Goal: Task Accomplishment & Management: Manage account settings

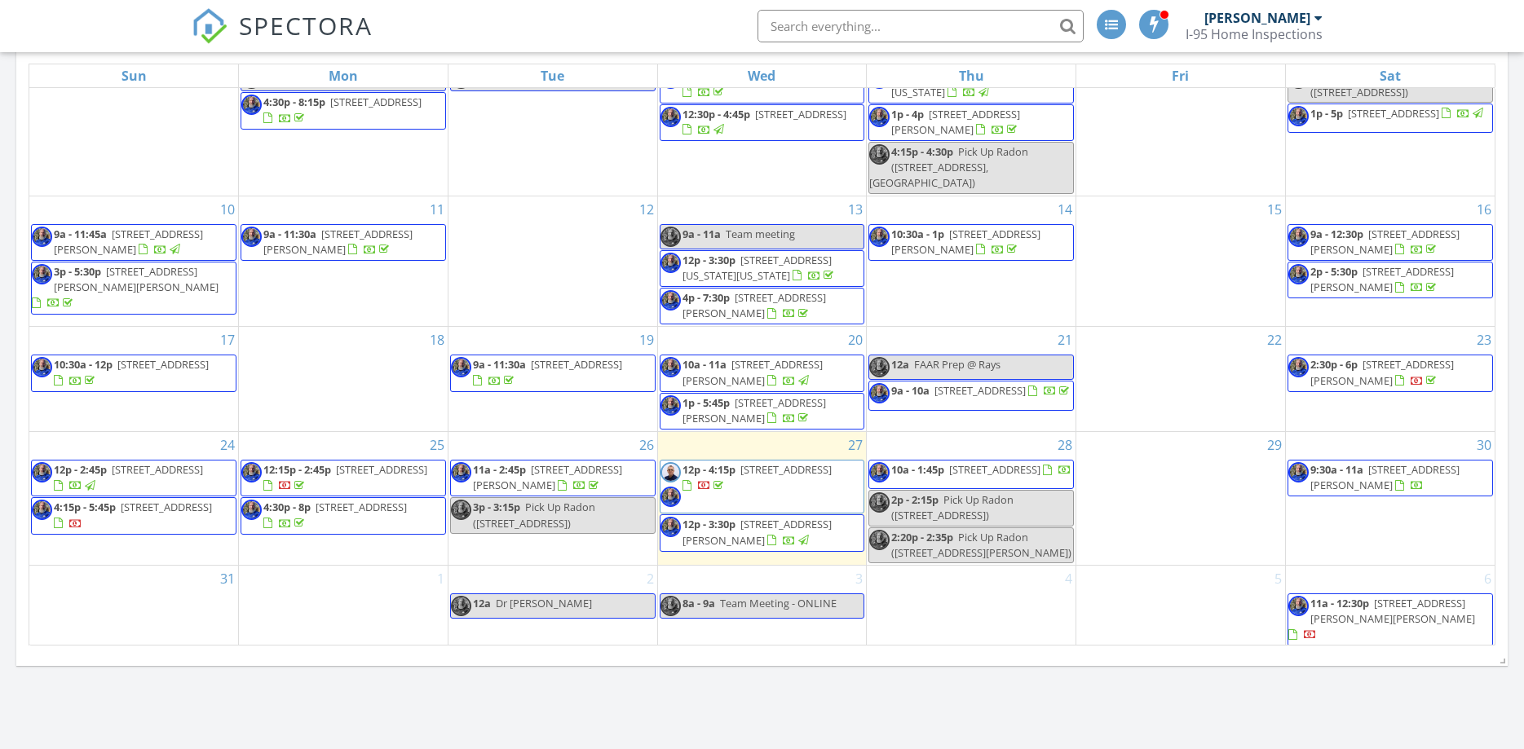
scroll to position [832, 0]
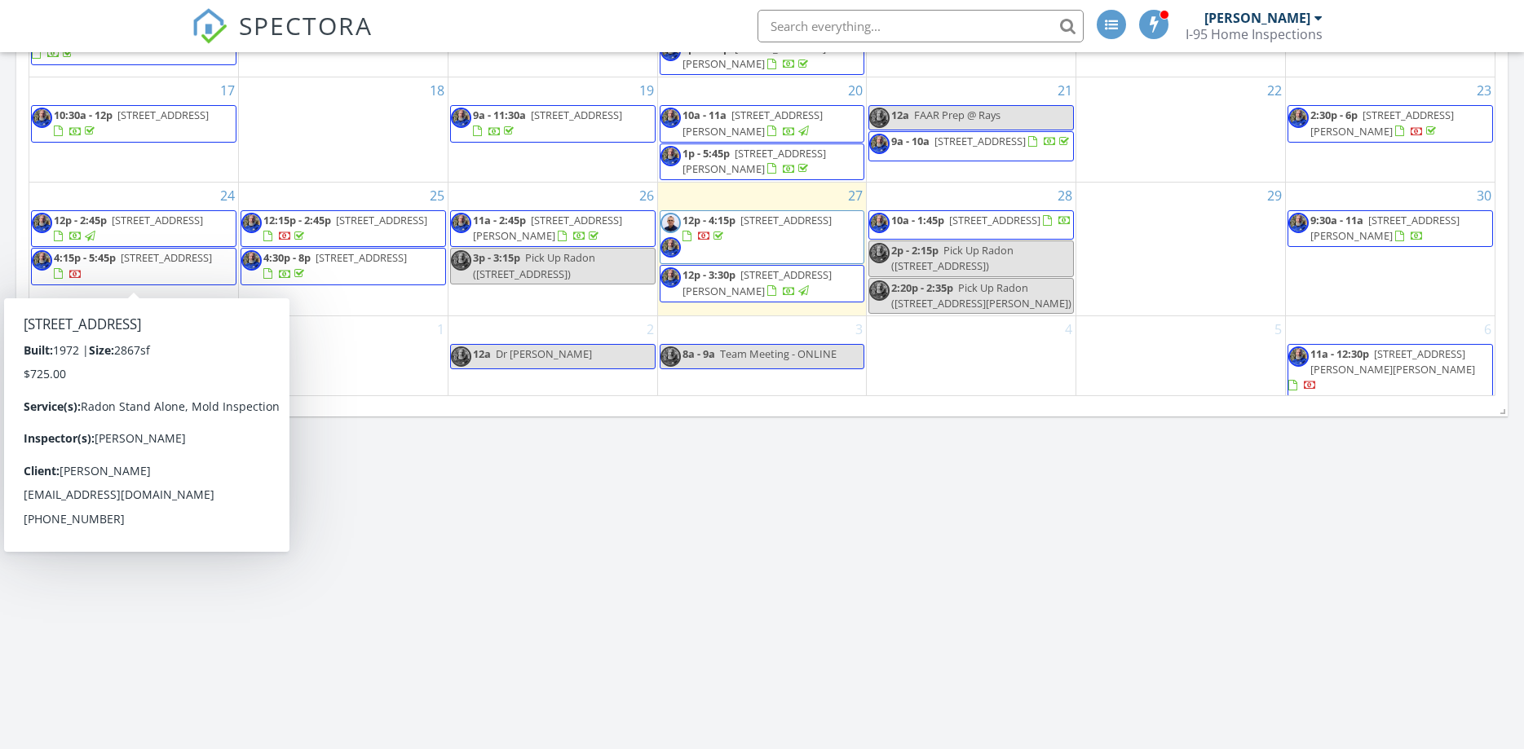
click at [91, 265] on span "4:15p - 5:45p" at bounding box center [85, 257] width 62 height 15
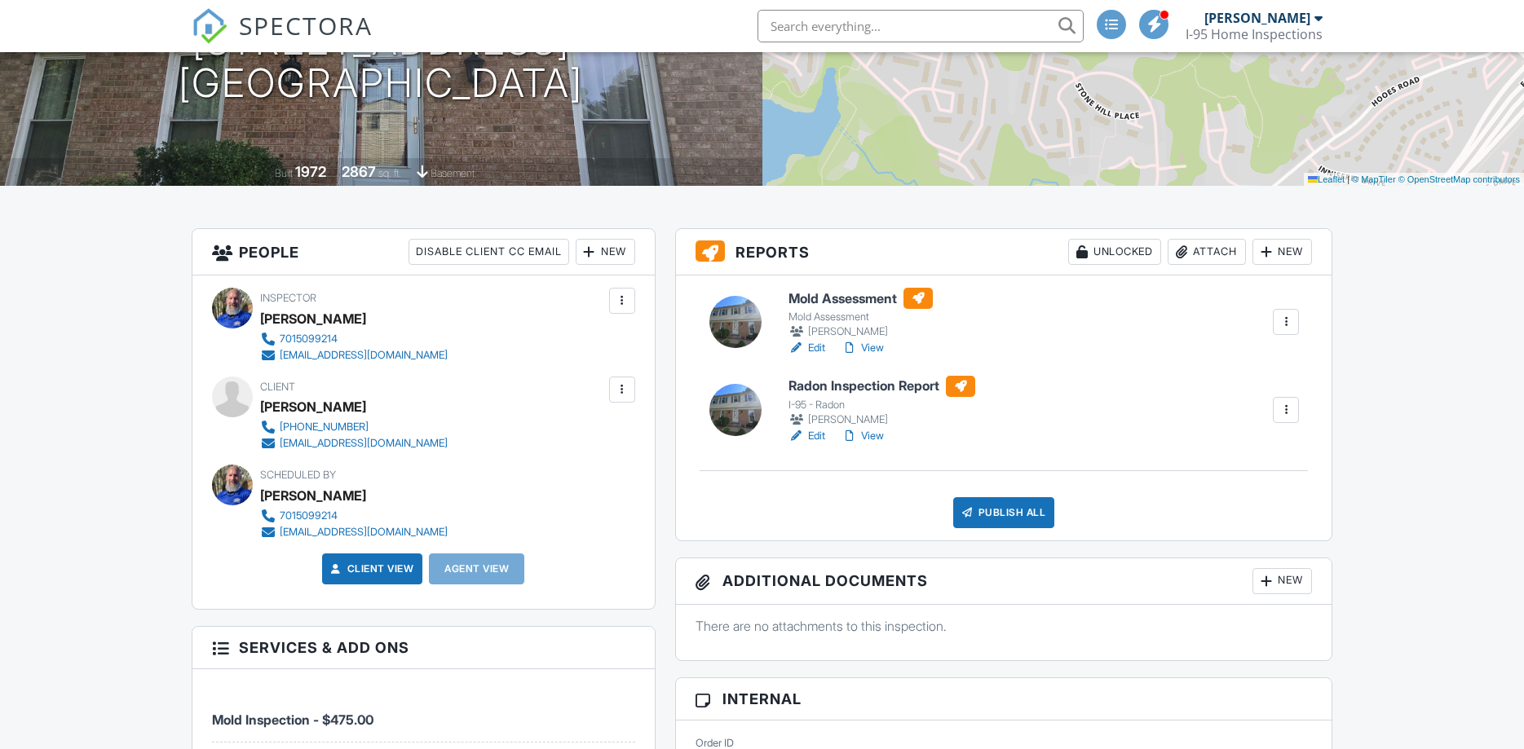
scroll to position [249, 0]
click at [818, 349] on link "Edit" at bounding box center [806, 348] width 37 height 16
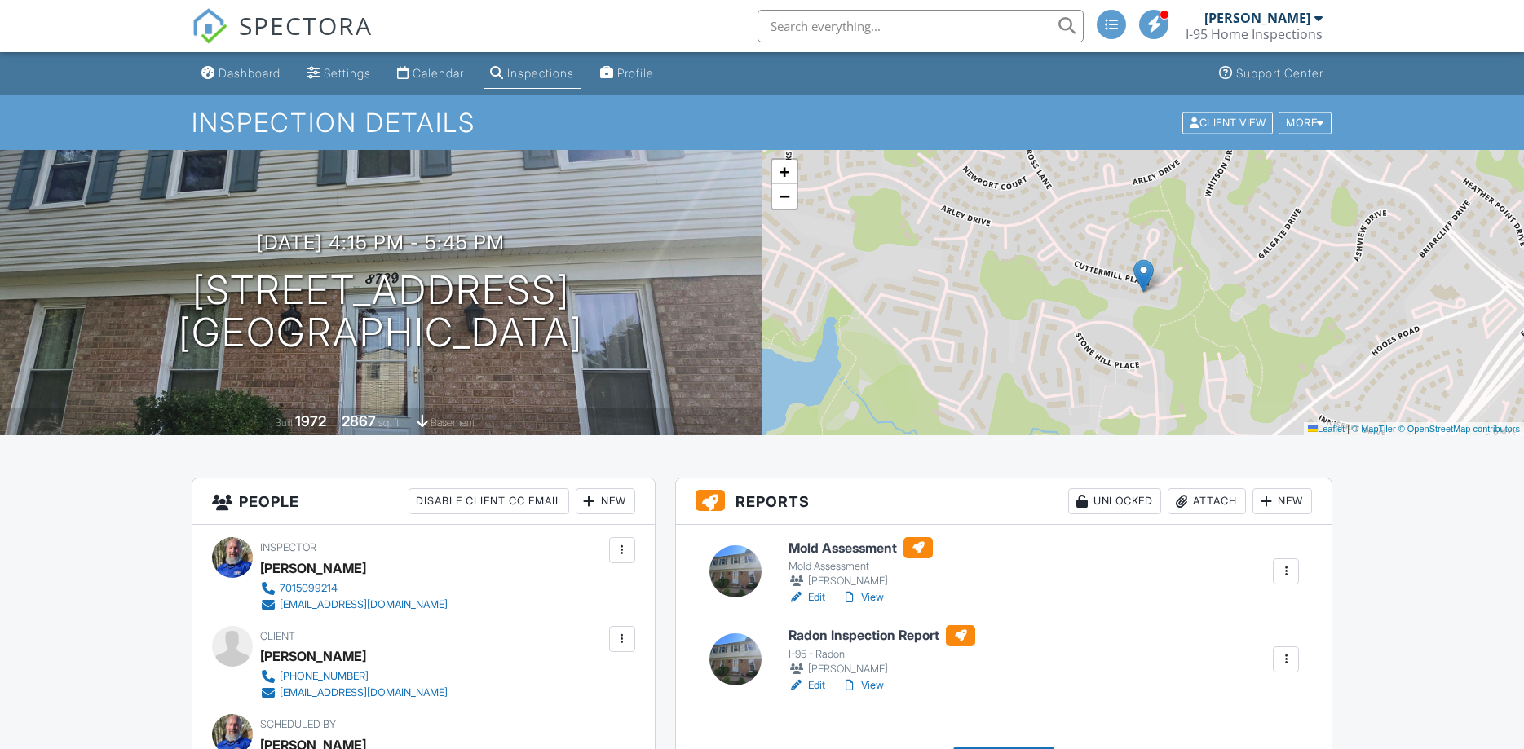
click at [865, 596] on link "View" at bounding box center [862, 597] width 42 height 16
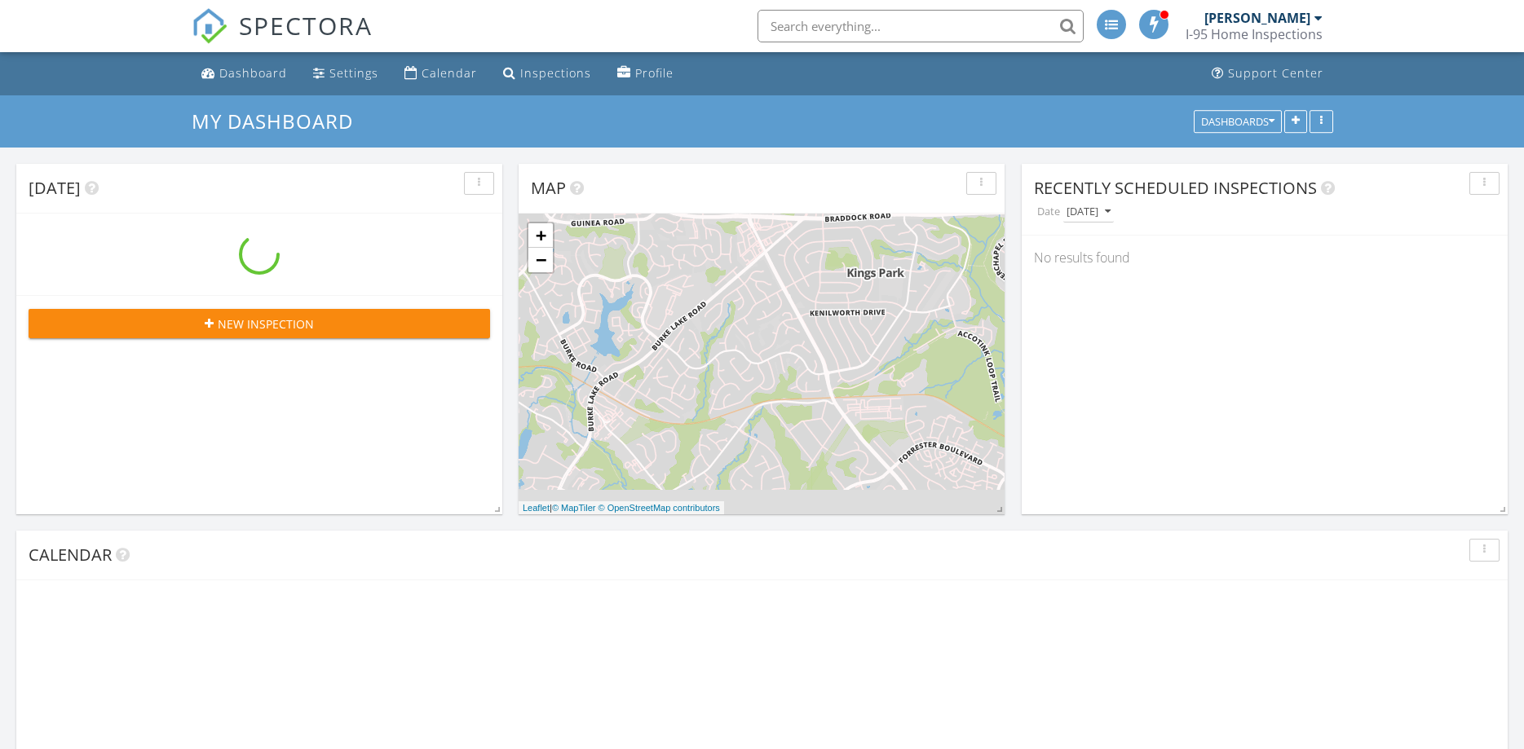
scroll to position [1607, 1525]
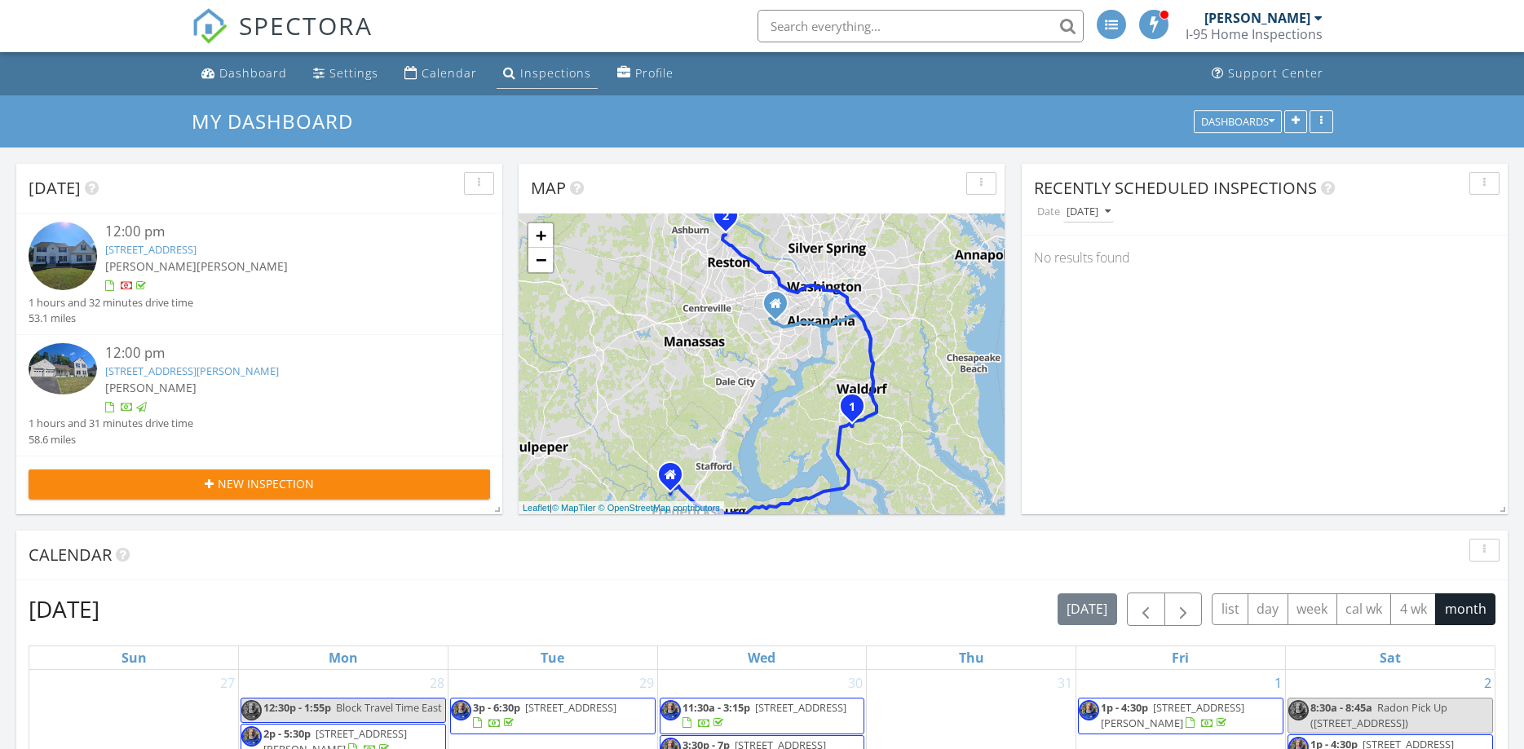
click at [544, 80] on div "Inspections" at bounding box center [555, 72] width 71 height 15
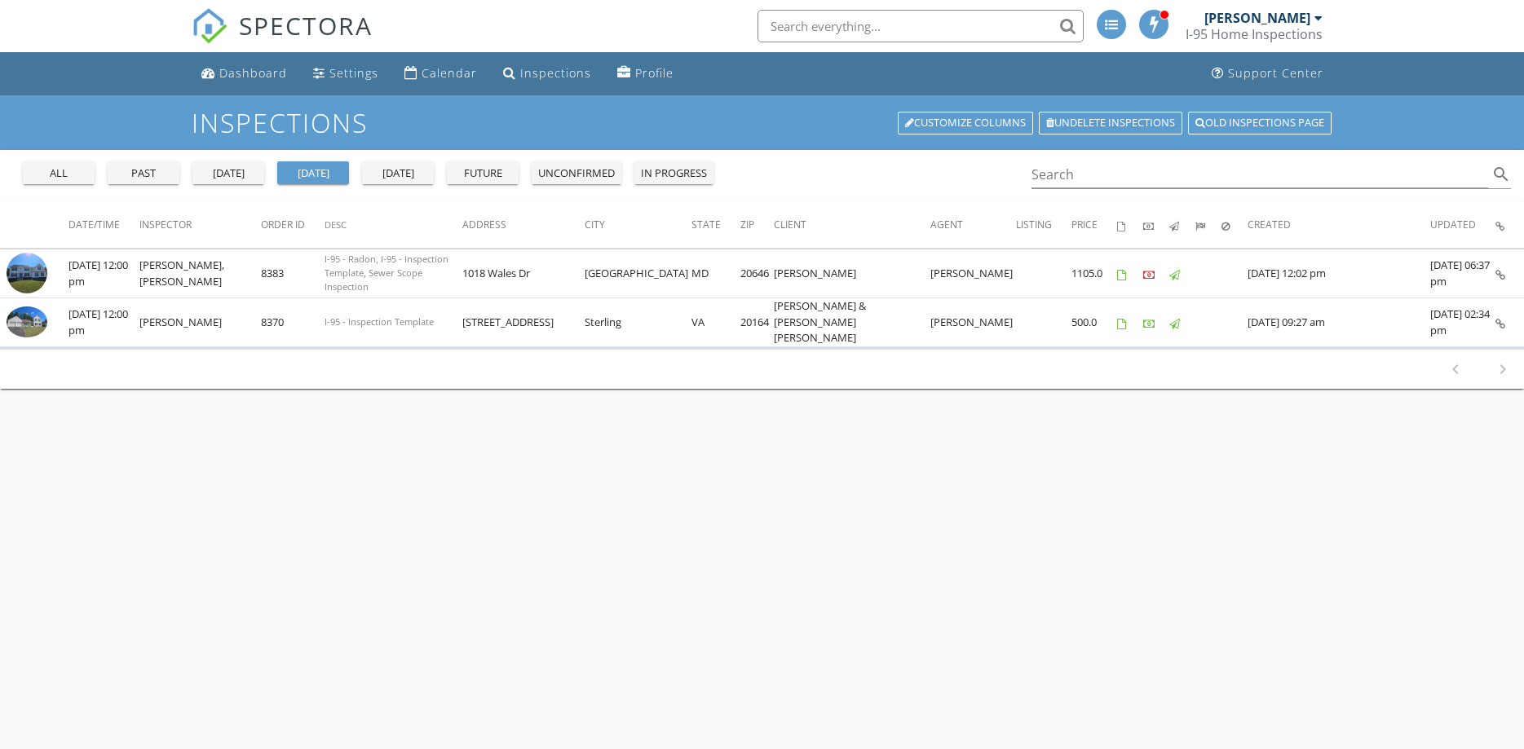
click at [68, 179] on div "all" at bounding box center [58, 173] width 59 height 16
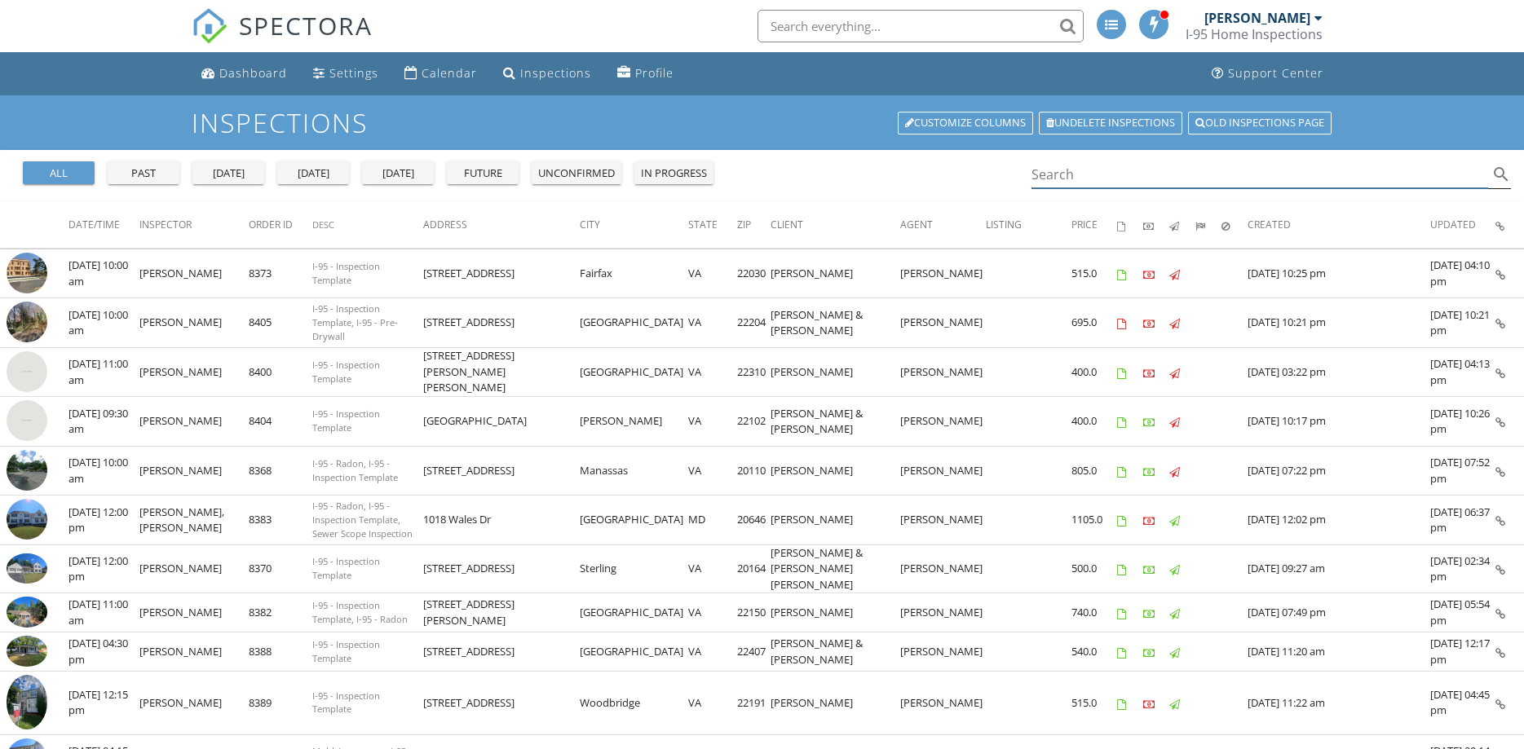
click at [1086, 163] on input "Search" at bounding box center [1259, 174] width 457 height 27
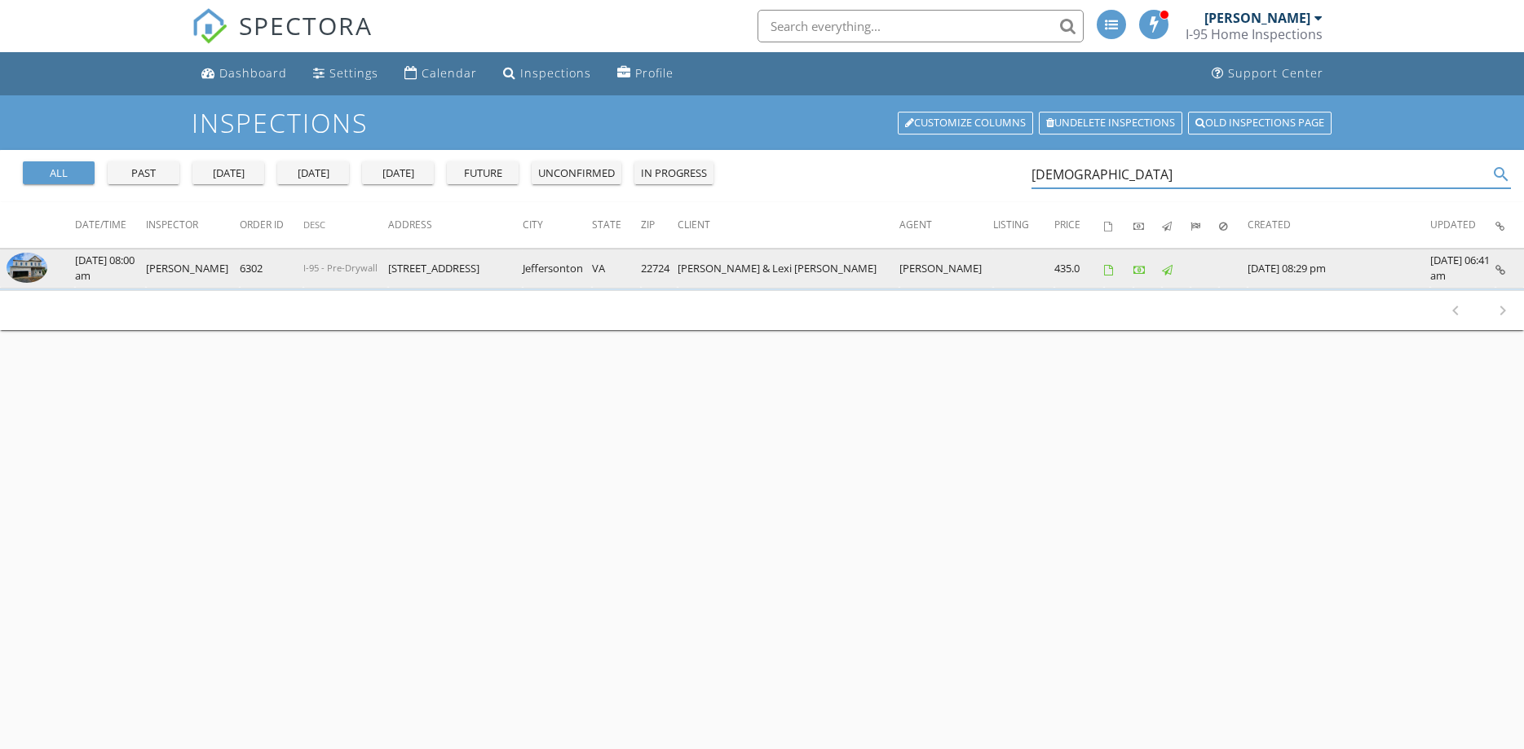
type input "Biscon"
click at [36, 271] on img at bounding box center [27, 268] width 41 height 31
click at [25, 277] on img at bounding box center [27, 268] width 41 height 31
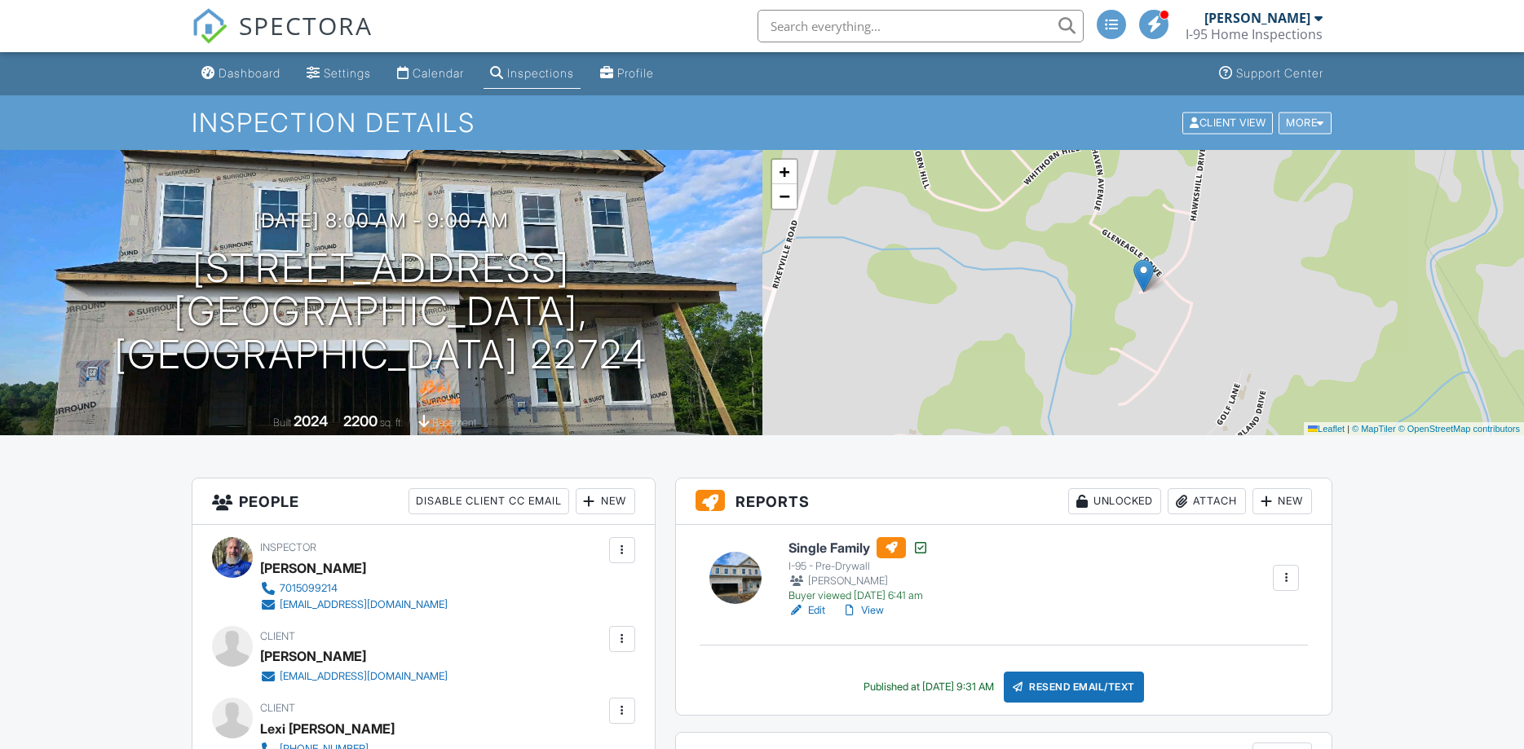
click at [1304, 130] on div "More" at bounding box center [1304, 123] width 53 height 22
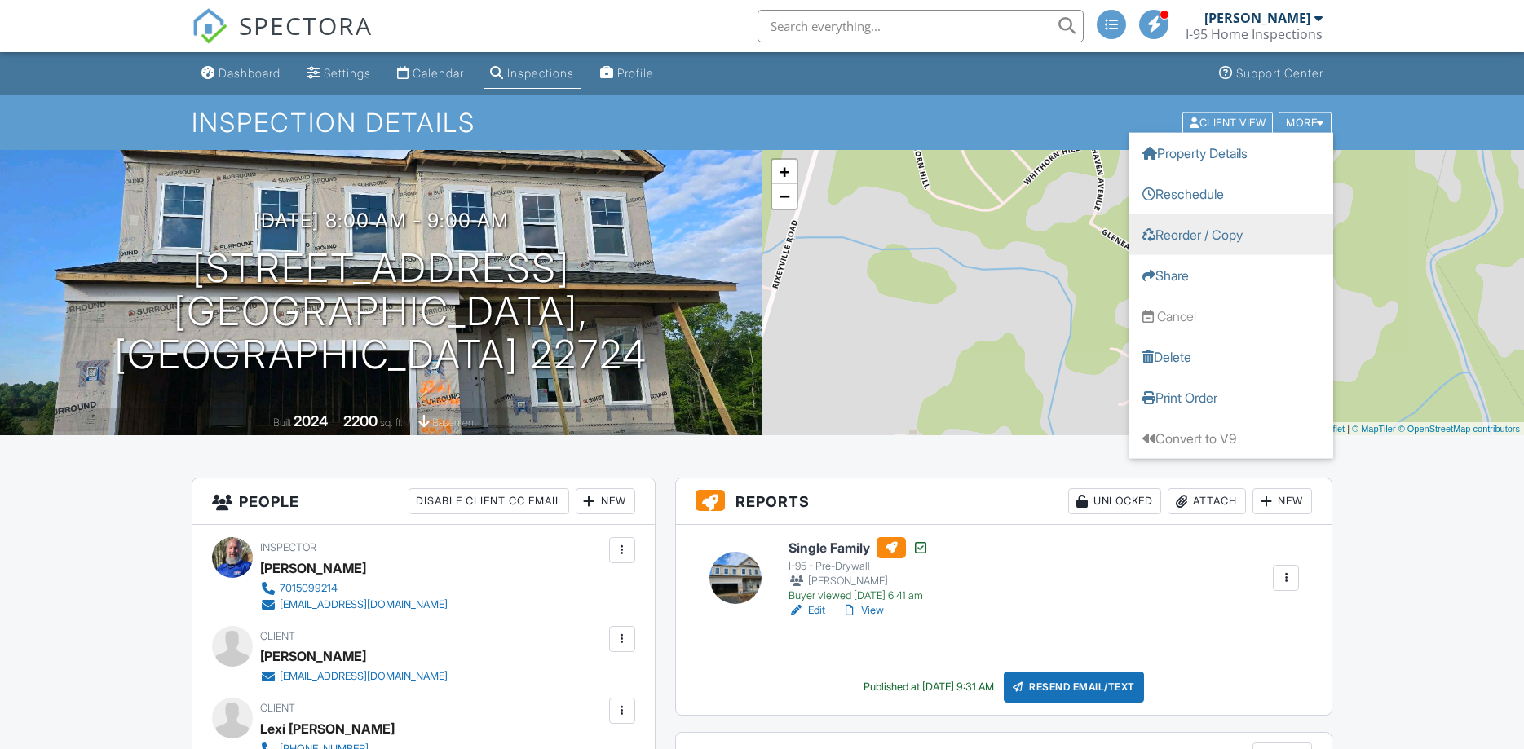
click at [1209, 236] on link "Reorder / Copy" at bounding box center [1231, 234] width 204 height 41
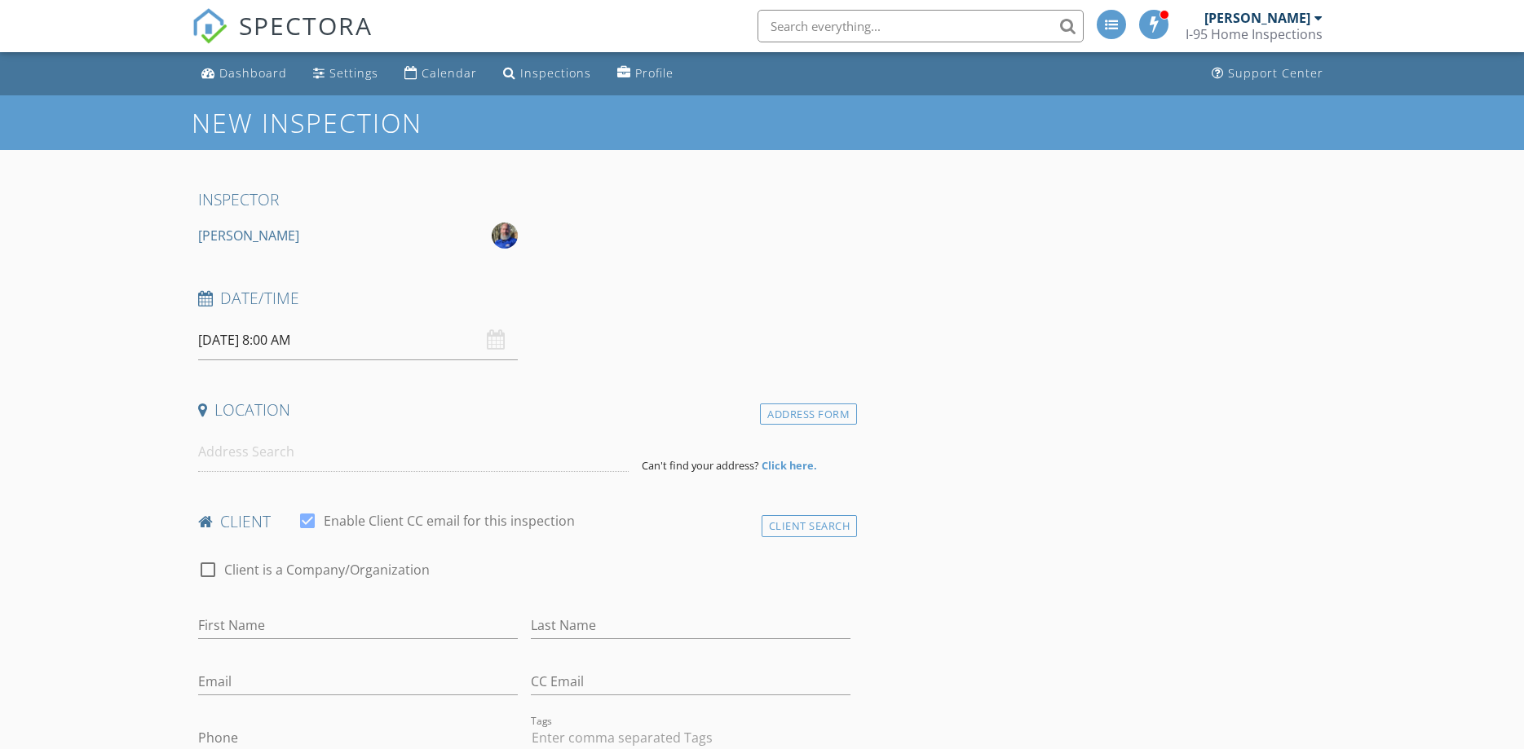
type input "Jordan"
type input "[PERSON_NAME]"
type input "[EMAIL_ADDRESS][DOMAIN_NAME]"
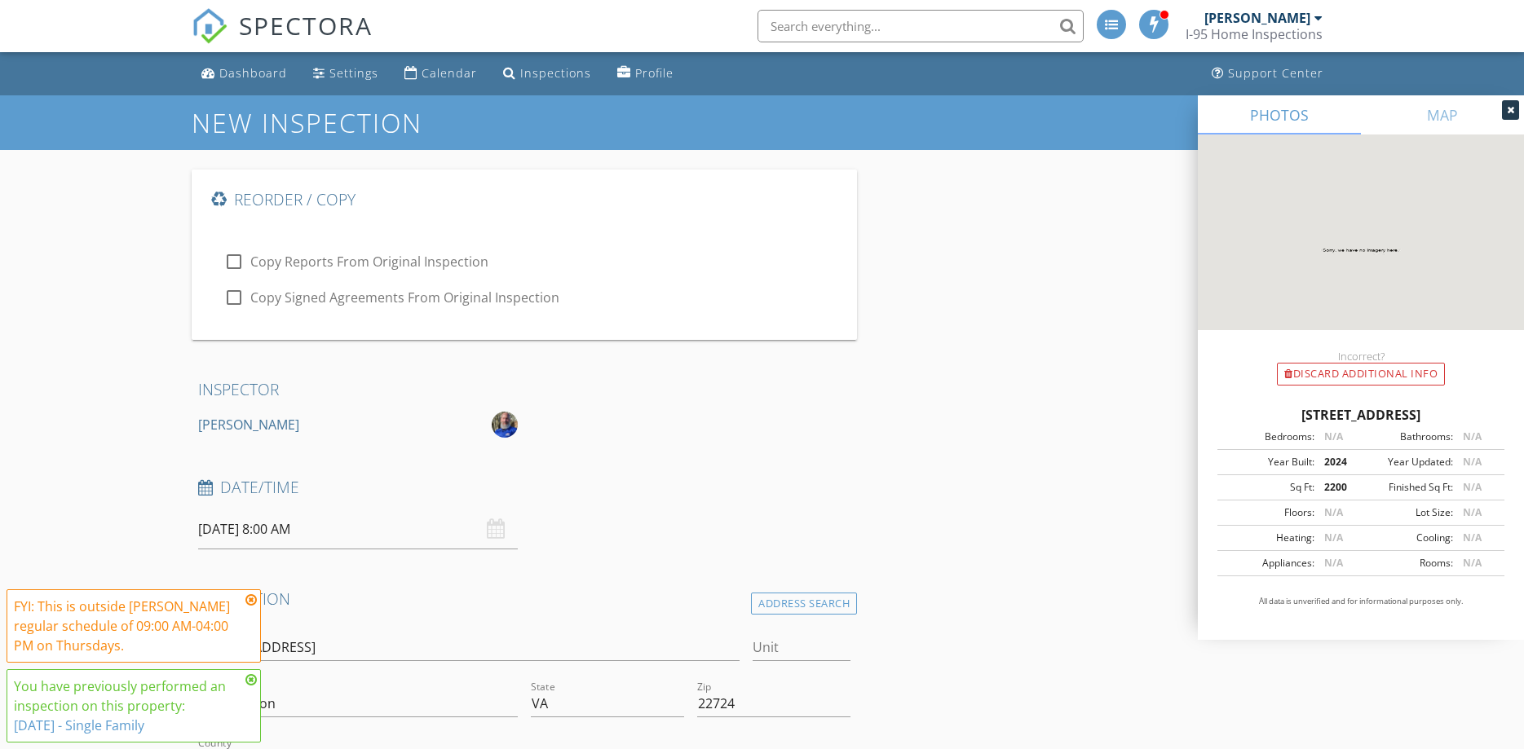
click at [250, 603] on icon at bounding box center [250, 600] width 11 height 13
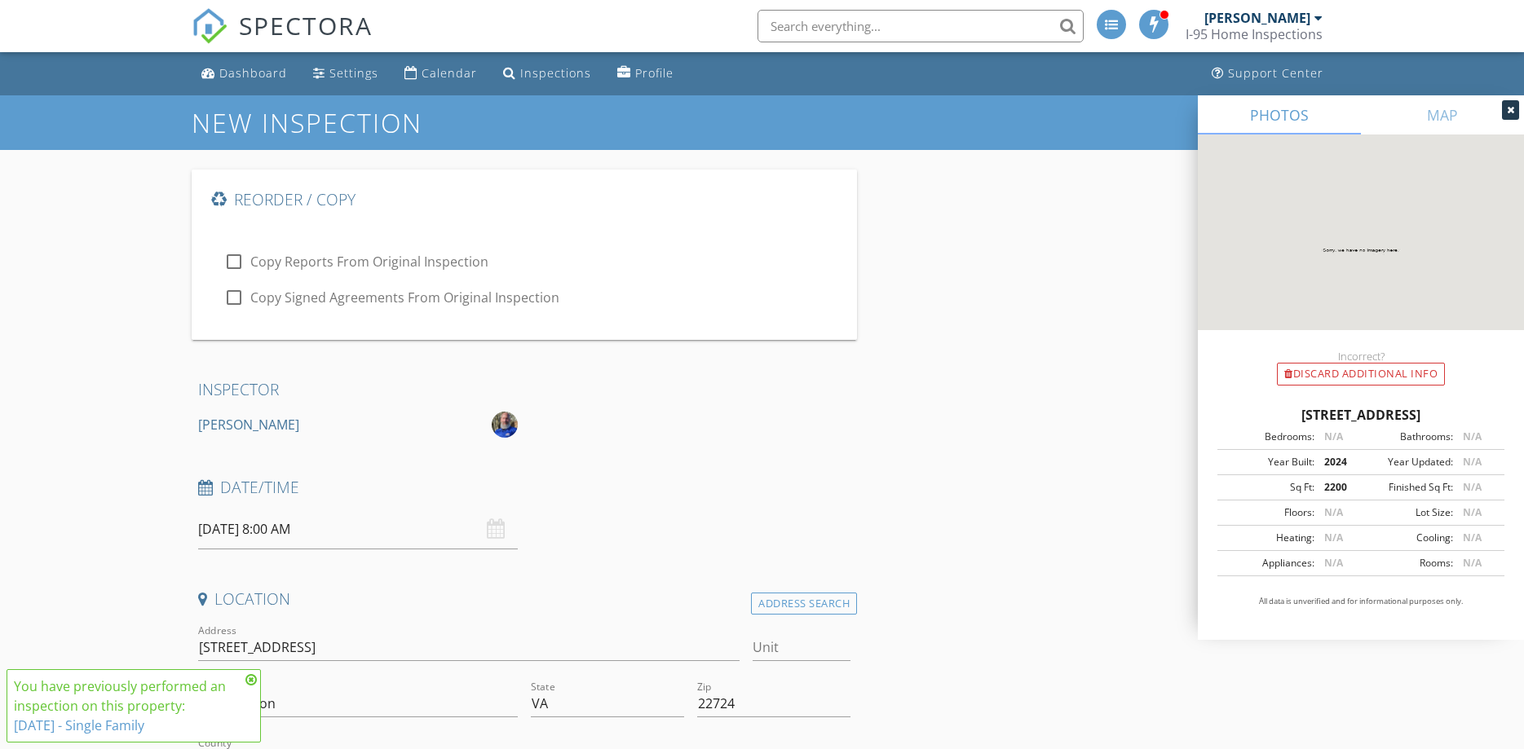
click at [253, 679] on icon at bounding box center [250, 679] width 11 height 13
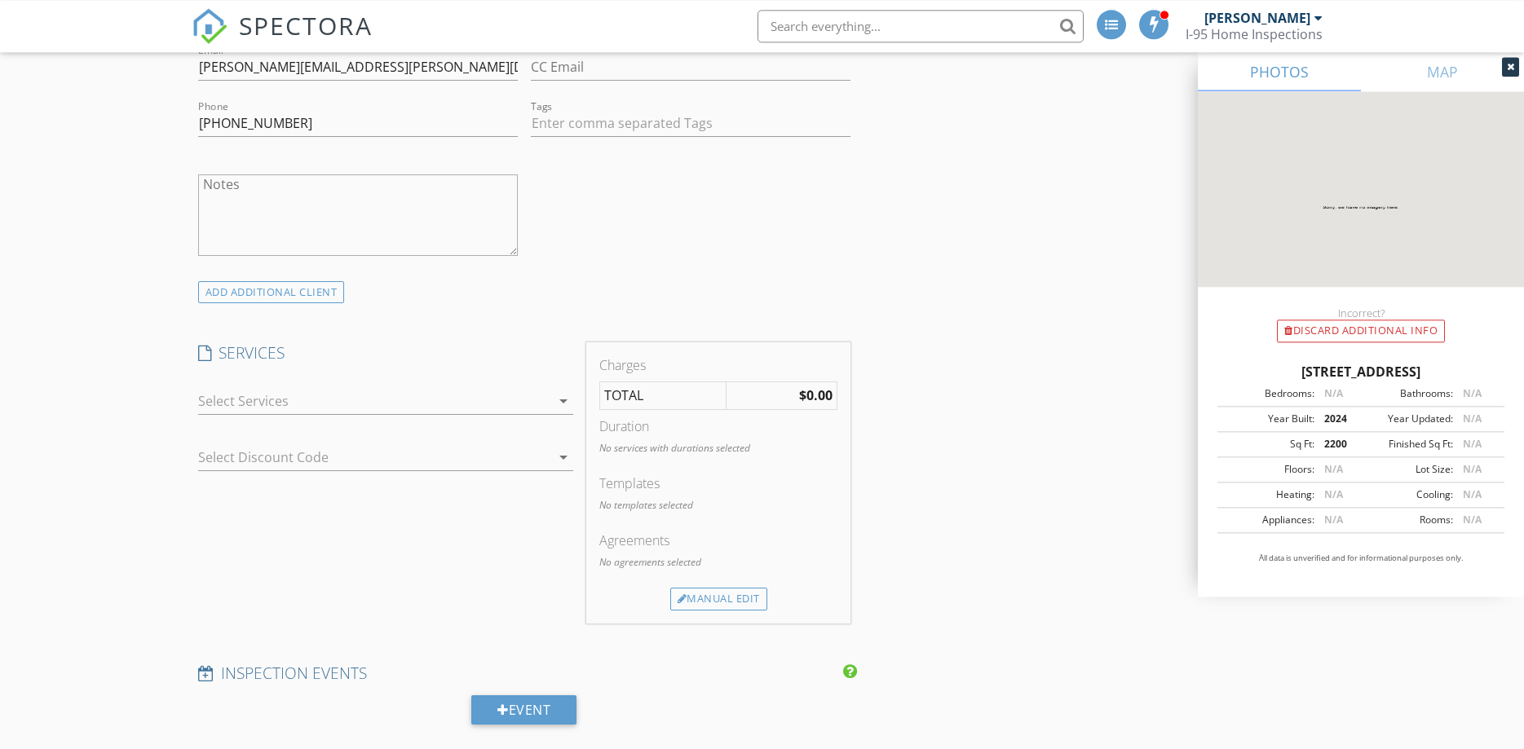
scroll to position [1414, 0]
click at [233, 408] on div at bounding box center [374, 399] width 352 height 26
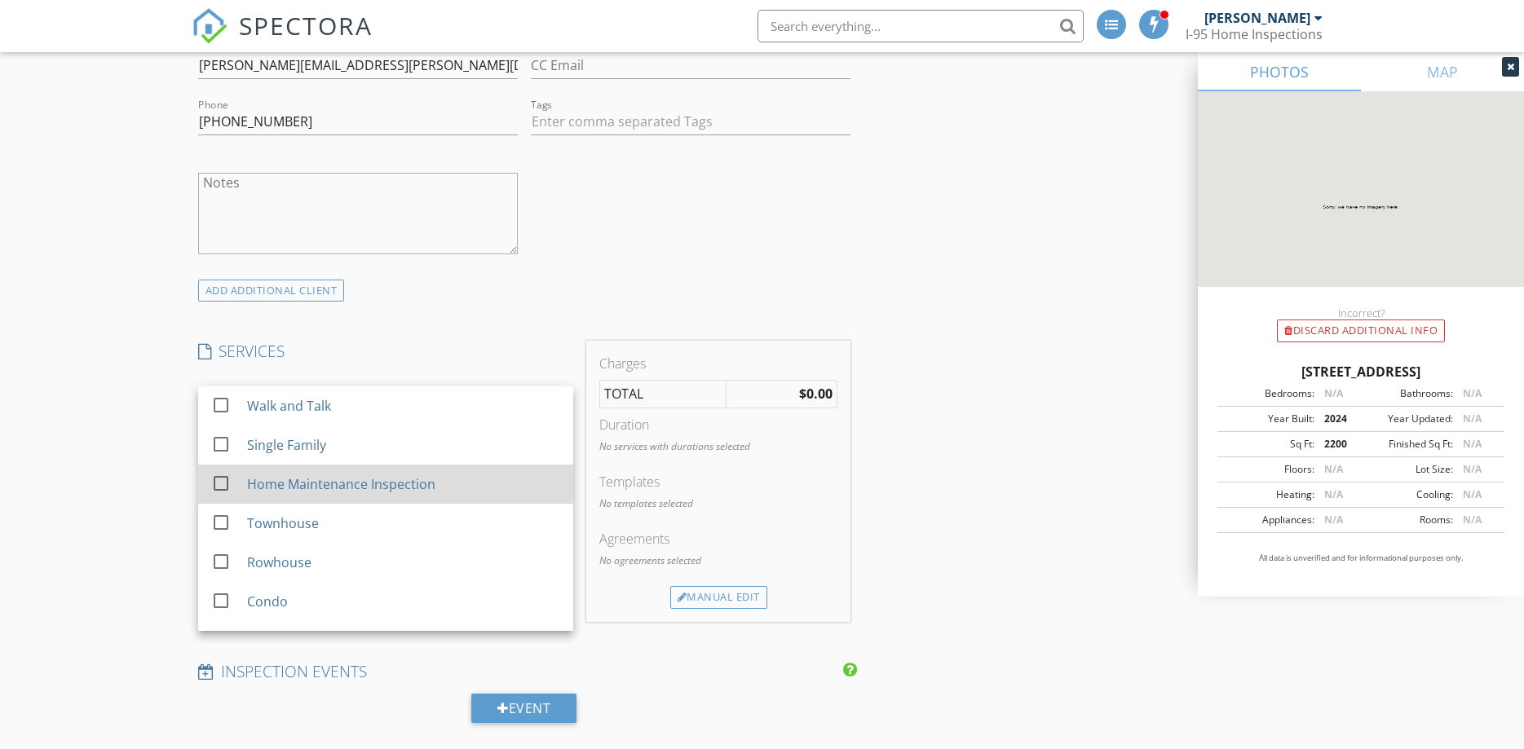
click at [277, 482] on div "Home Maintenance Inspection" at bounding box center [340, 484] width 188 height 20
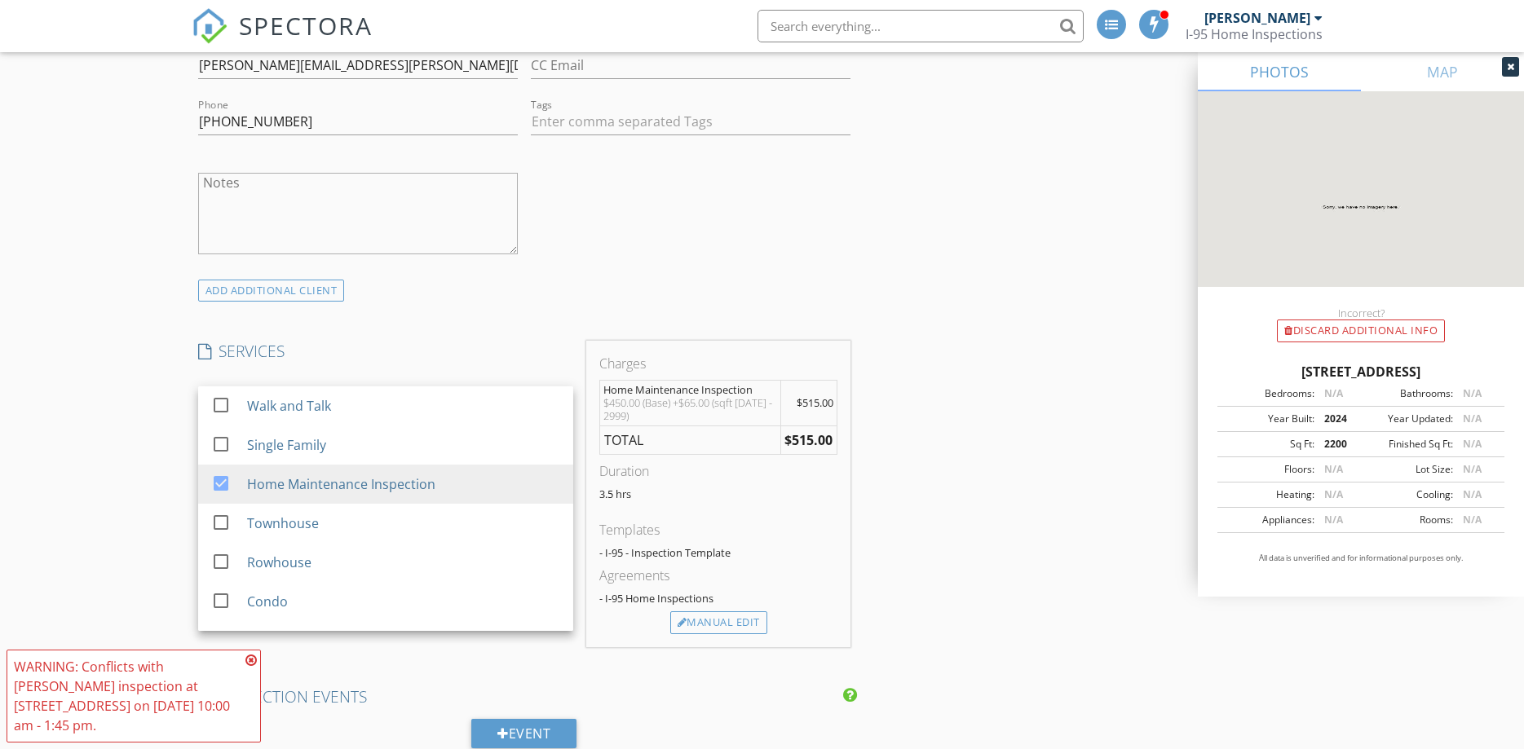
click at [253, 660] on icon at bounding box center [250, 660] width 11 height 13
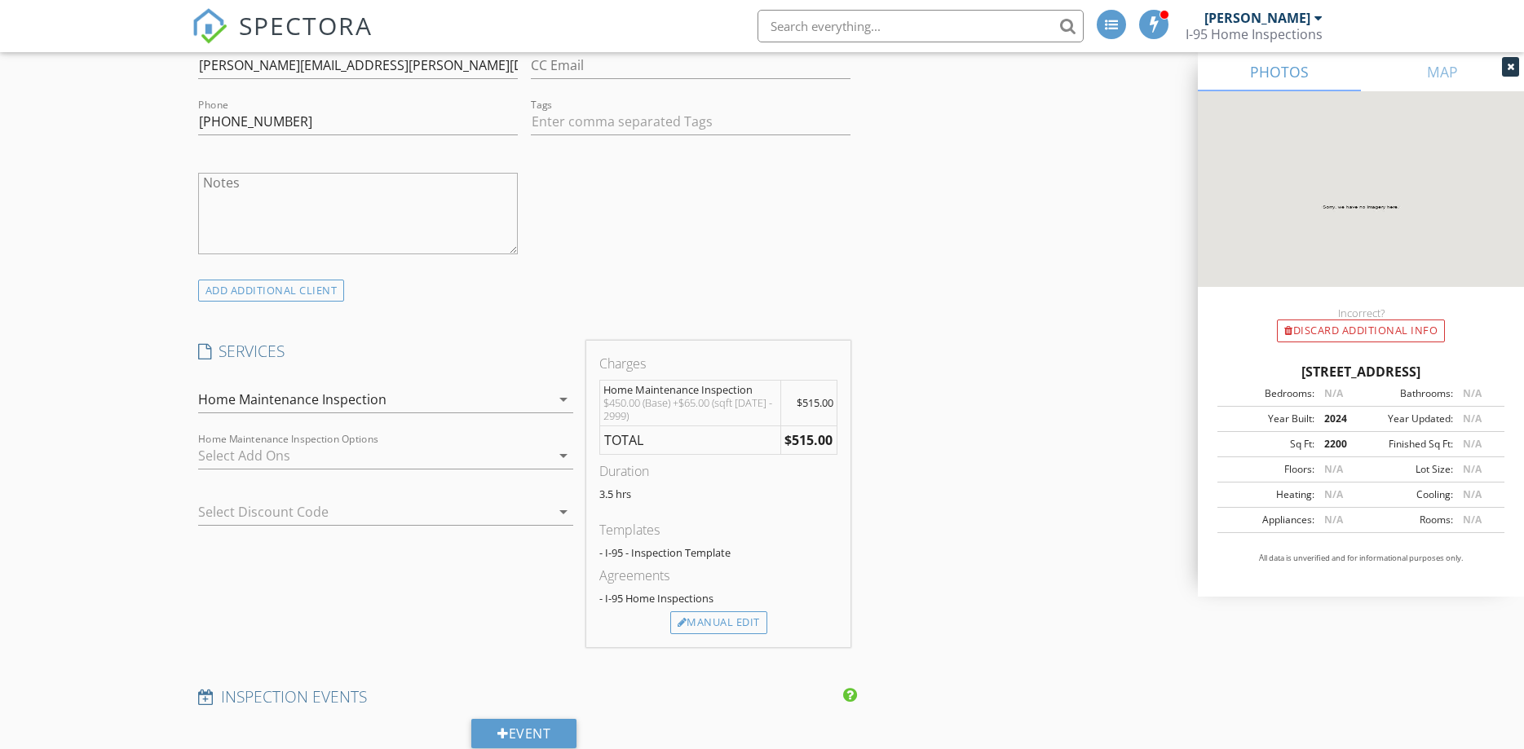
click at [427, 398] on div "Home Maintenance Inspection" at bounding box center [374, 399] width 352 height 26
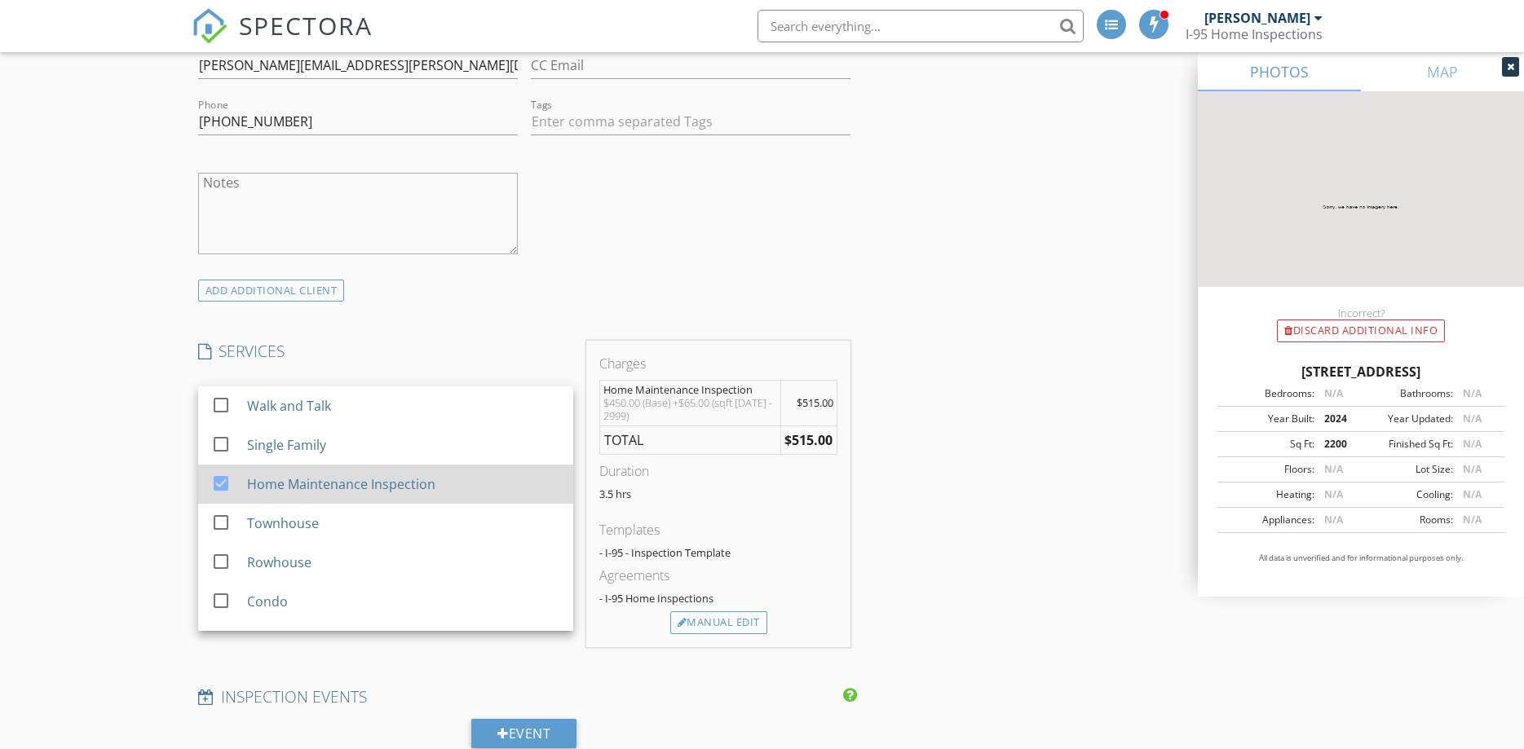
click at [216, 487] on div at bounding box center [221, 483] width 28 height 28
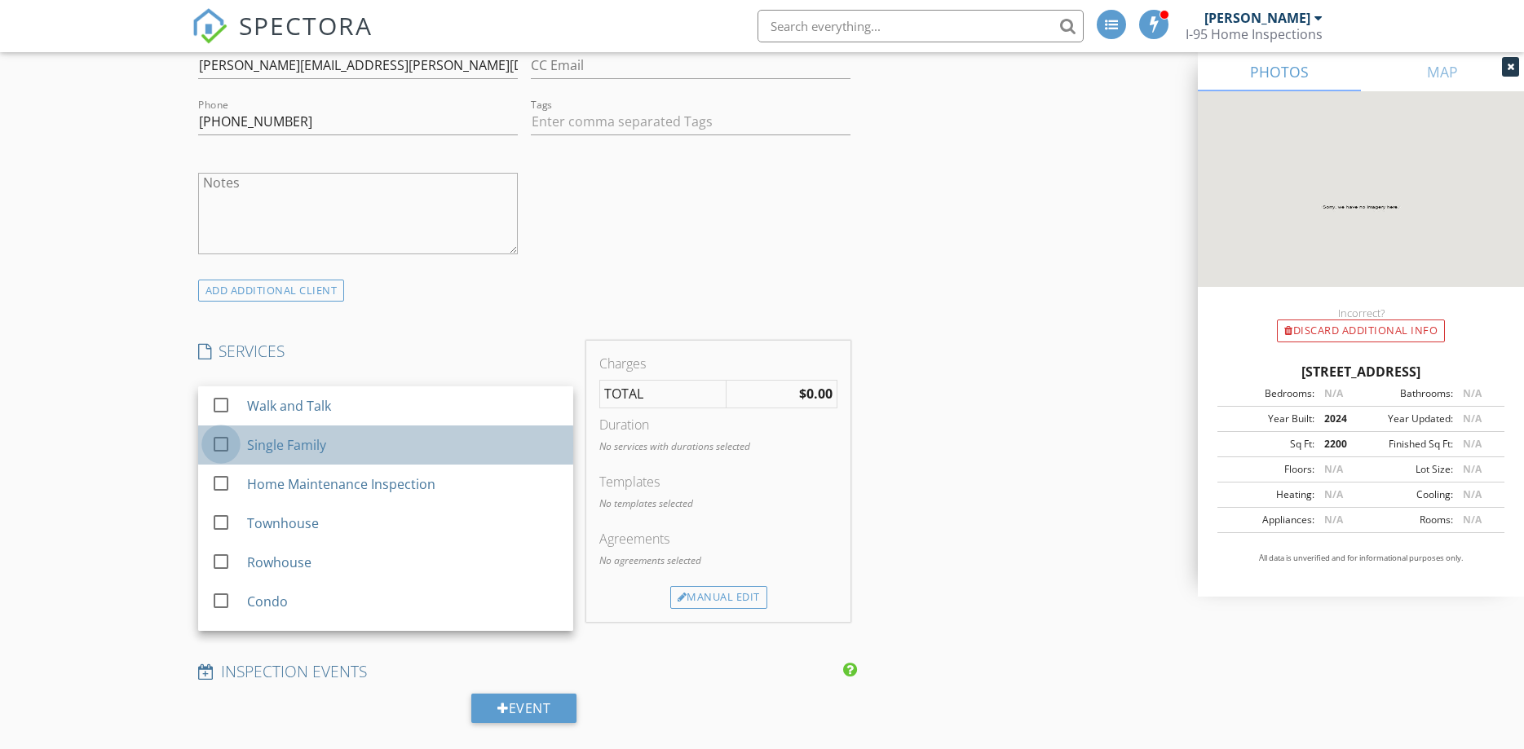
click at [225, 440] on div at bounding box center [221, 444] width 28 height 28
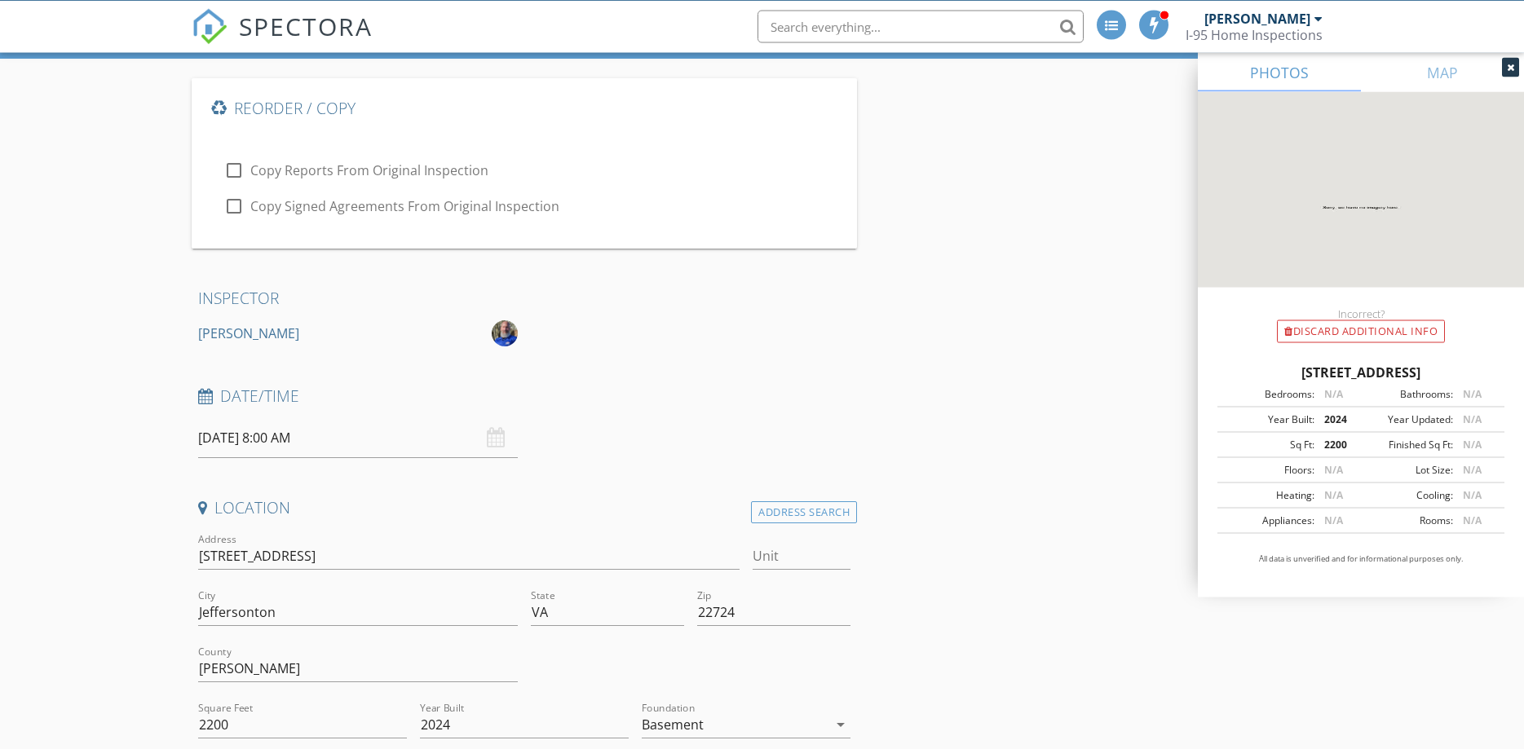
scroll to position [249, 0]
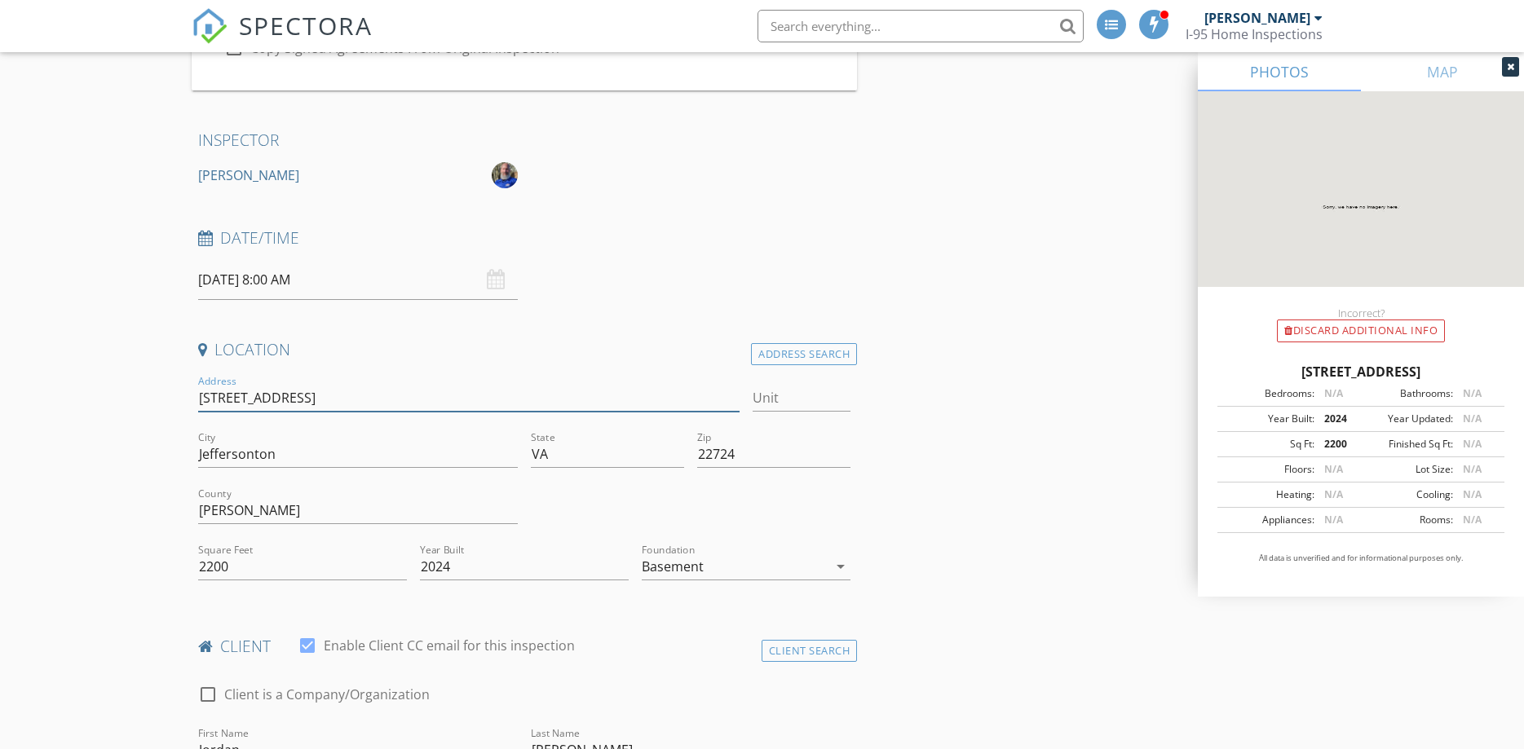
drag, startPoint x: 198, startPoint y: 400, endPoint x: 356, endPoint y: 395, distance: 158.3
click at [351, 397] on input "[STREET_ADDRESS]" at bounding box center [469, 398] width 542 height 27
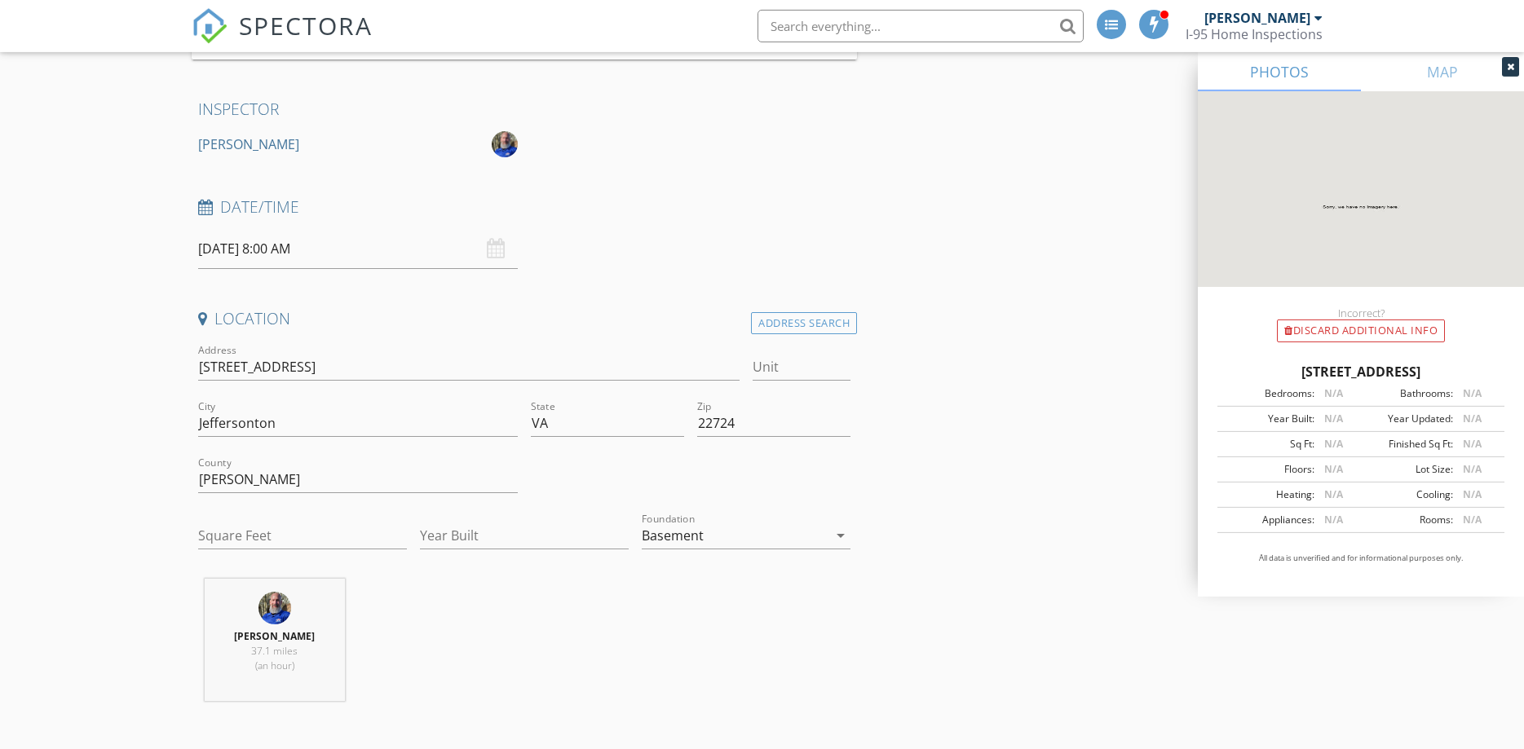
scroll to position [416, 0]
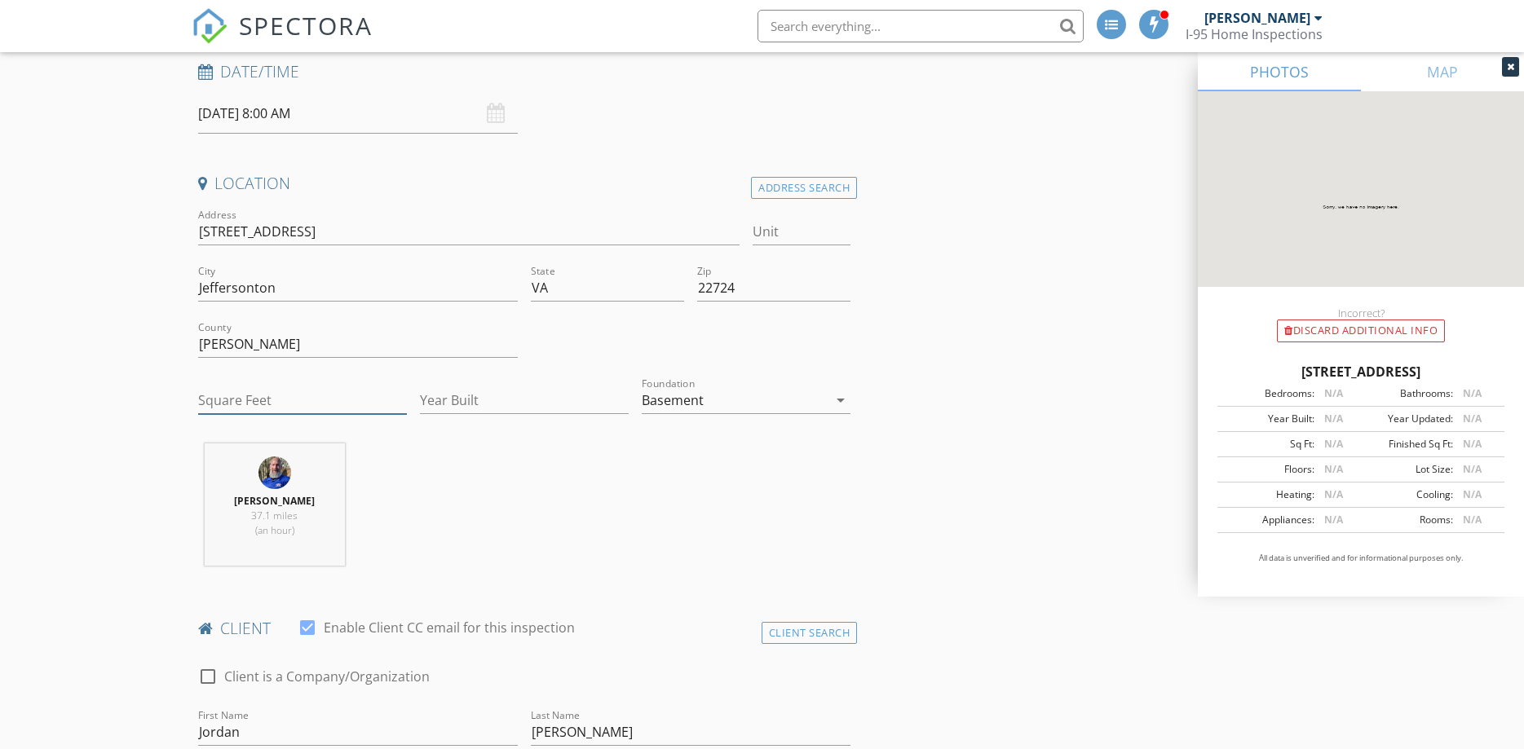
click at [315, 401] on input "Square Feet" at bounding box center [302, 400] width 209 height 27
type input "2200"
click at [486, 403] on input "Year Built" at bounding box center [524, 400] width 209 height 27
type input "2024"
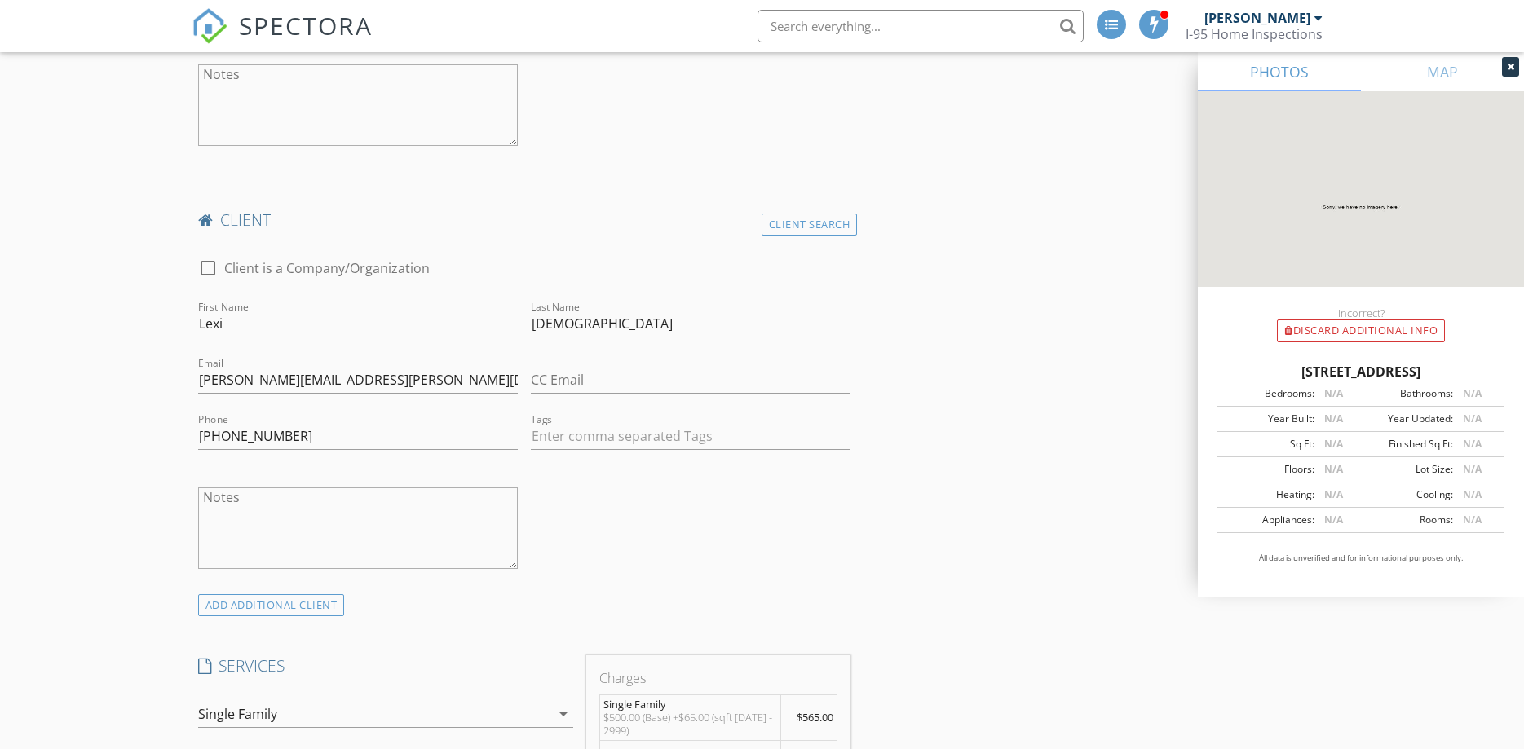
scroll to position [1580, 0]
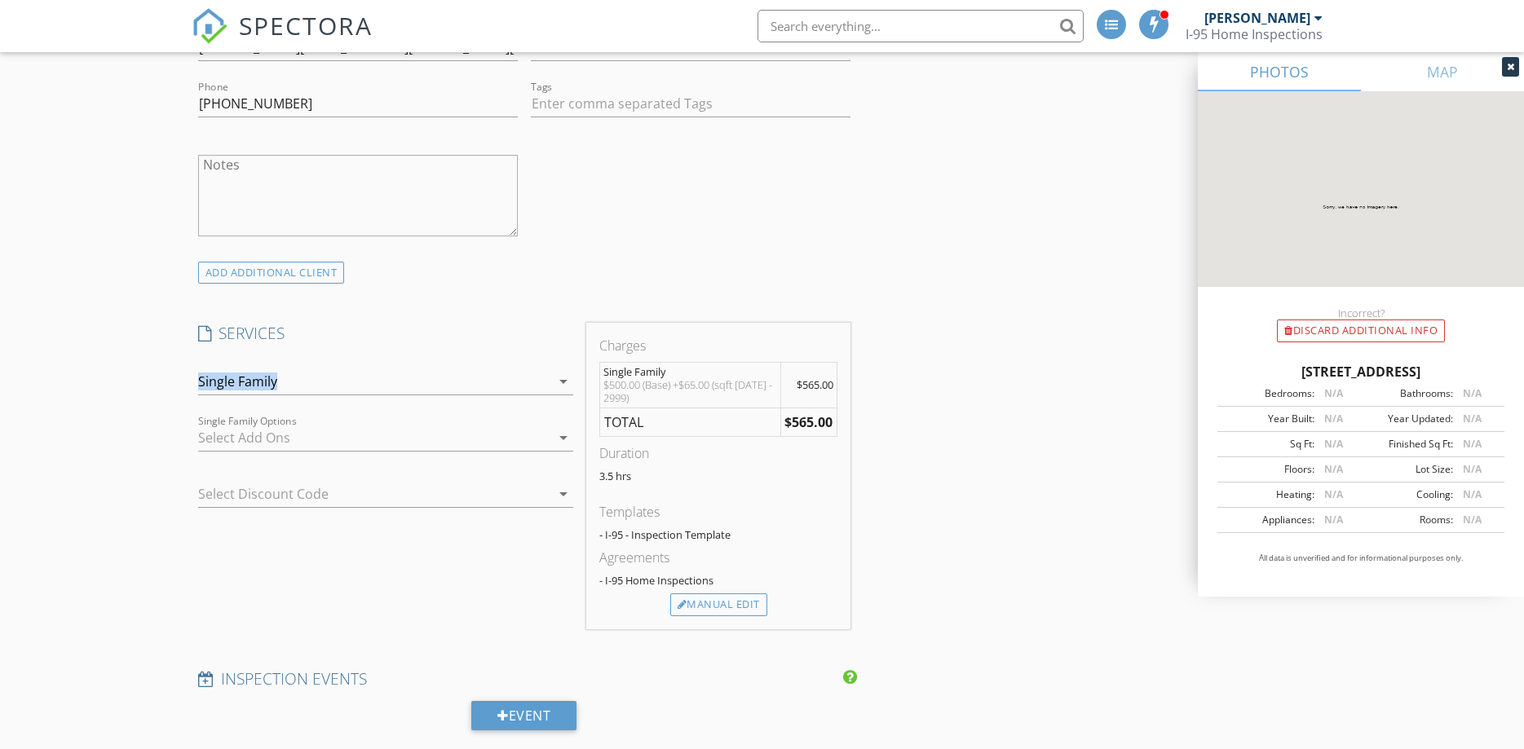
click at [302, 368] on div "check_box_outline_blank Walk and Talk check_box Single Family check_box_outline…" at bounding box center [385, 385] width 375 height 53
click at [305, 379] on div "Single Family" at bounding box center [374, 381] width 352 height 26
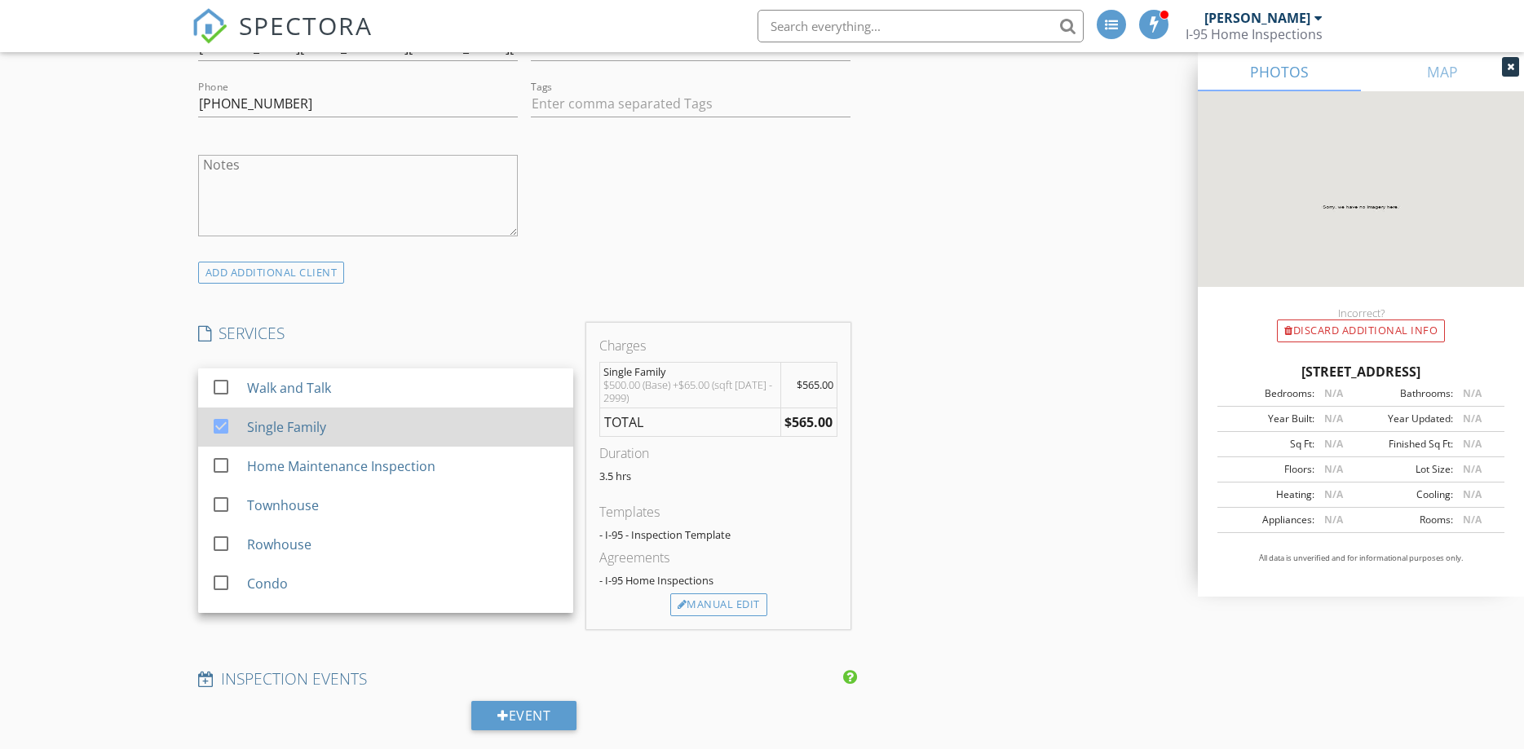
click at [285, 427] on div "Single Family" at bounding box center [285, 427] width 79 height 20
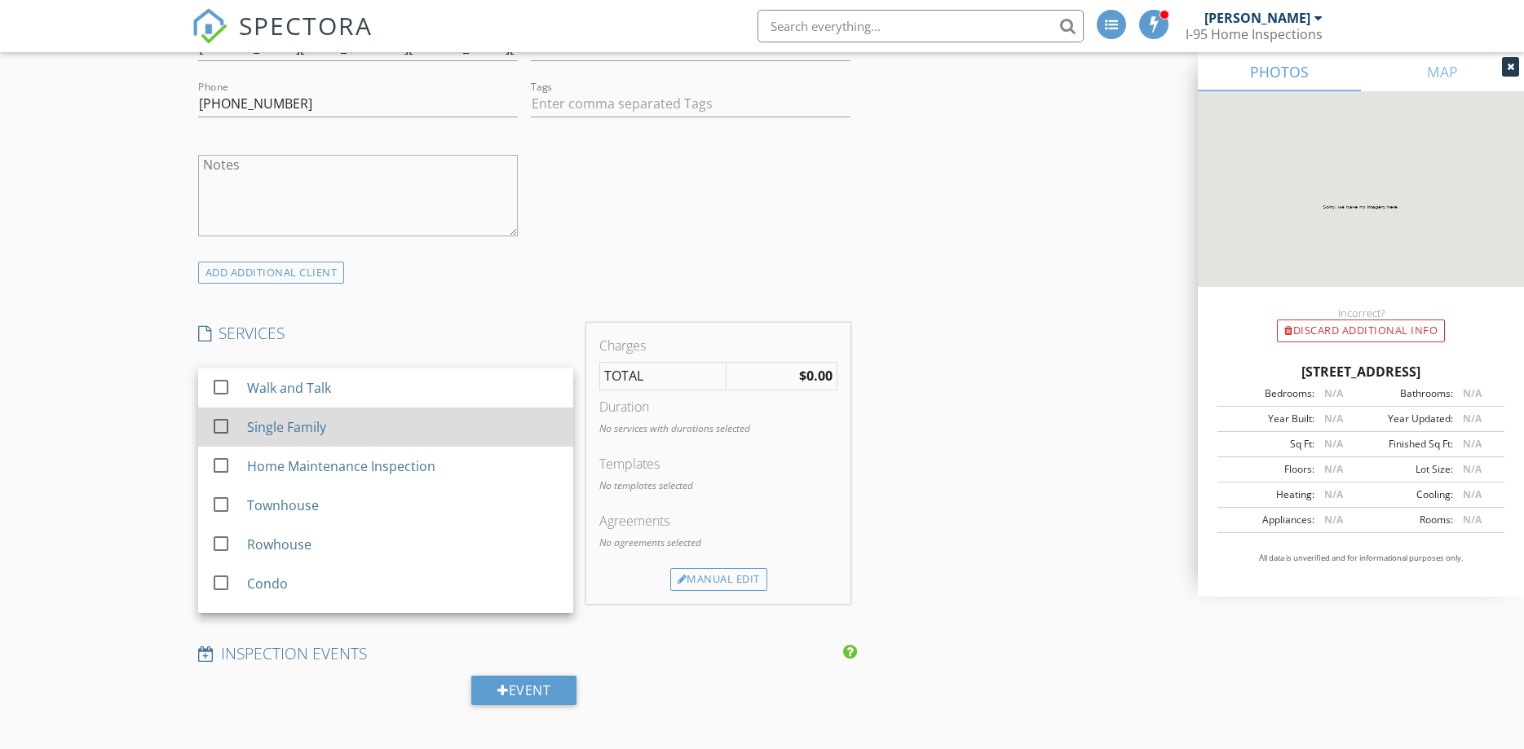
click at [286, 427] on div "Single Family" at bounding box center [285, 427] width 79 height 20
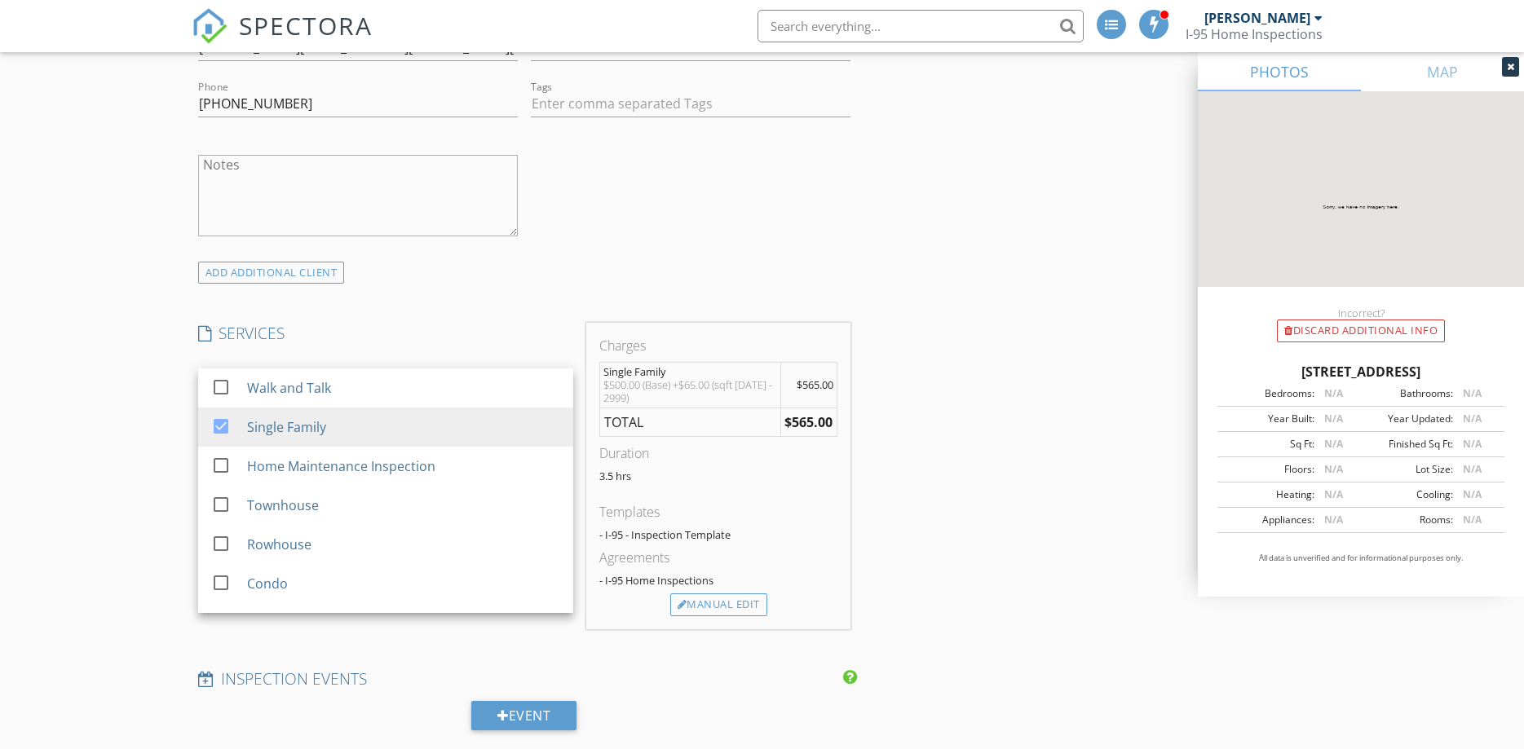
click at [103, 386] on div "New Inspection Reorder / Copy check_box_outline_blank Copy Reports From Origina…" at bounding box center [762, 545] width 1524 height 4060
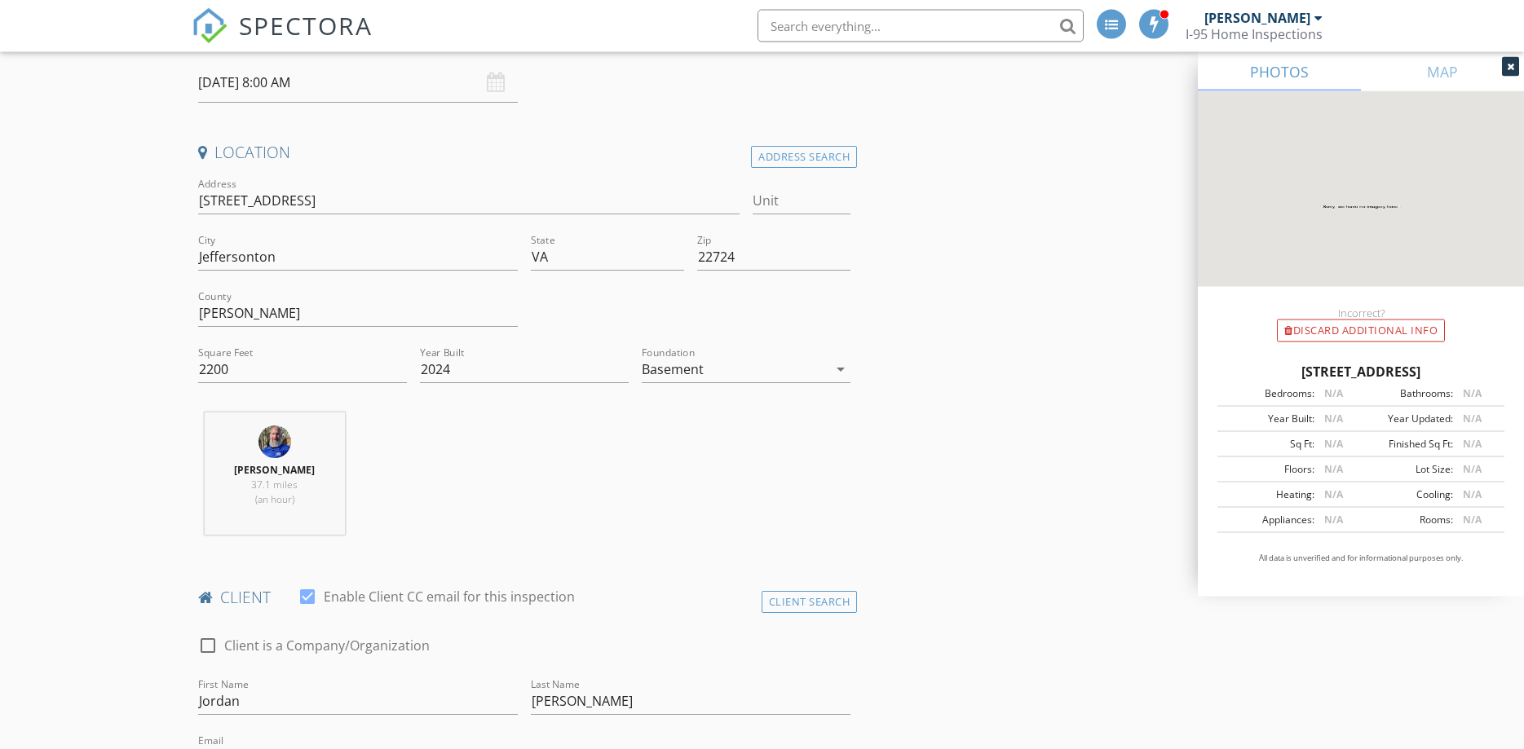
scroll to position [416, 0]
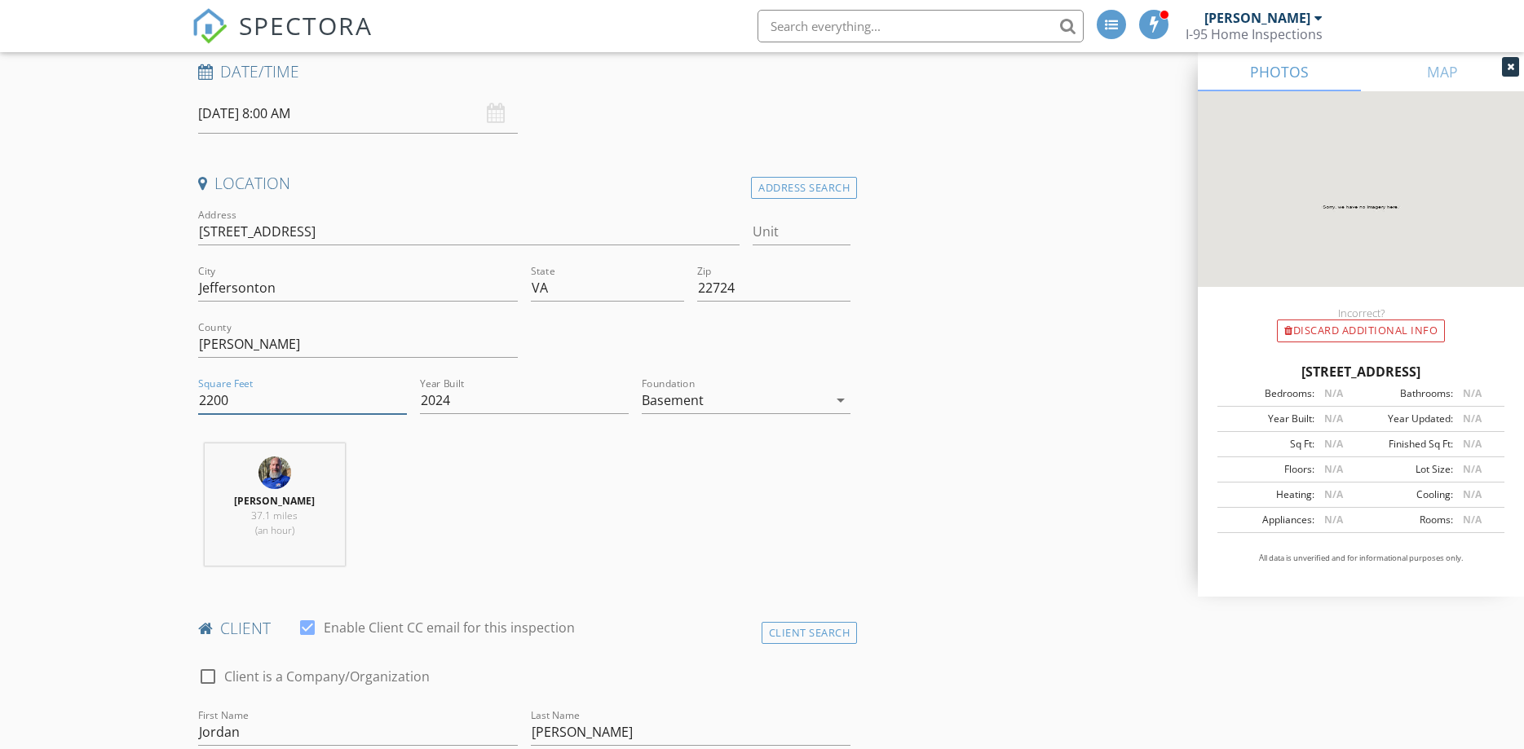
drag, startPoint x: 244, startPoint y: 396, endPoint x: 162, endPoint y: 390, distance: 81.8
click at [198, 390] on input "2200" at bounding box center [302, 400] width 209 height 27
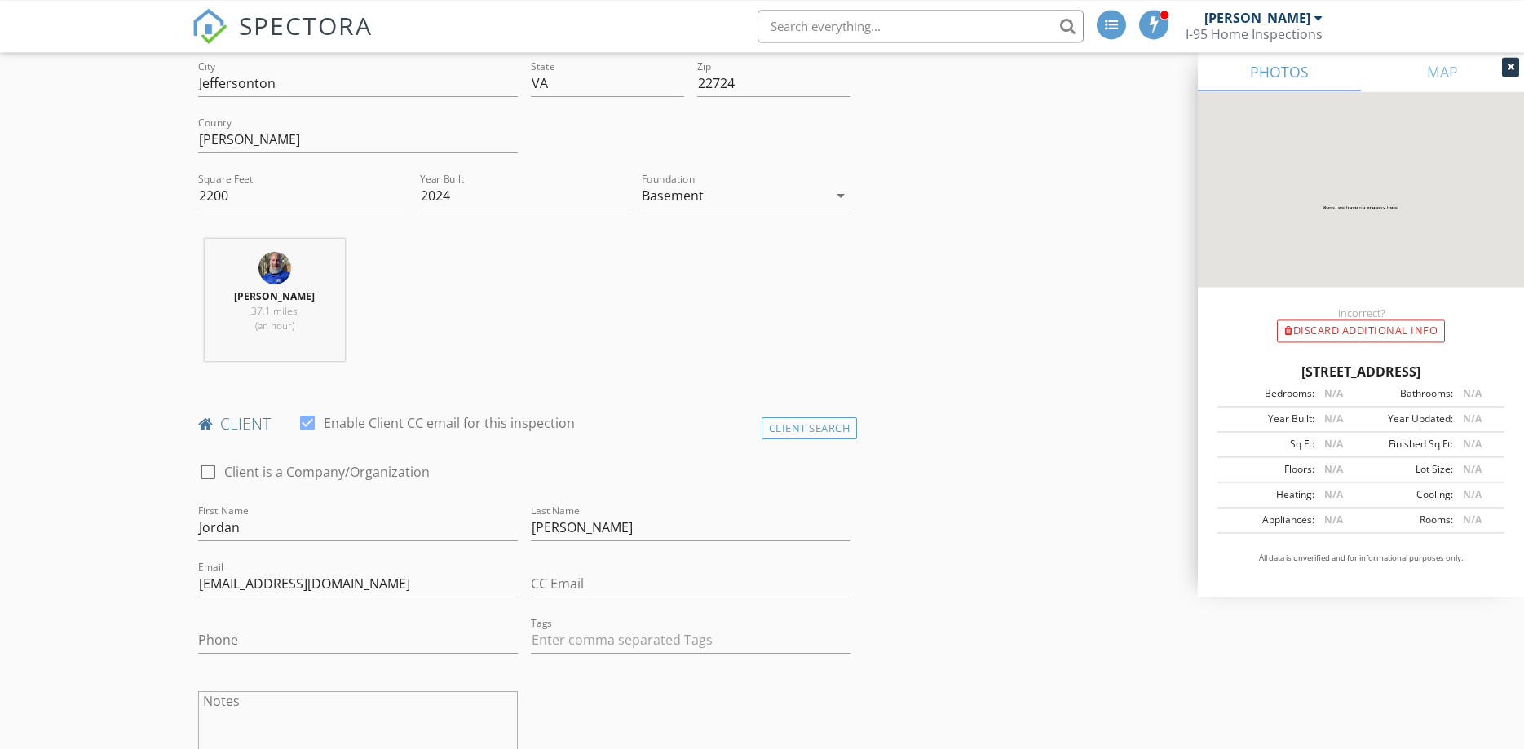
scroll to position [582, 0]
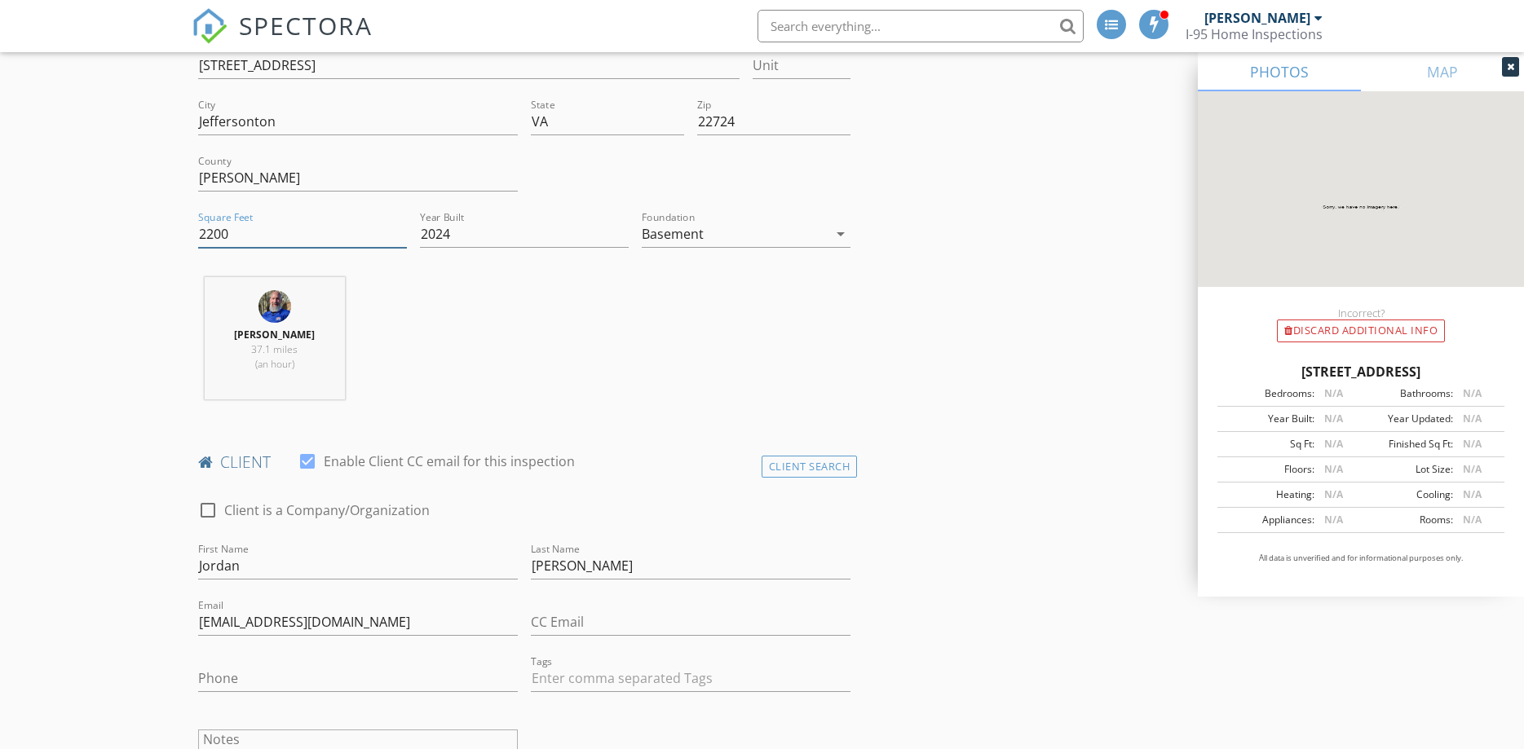
drag, startPoint x: 165, startPoint y: 221, endPoint x: 104, endPoint y: 213, distance: 62.5
click at [198, 221] on input "2200" at bounding box center [302, 234] width 209 height 27
type input "3000"
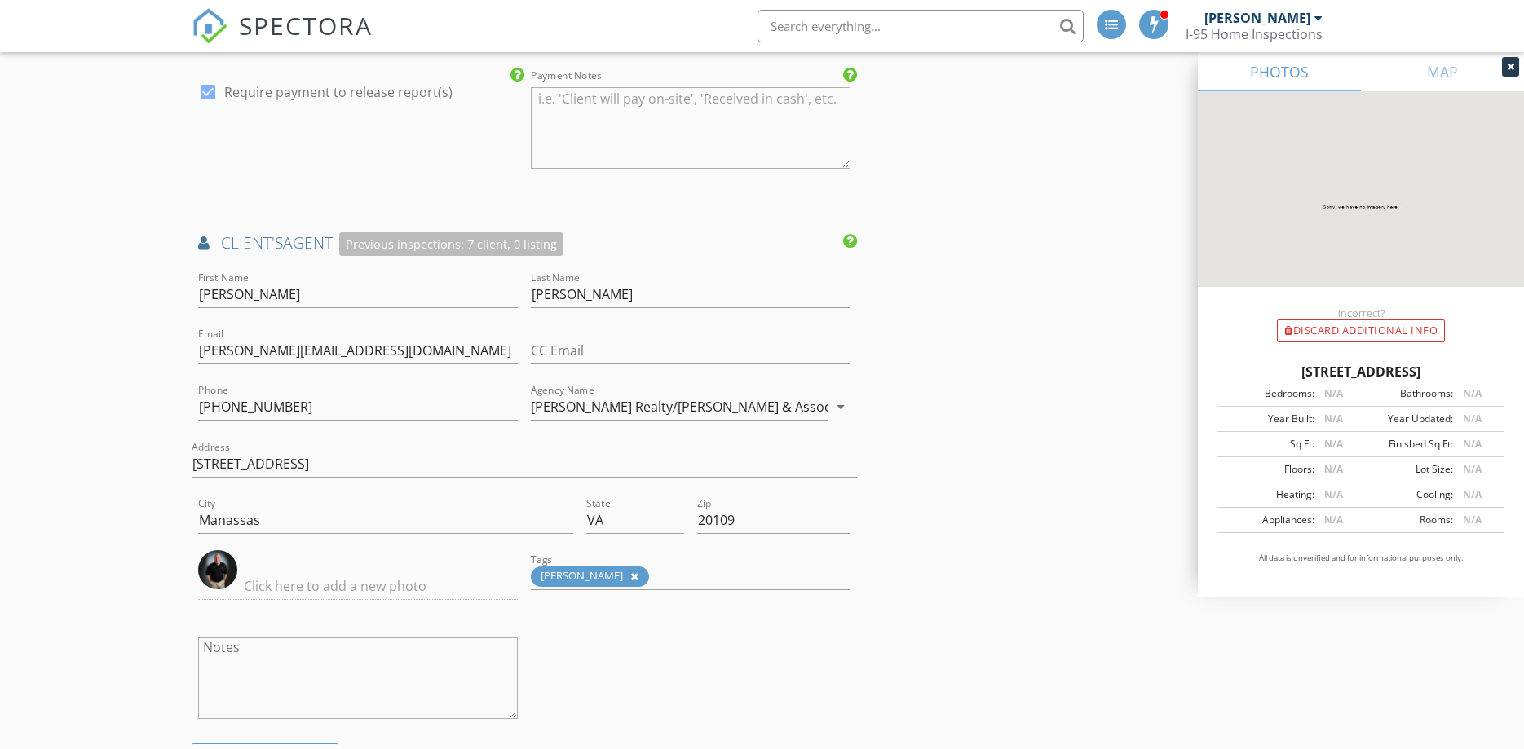
scroll to position [2245, 0]
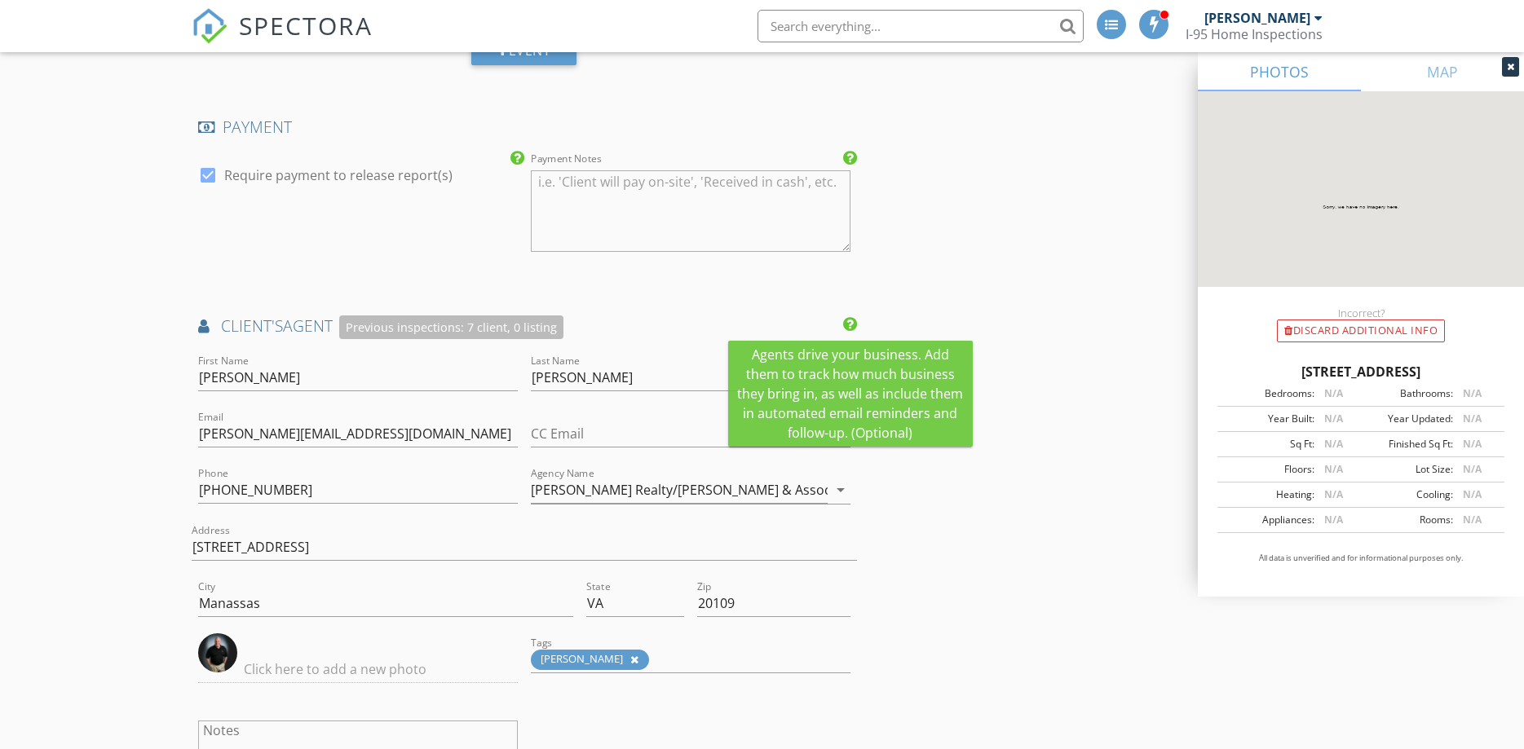
click at [853, 324] on icon at bounding box center [850, 324] width 14 height 16
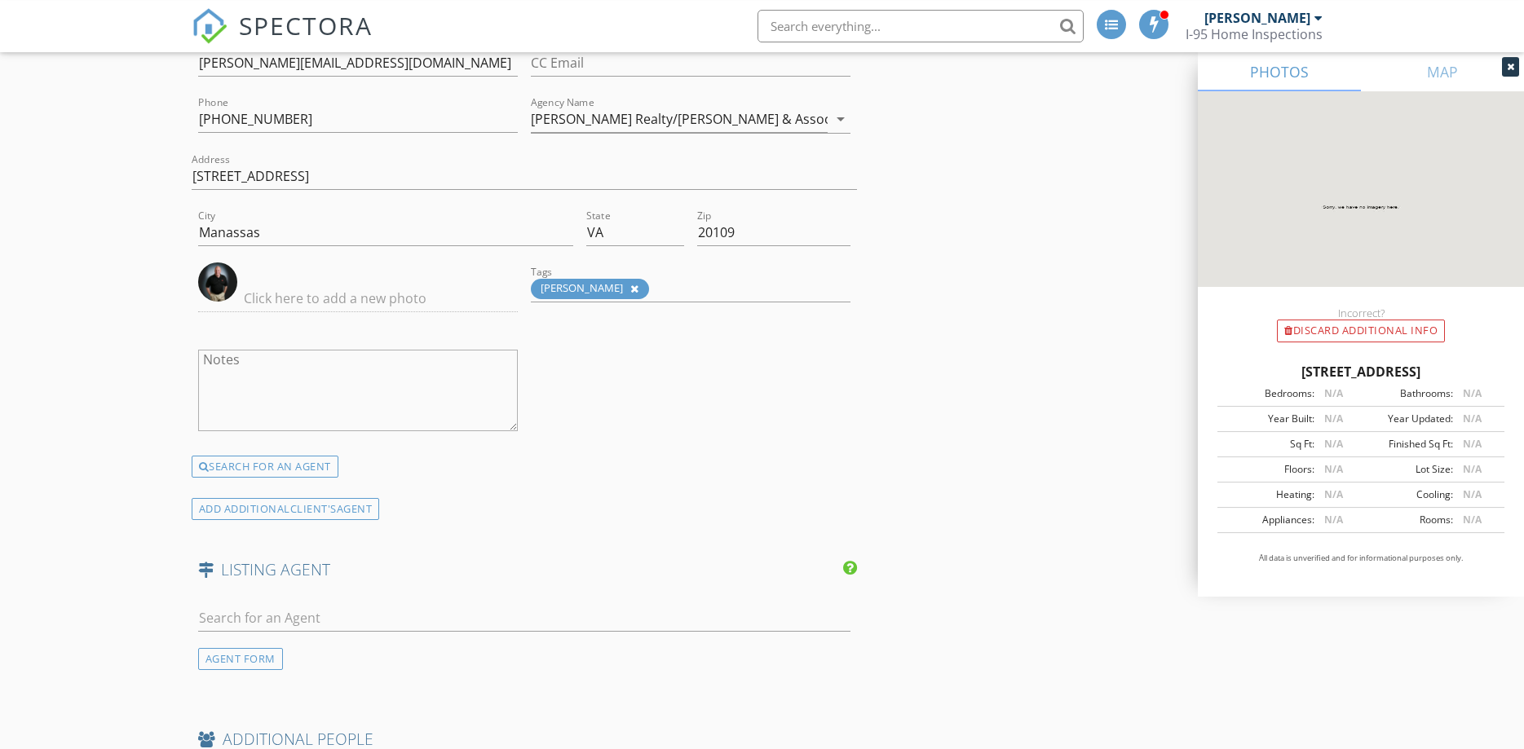
scroll to position [2578, 0]
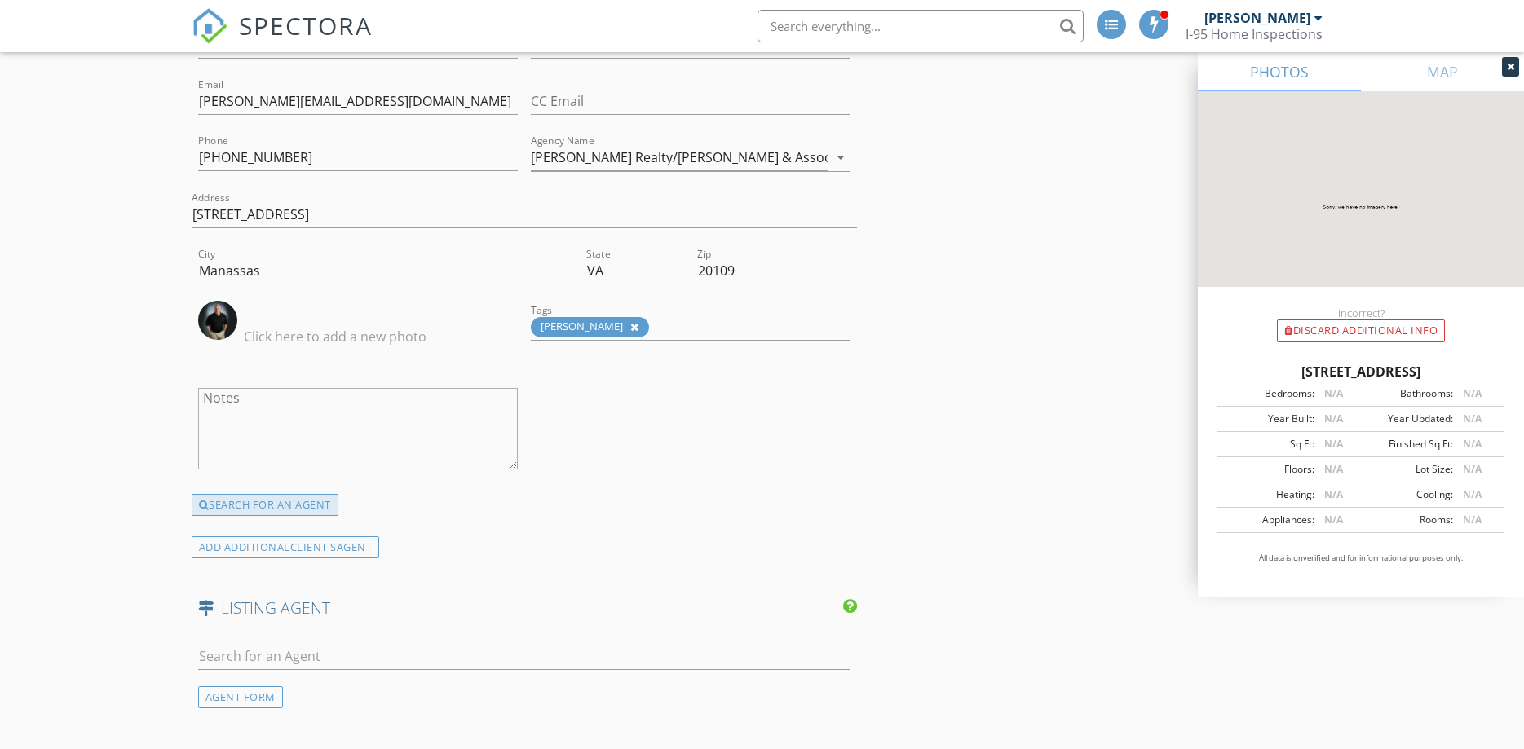
click at [244, 508] on div "SEARCH FOR AN AGENT" at bounding box center [265, 505] width 147 height 23
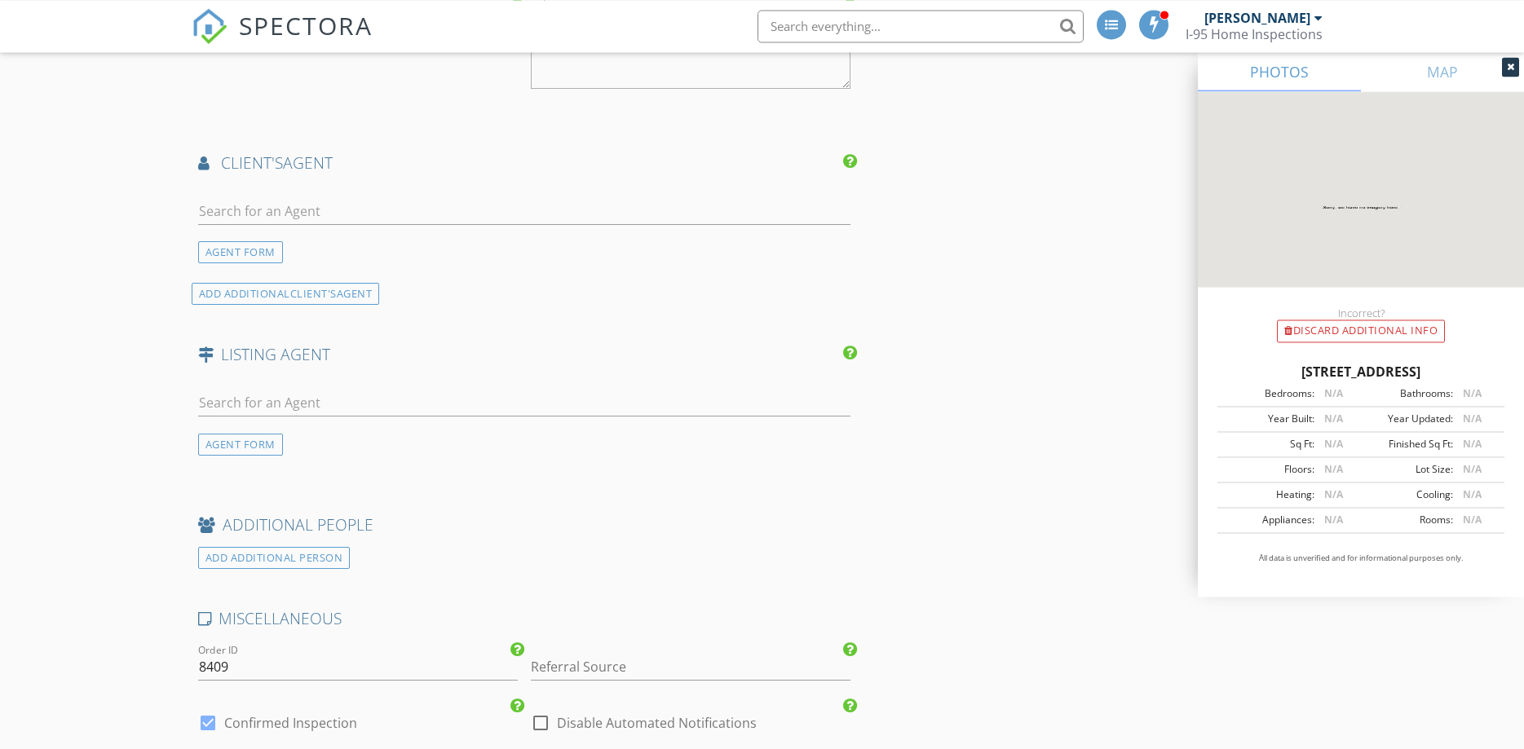
scroll to position [2245, 0]
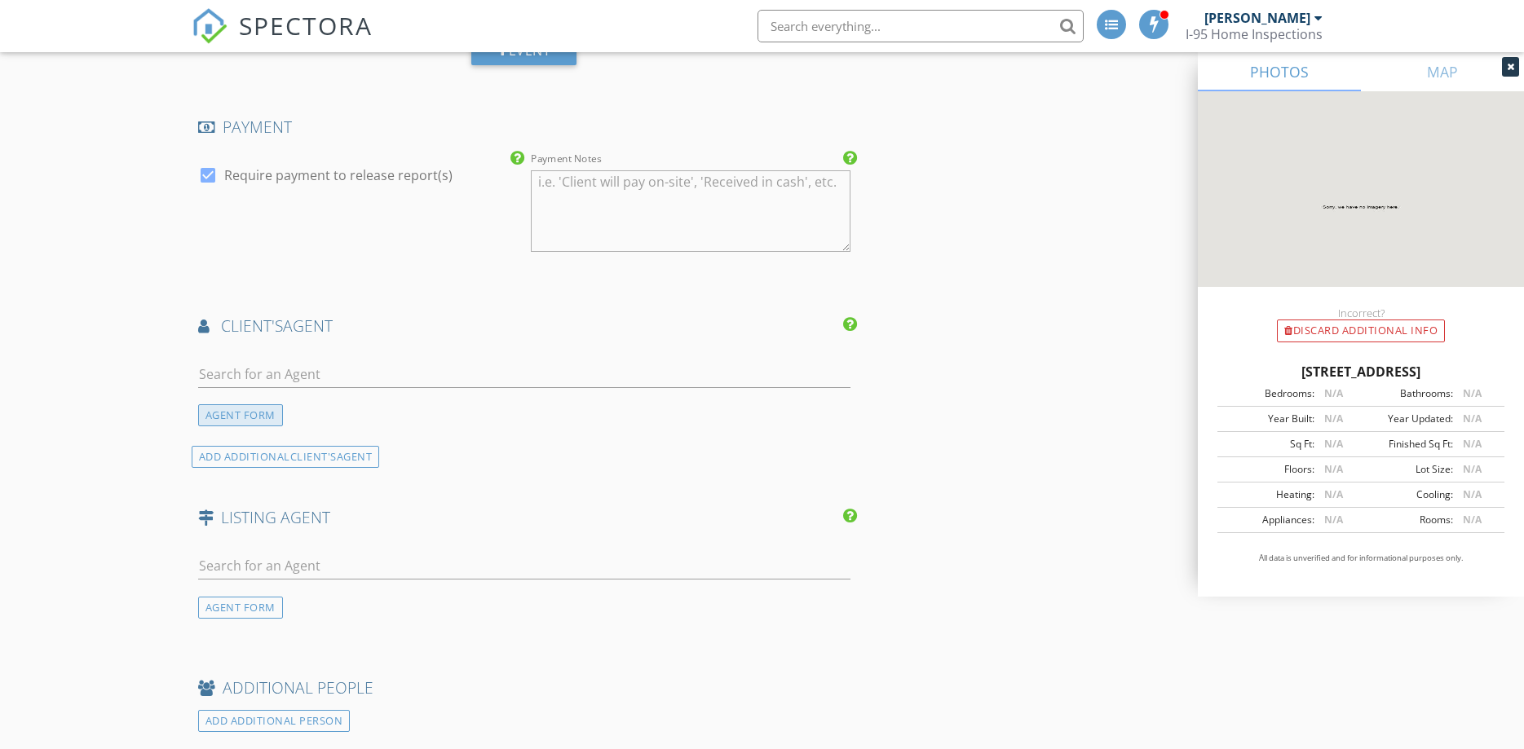
click at [252, 414] on div "AGENT FORM" at bounding box center [240, 415] width 85 height 22
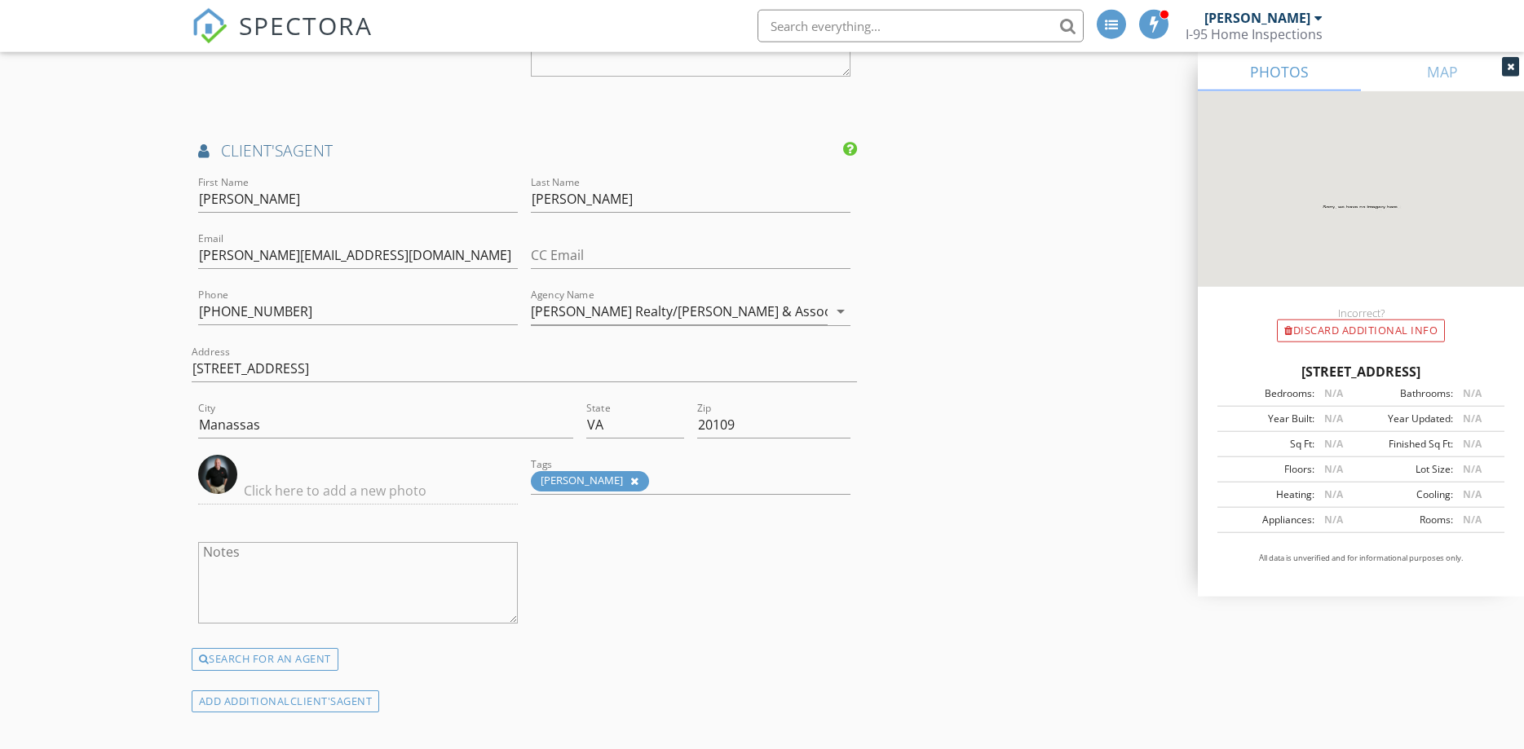
scroll to position [2412, 0]
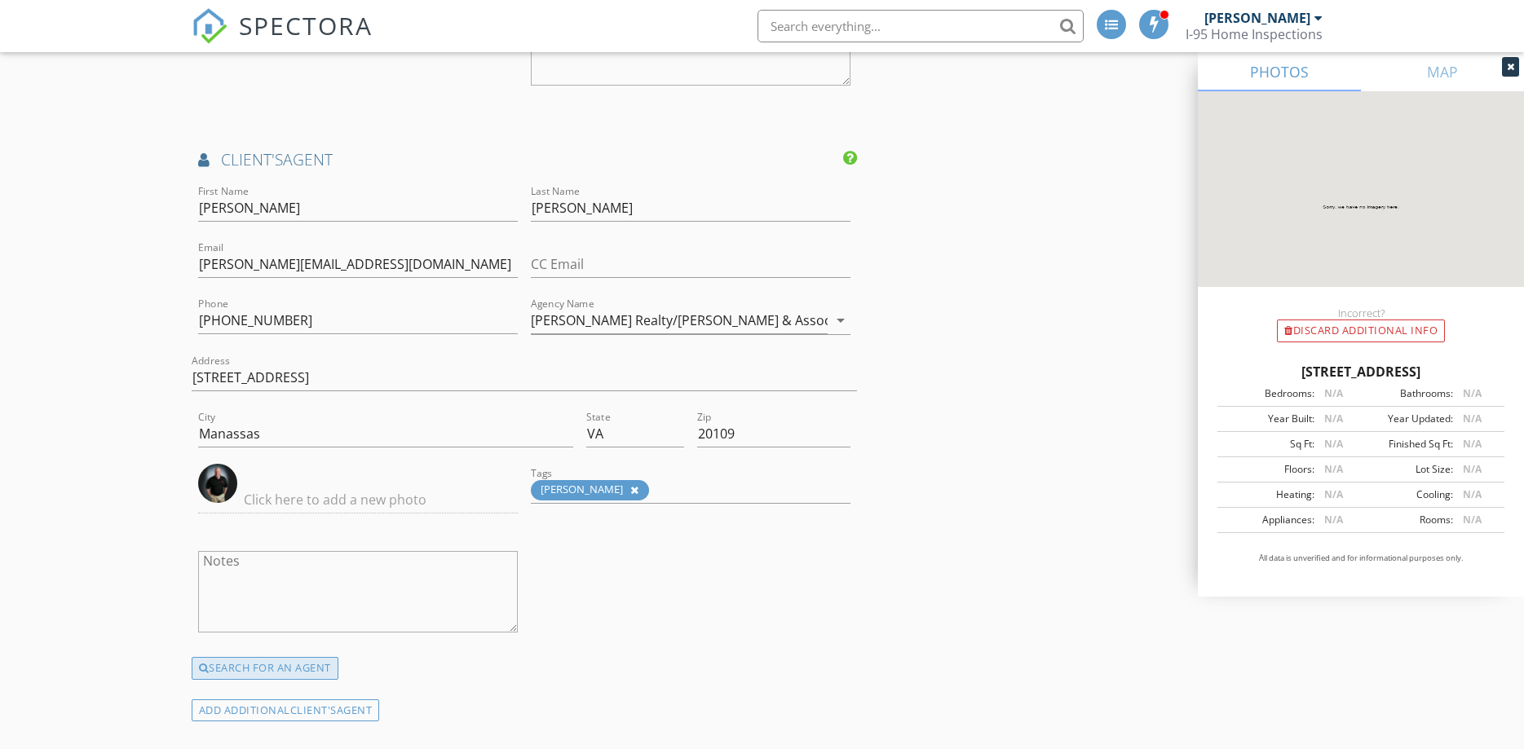
click at [260, 672] on div "SEARCH FOR AN AGENT" at bounding box center [265, 668] width 147 height 23
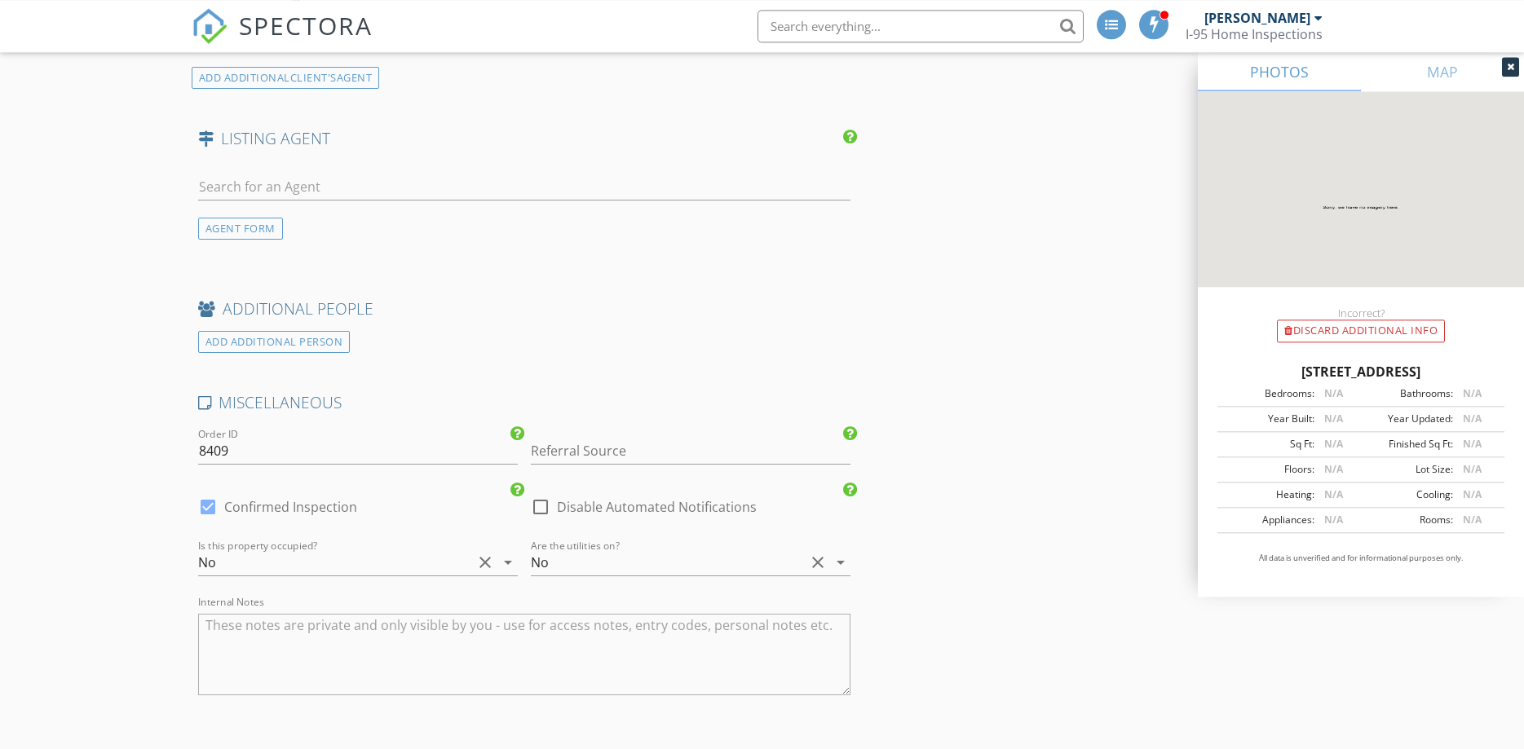
scroll to position [2661, 0]
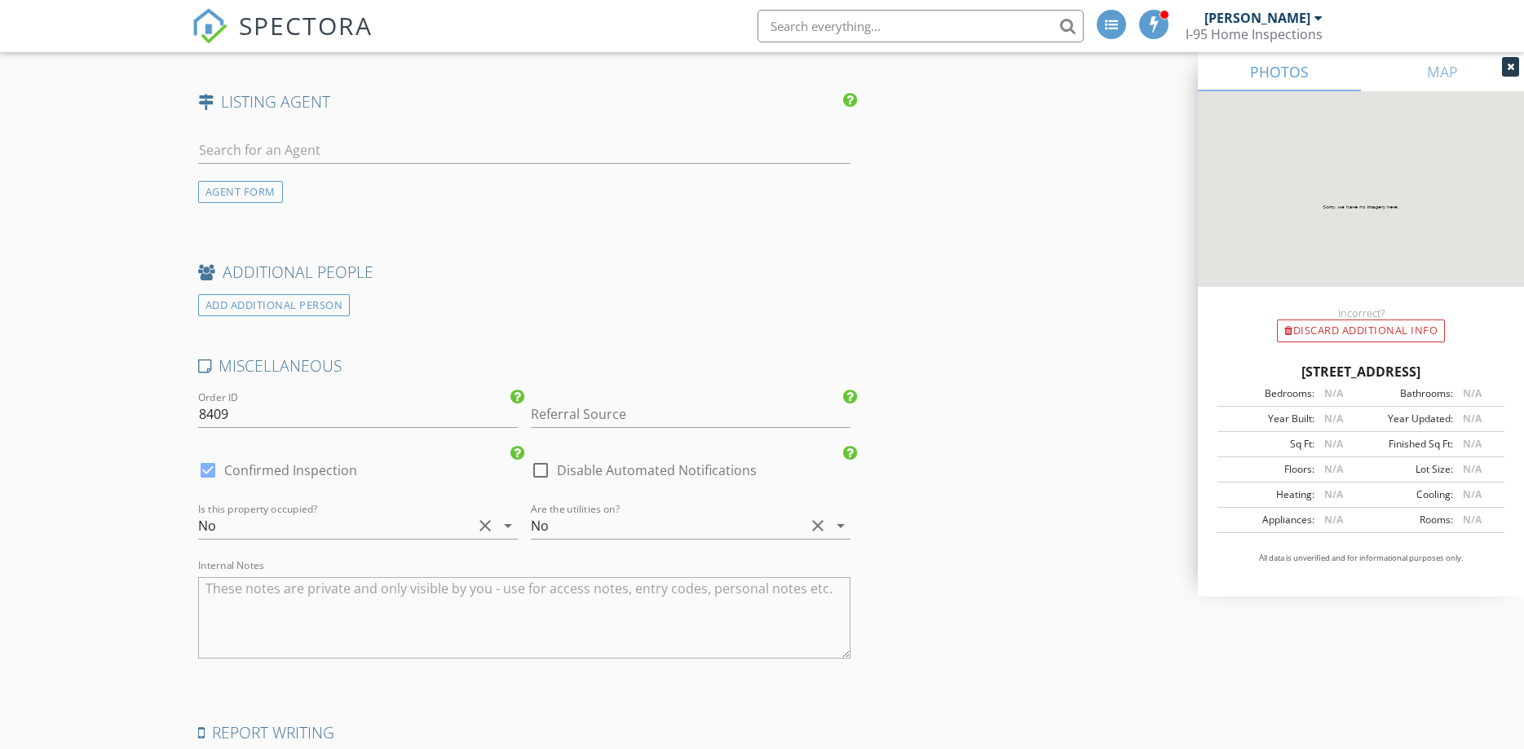
click at [267, 523] on div "No" at bounding box center [335, 526] width 274 height 26
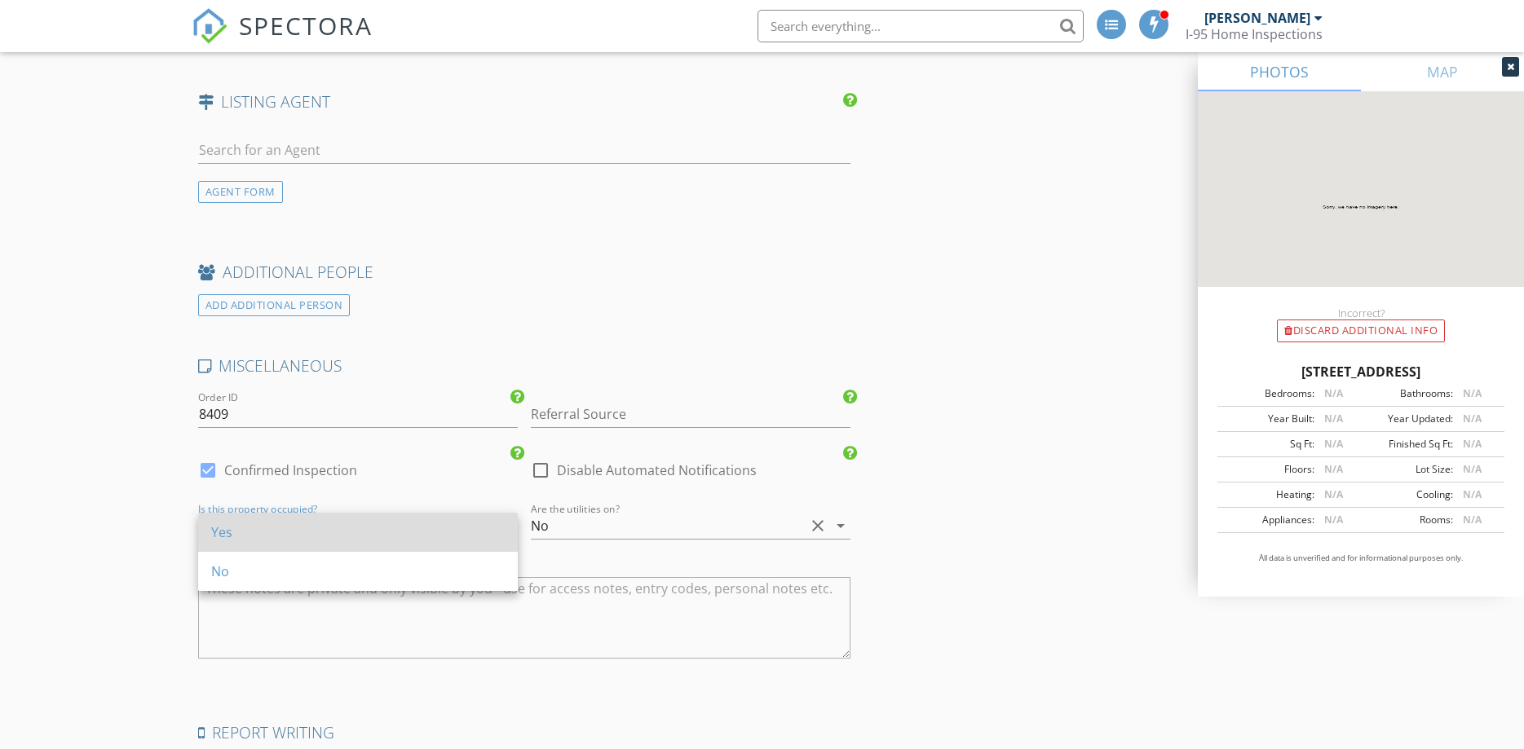
click at [268, 532] on div "Yes" at bounding box center [357, 533] width 293 height 20
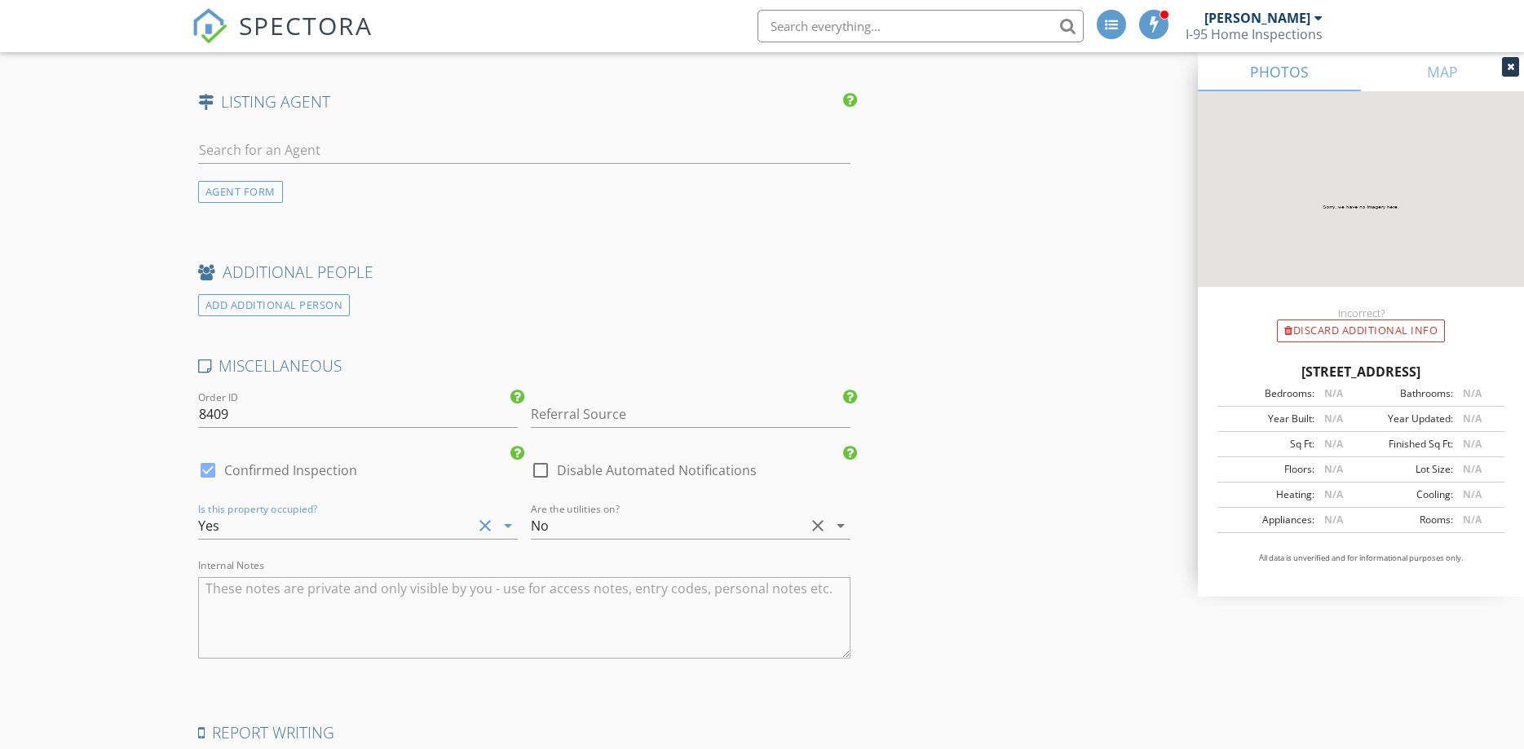
click at [629, 528] on div "No" at bounding box center [668, 526] width 274 height 26
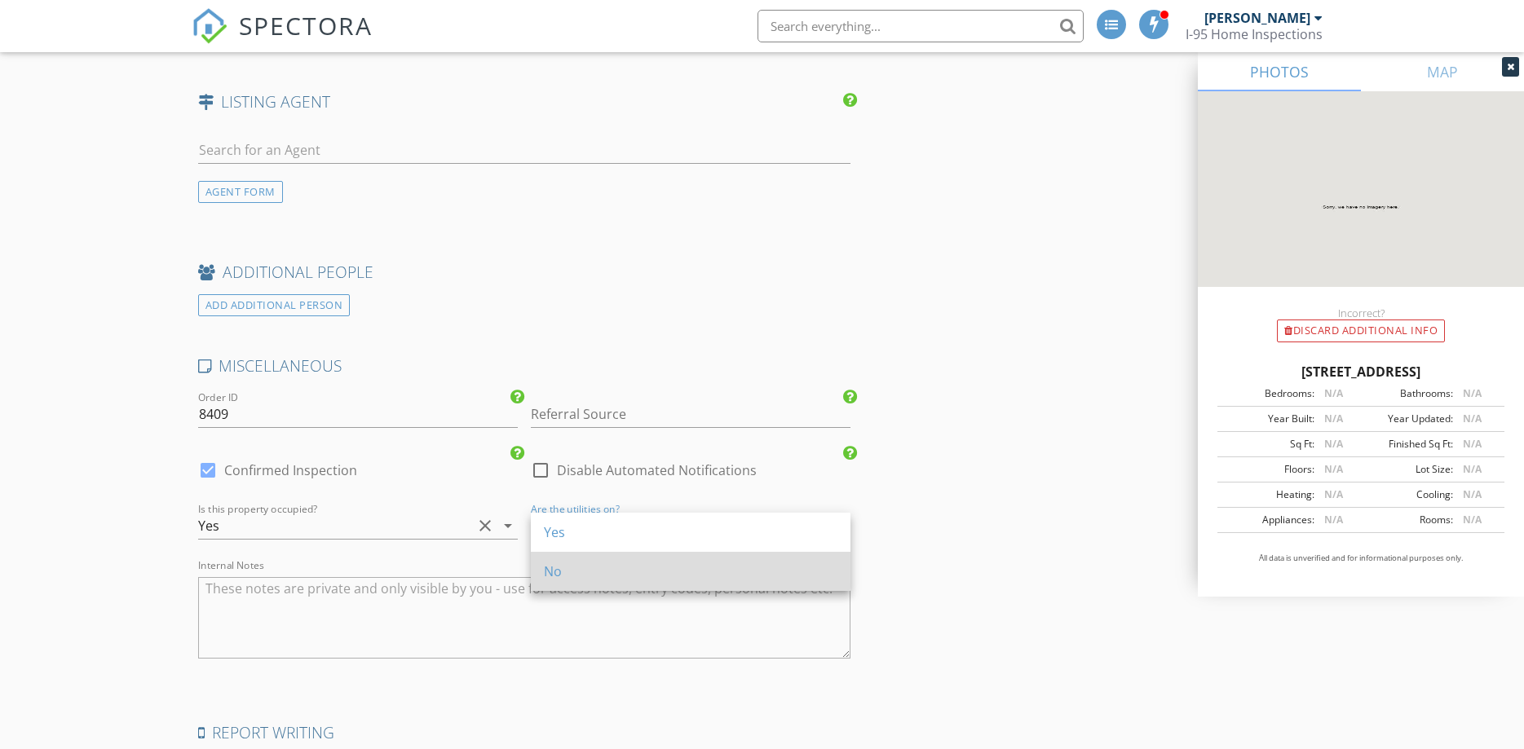
click at [612, 566] on div "No" at bounding box center [690, 572] width 293 height 20
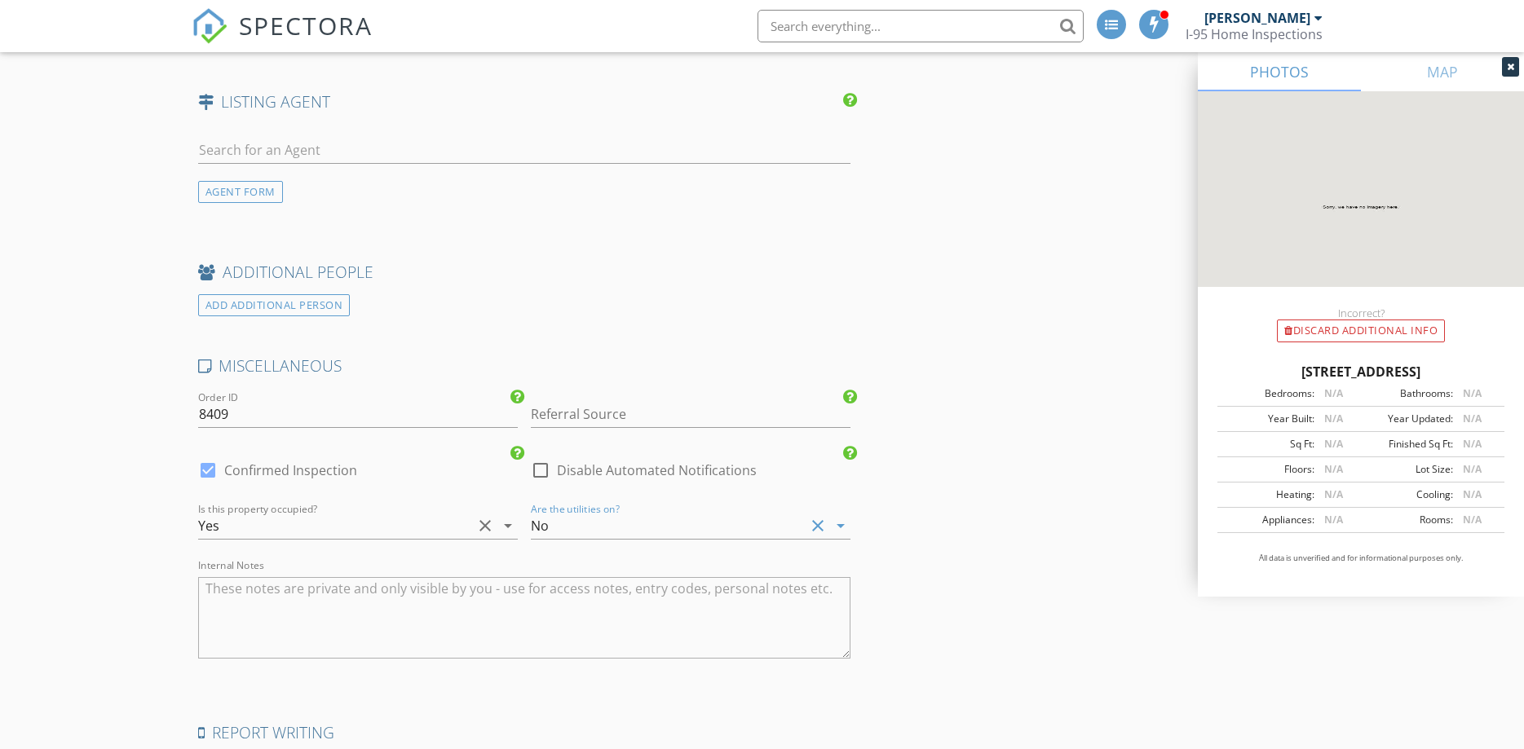
click at [613, 529] on div "No" at bounding box center [668, 526] width 274 height 26
click at [613, 529] on div "Yes" at bounding box center [690, 533] width 293 height 20
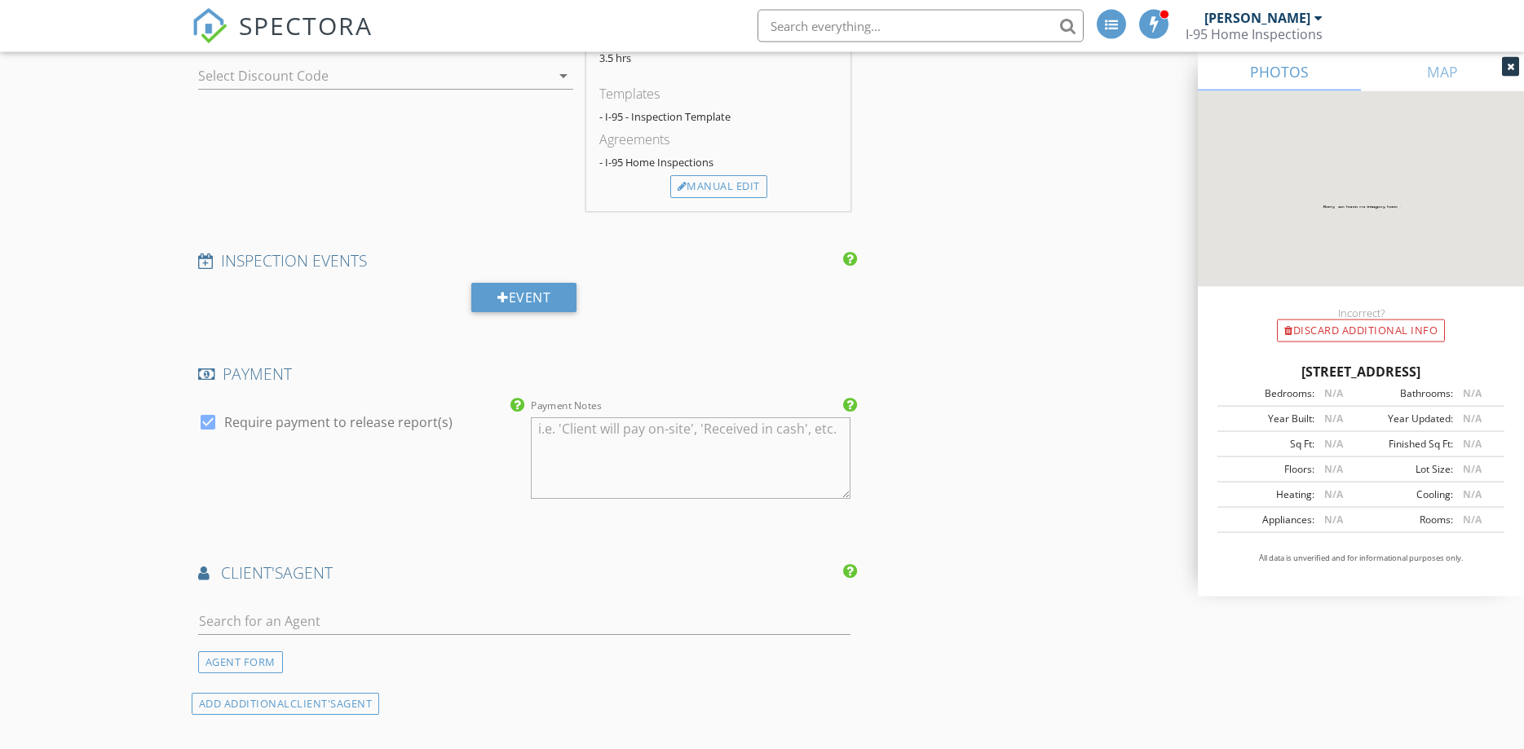
scroll to position [2162, 0]
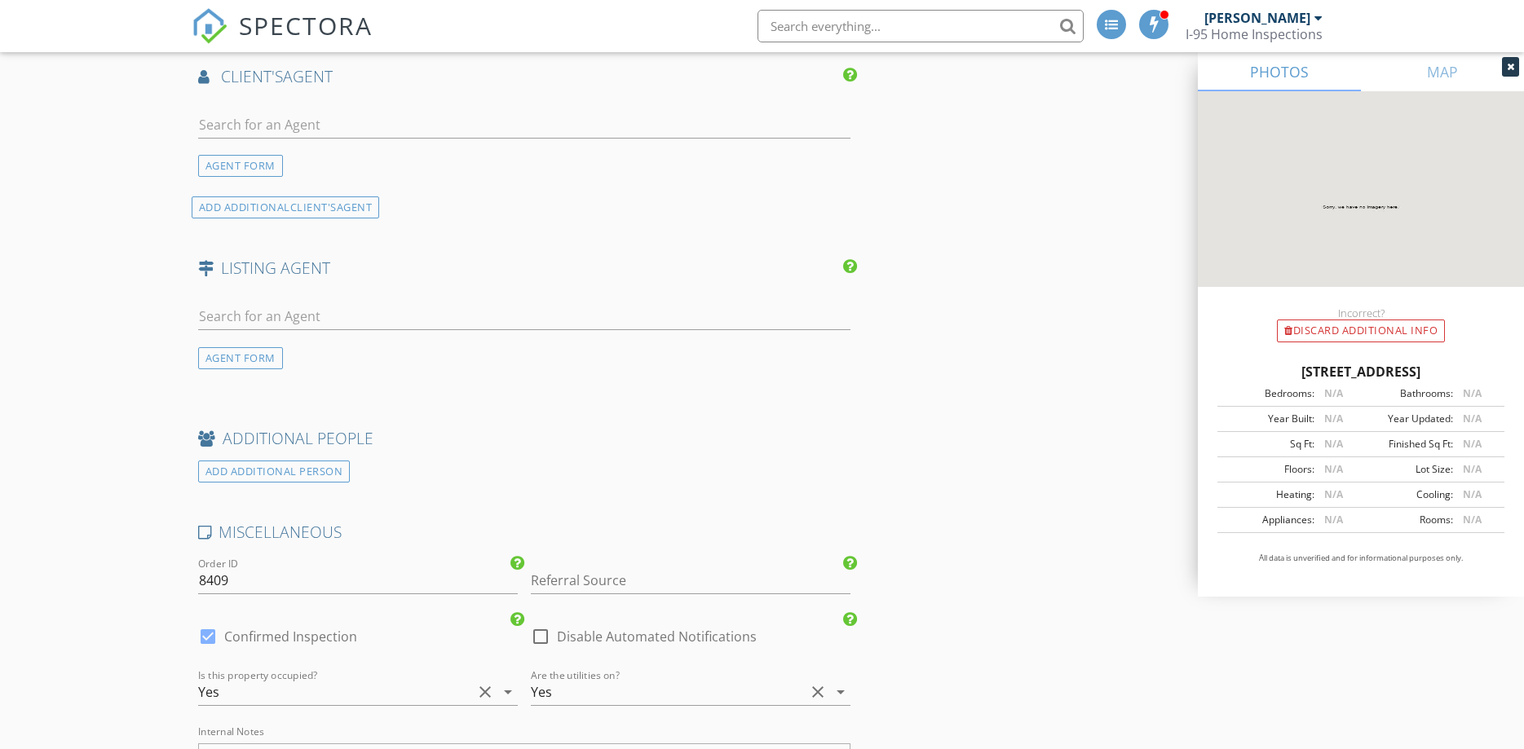
scroll to position [2984, 0]
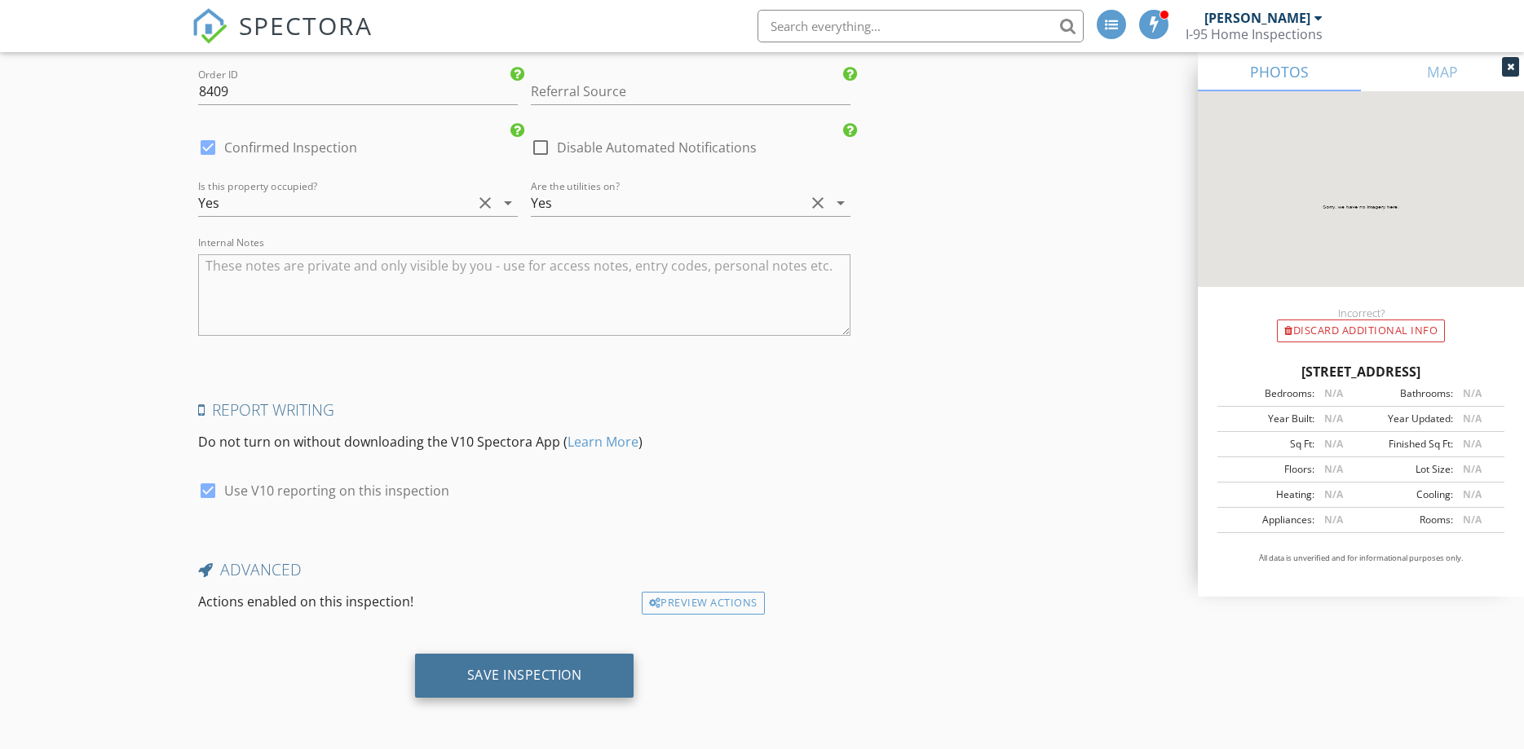
click at [517, 678] on div "Save Inspection" at bounding box center [524, 675] width 115 height 16
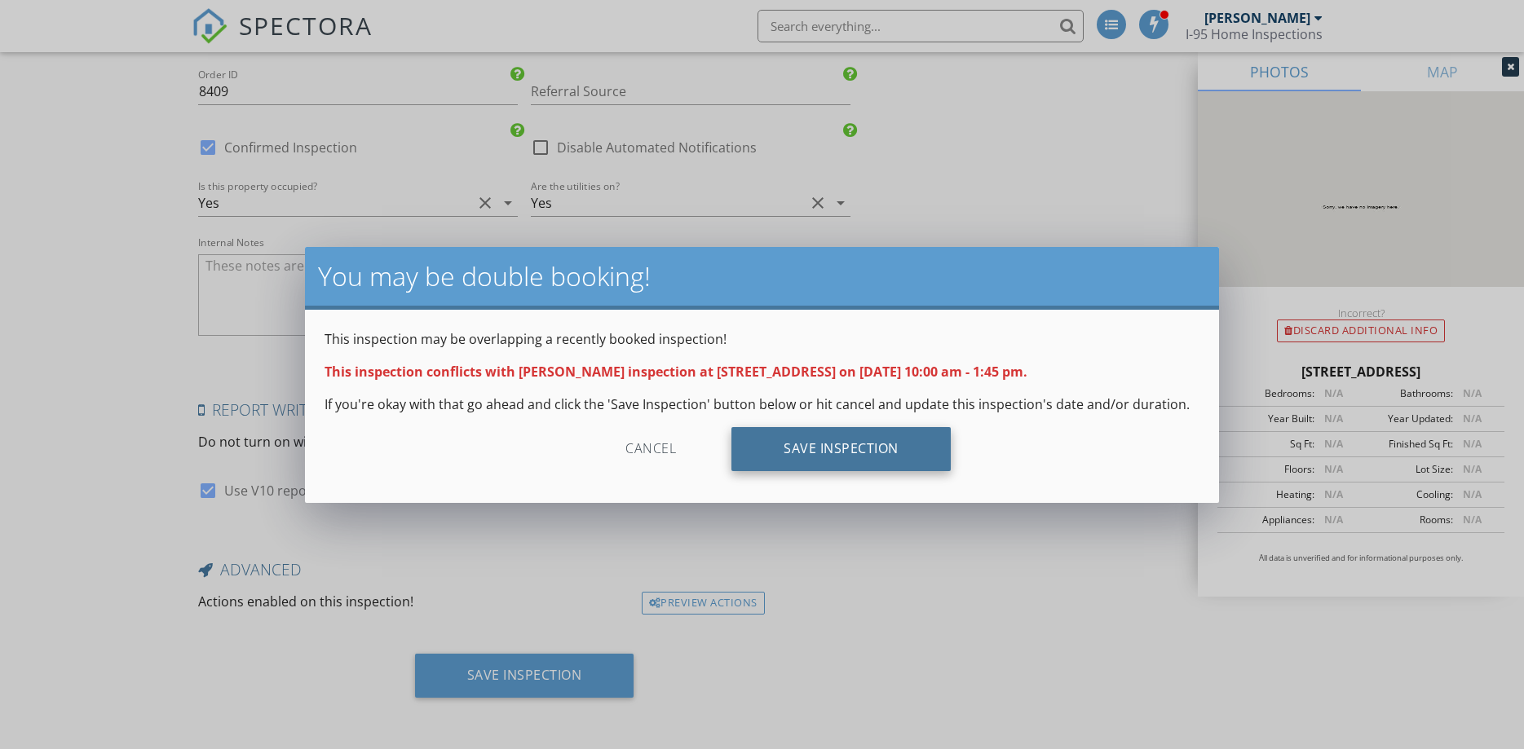
click at [807, 440] on div "Save Inspection" at bounding box center [840, 449] width 219 height 44
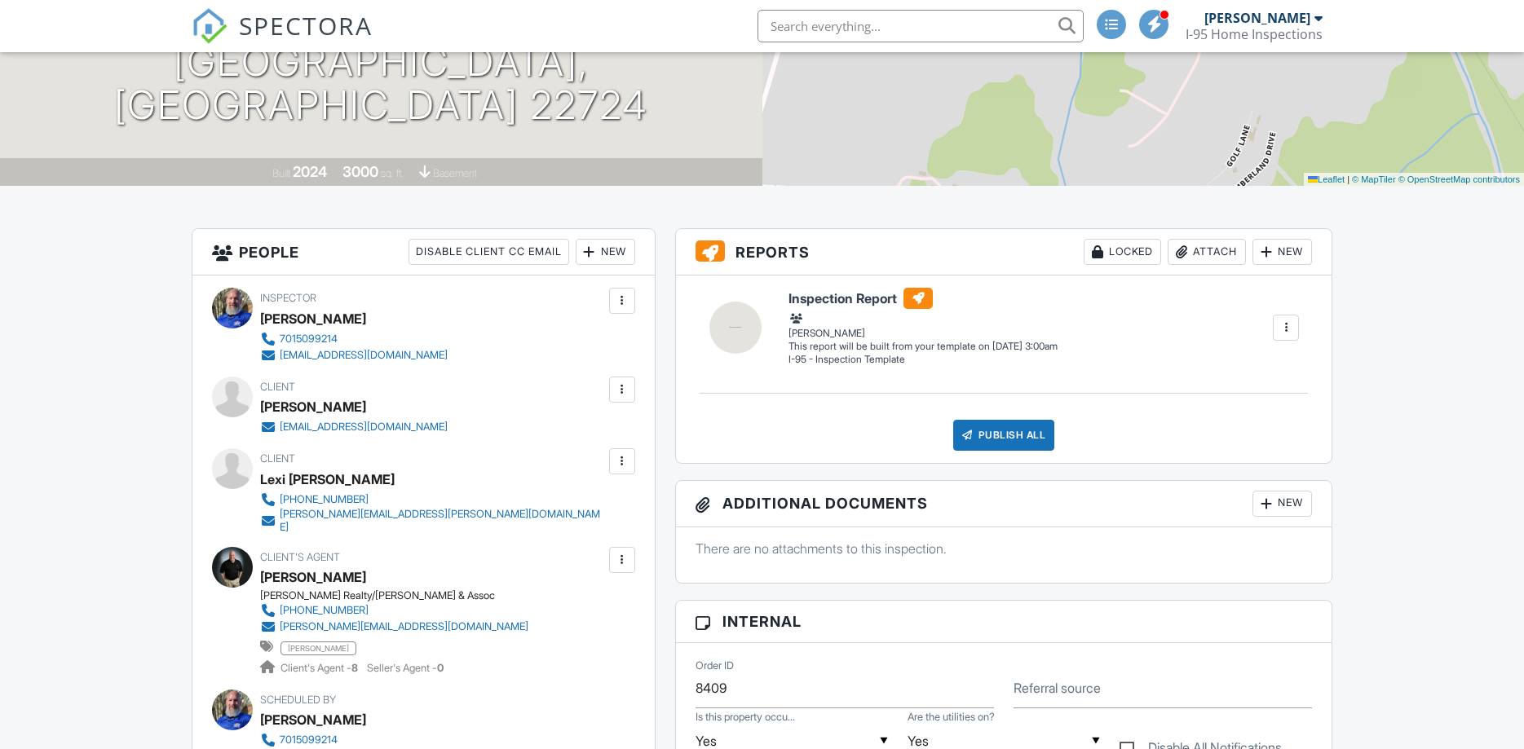
scroll to position [416, 0]
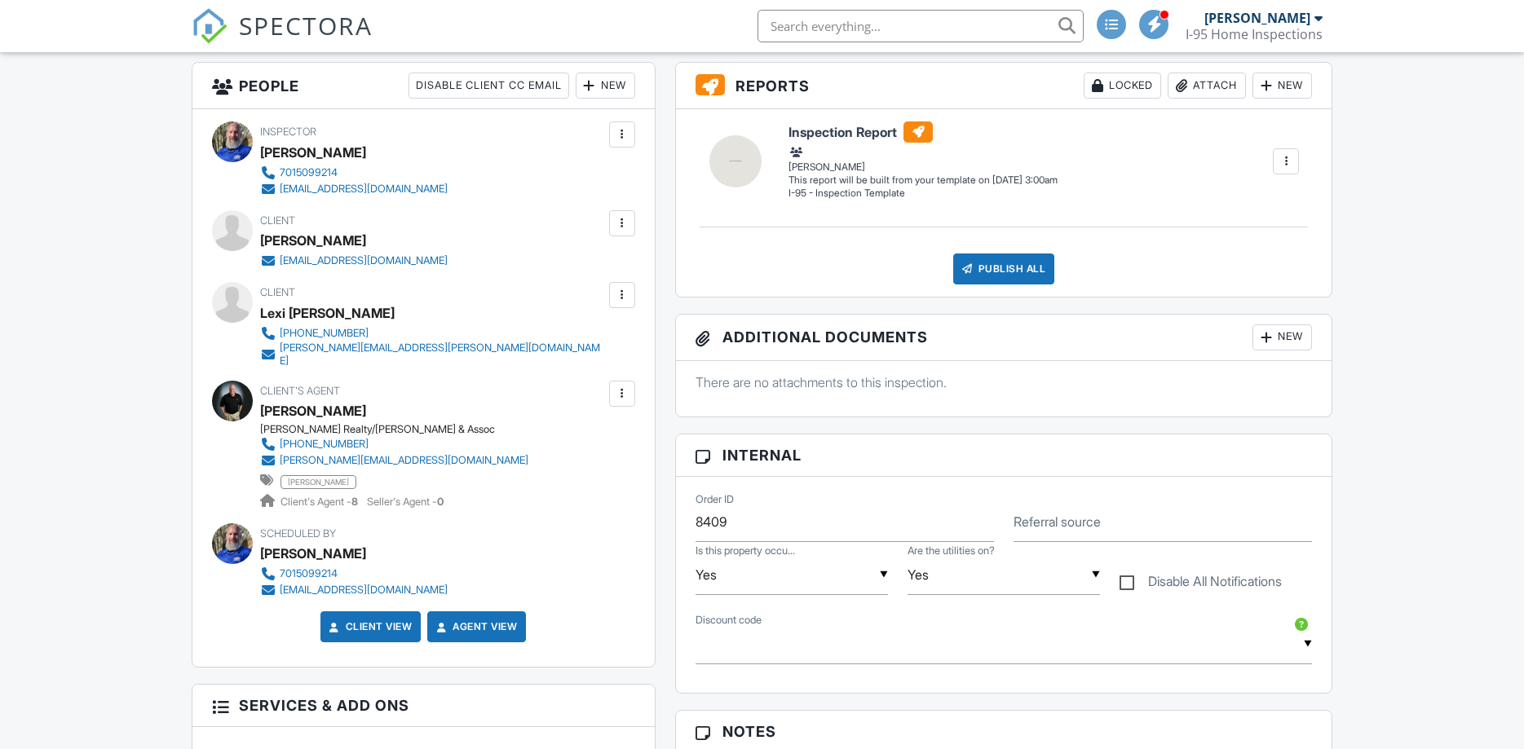
click at [616, 386] on div at bounding box center [622, 394] width 16 height 16
click at [596, 474] on li "Remove" at bounding box center [583, 484] width 83 height 41
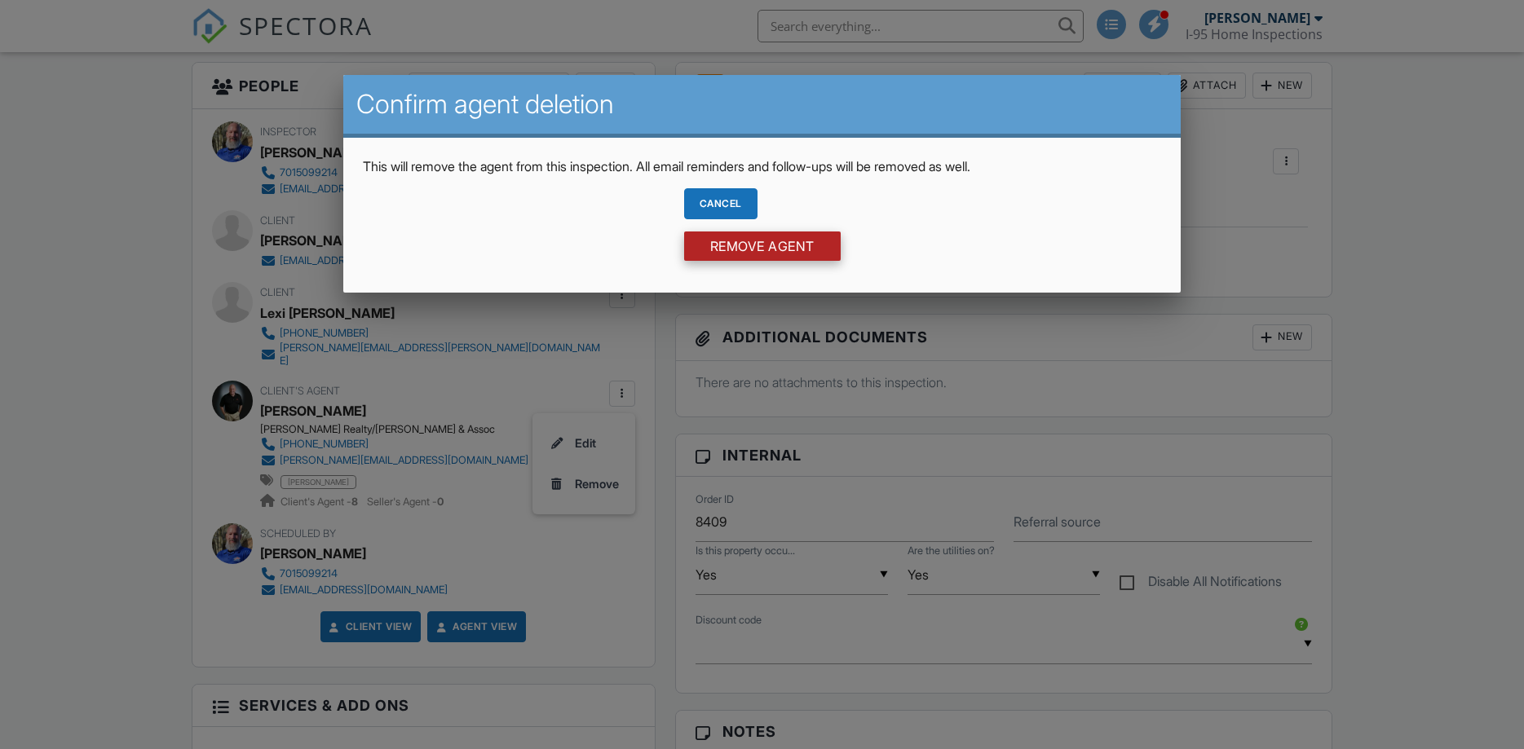
click at [738, 249] on input "Remove Agent" at bounding box center [762, 246] width 157 height 29
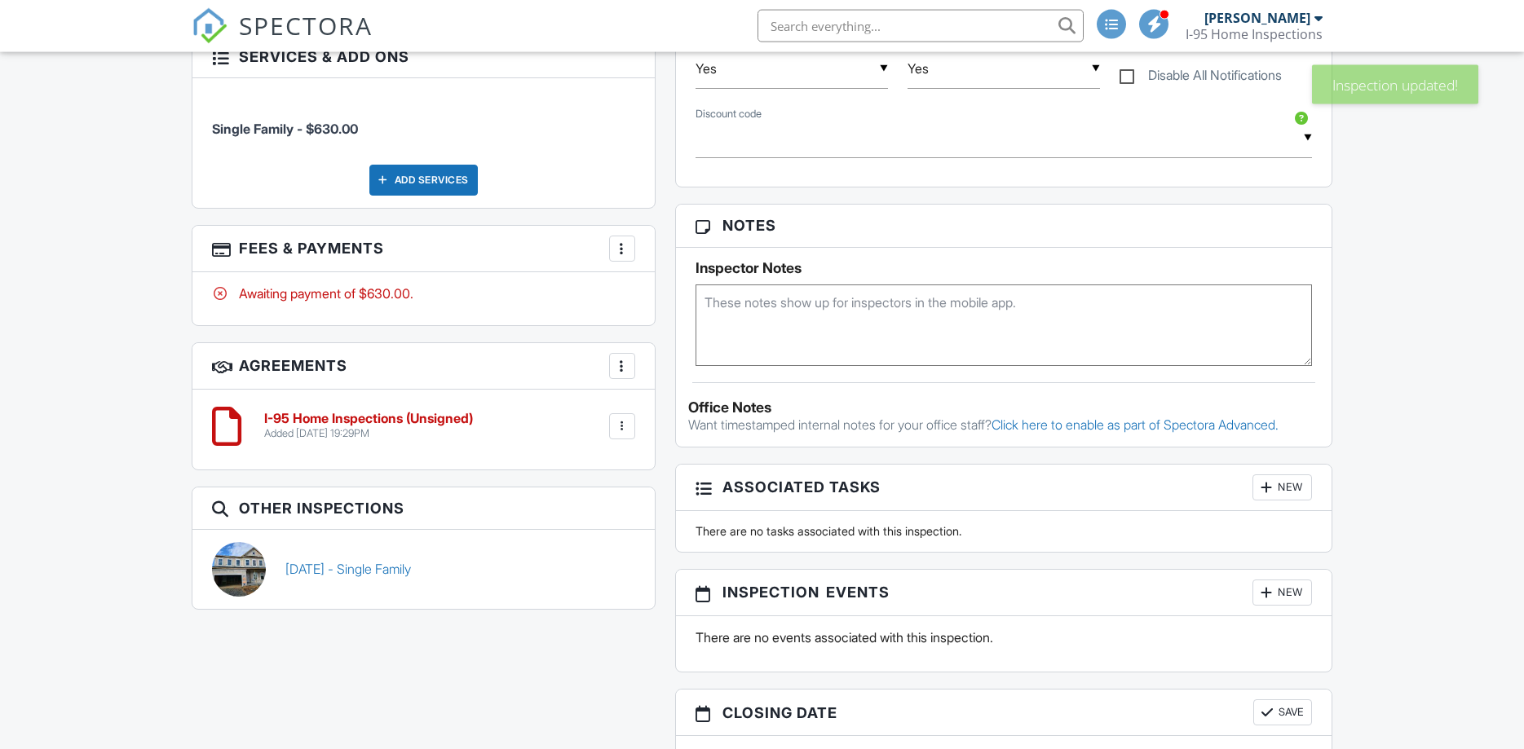
scroll to position [827, 0]
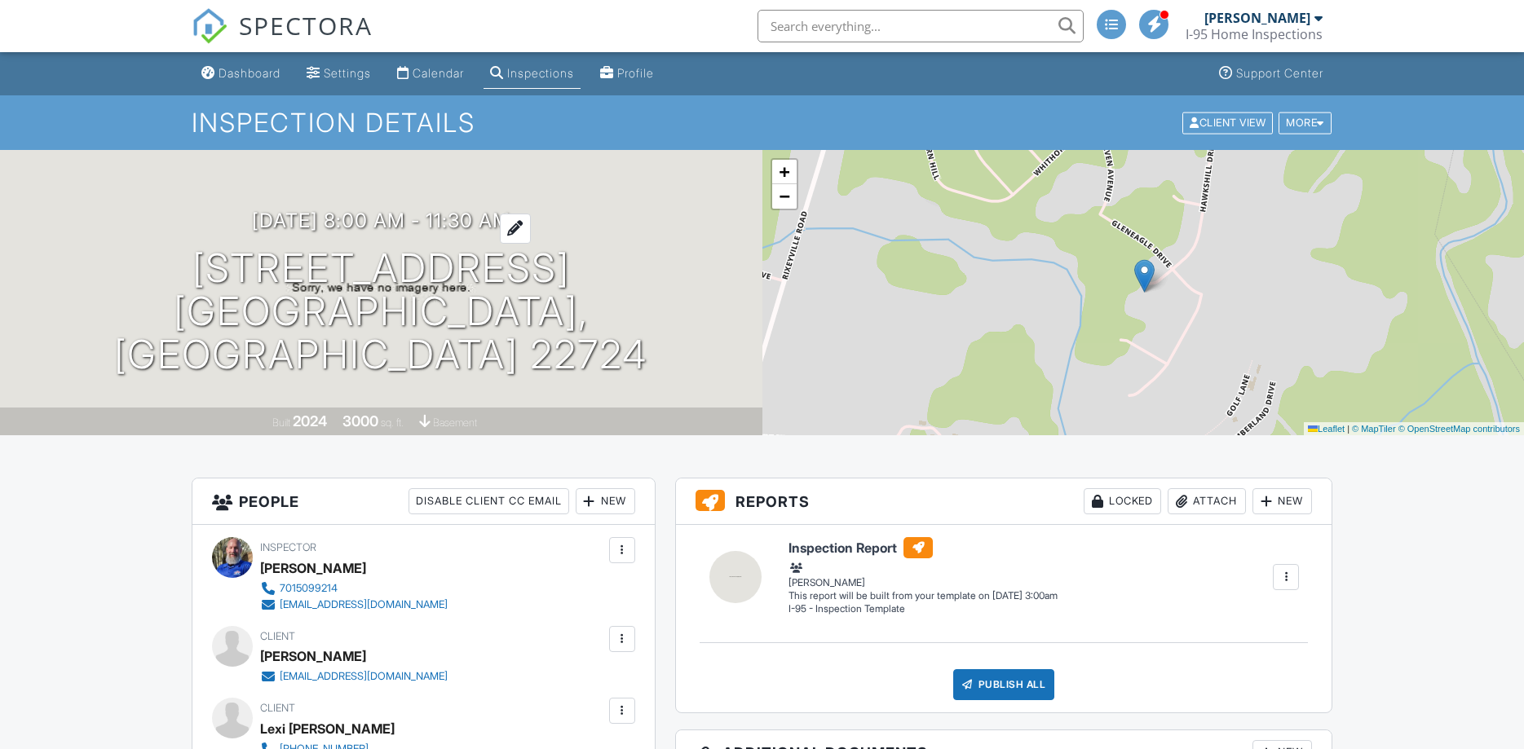
click at [305, 232] on h3 "[DATE] 8:00 am - 11:30 am" at bounding box center [381, 221] width 258 height 22
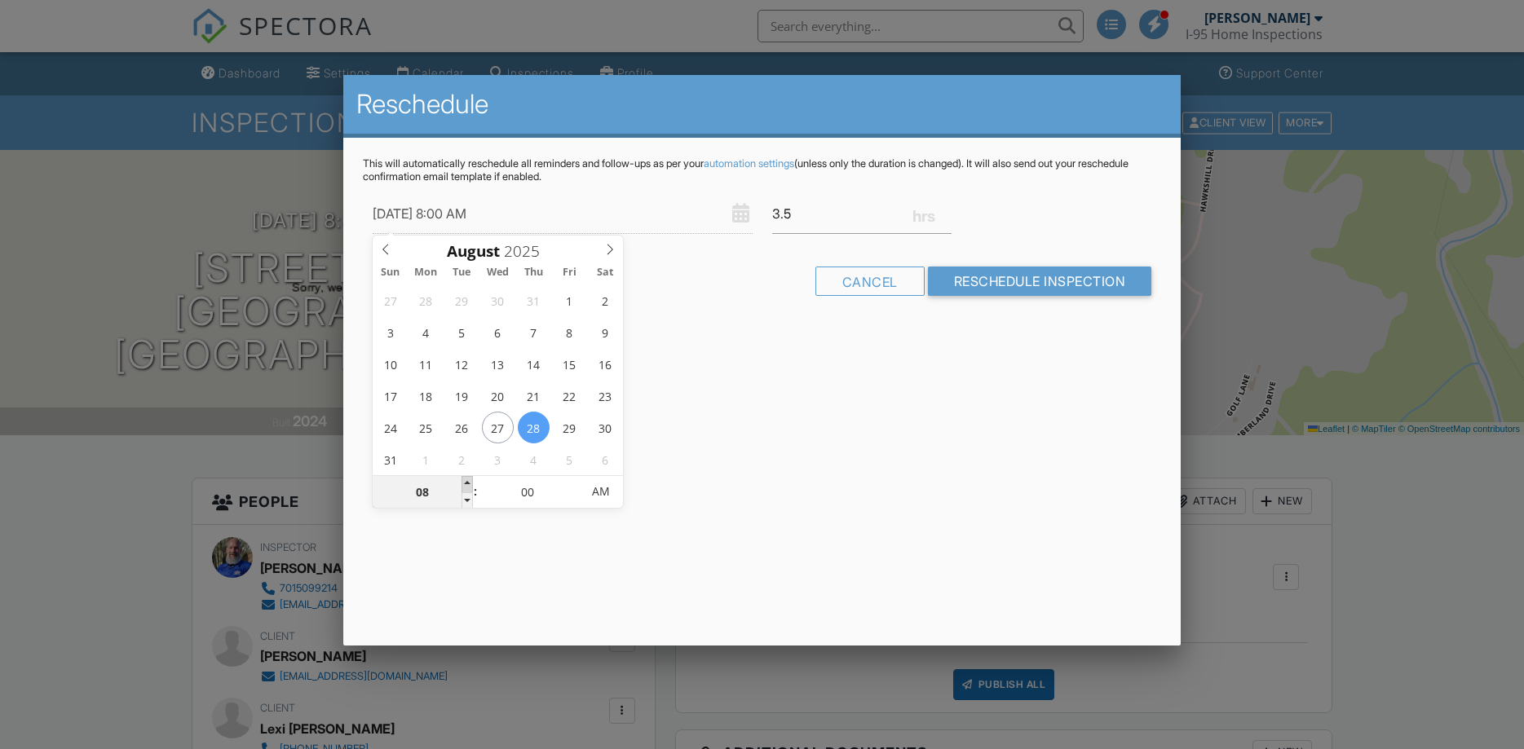
type input "[DATE] 9:00 AM"
type input "09"
click at [465, 482] on span at bounding box center [466, 484] width 11 height 16
type input "08/28/2025 10:00 AM"
type input "10"
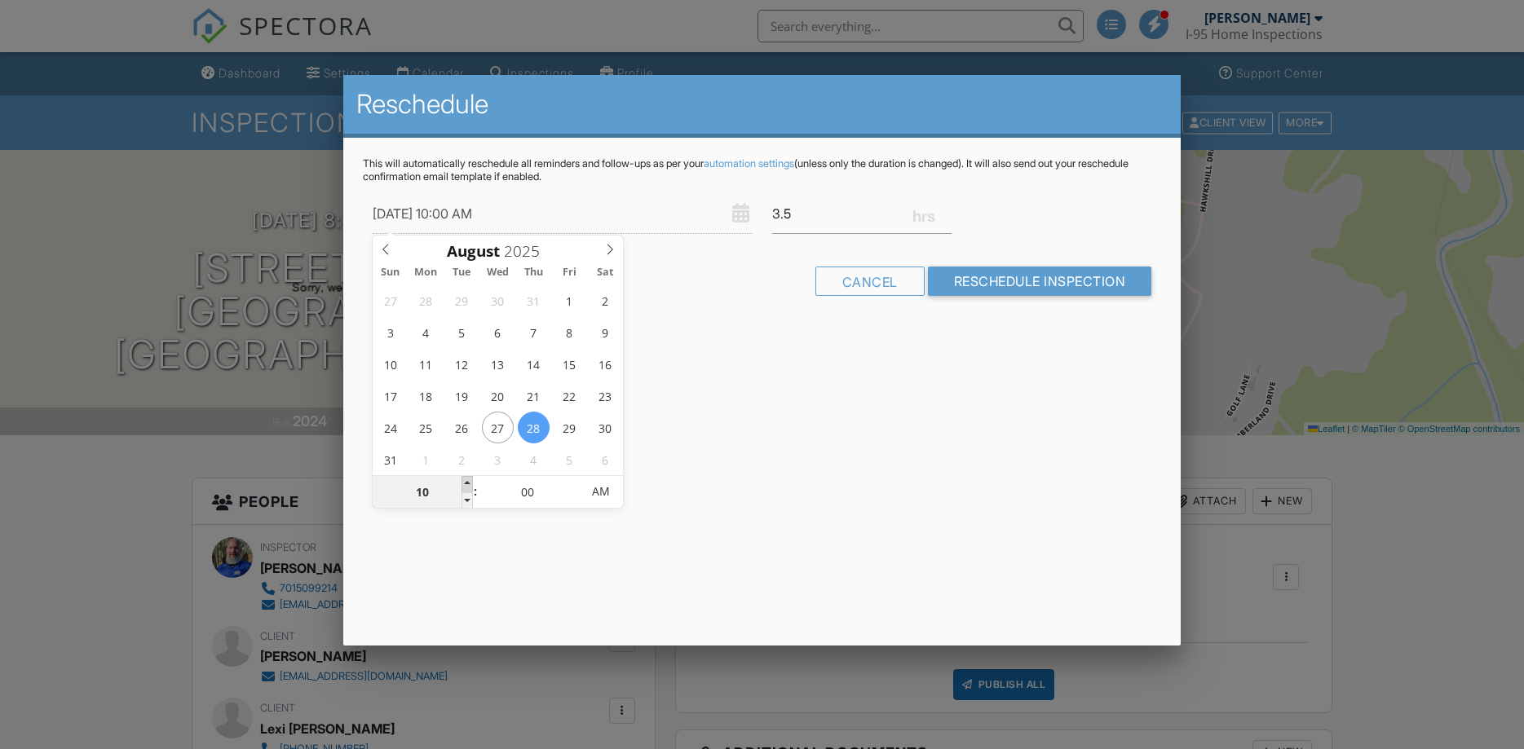
click at [465, 482] on span at bounding box center [466, 484] width 11 height 16
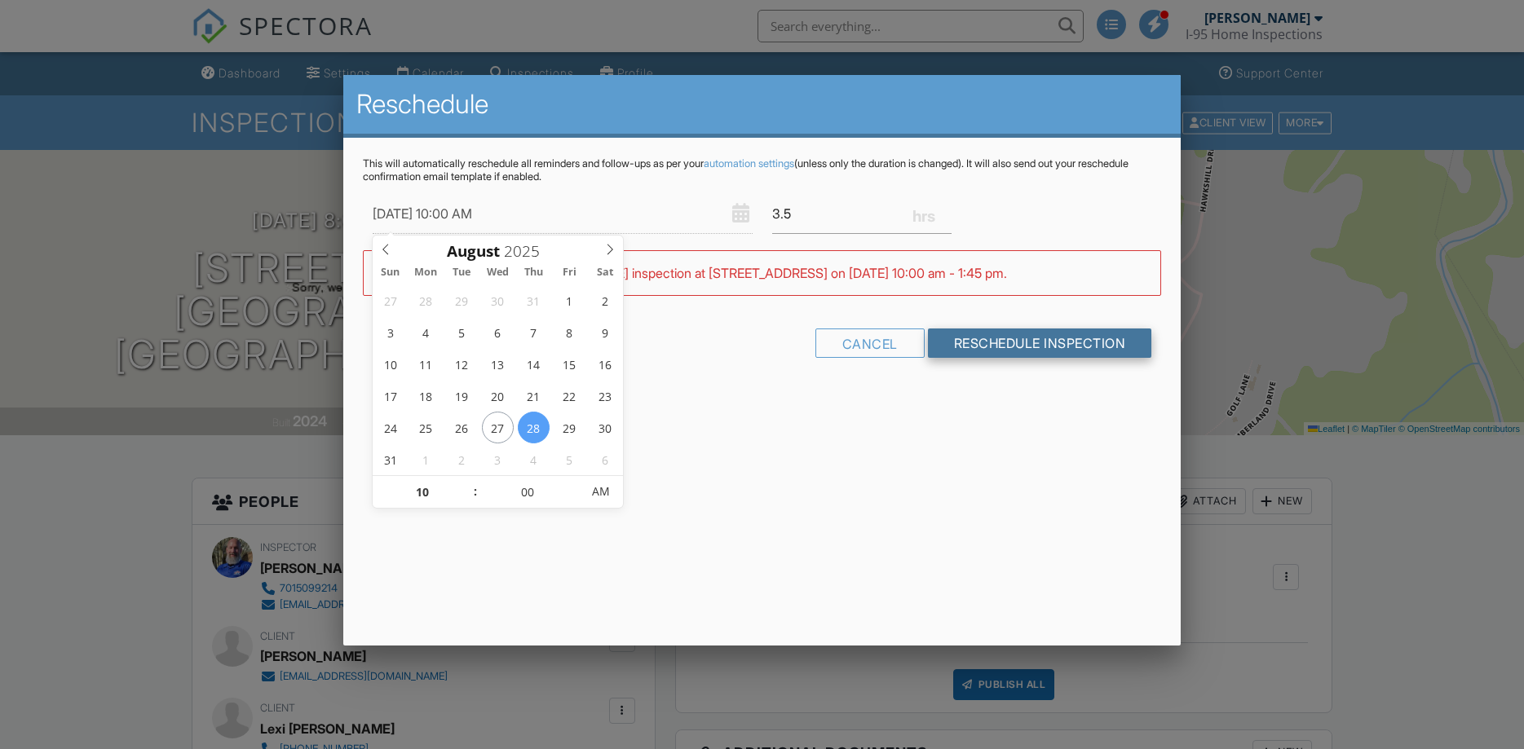
click at [1030, 344] on input "Reschedule Inspection" at bounding box center [1040, 343] width 224 height 29
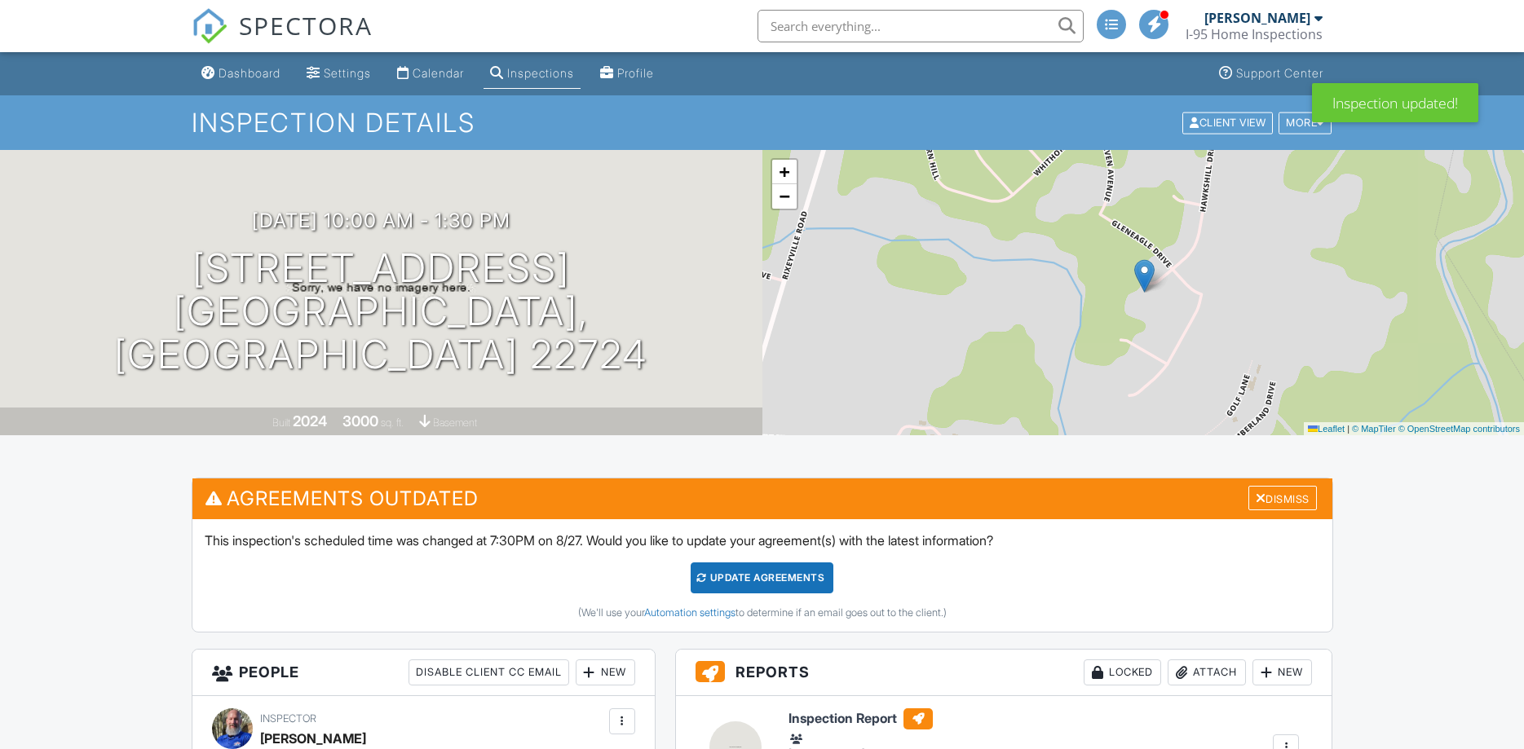
click at [1312, 497] on div "Dismiss" at bounding box center [1282, 498] width 68 height 25
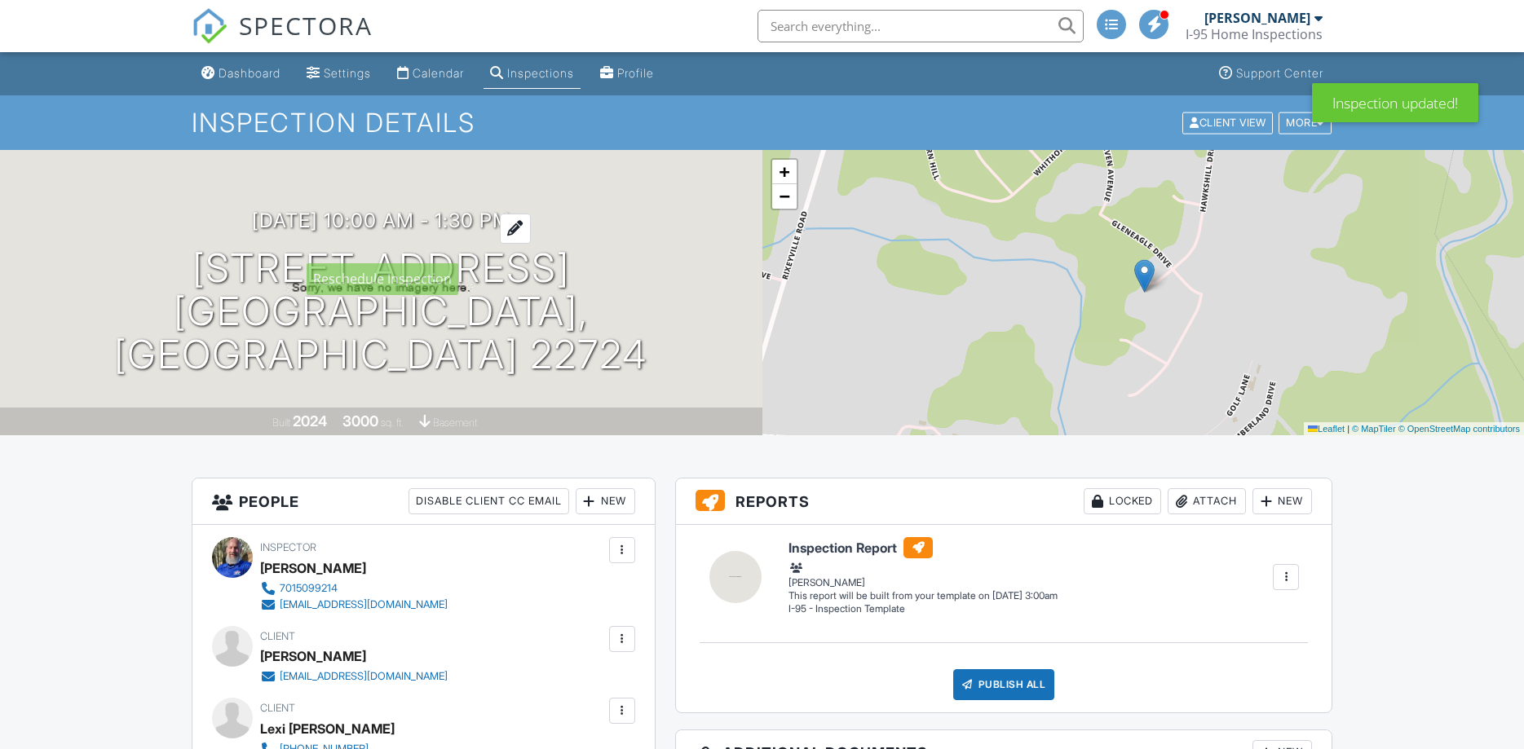
click at [377, 232] on h3 "08/28/2025 10:00 am - 1:30 pm" at bounding box center [381, 221] width 258 height 22
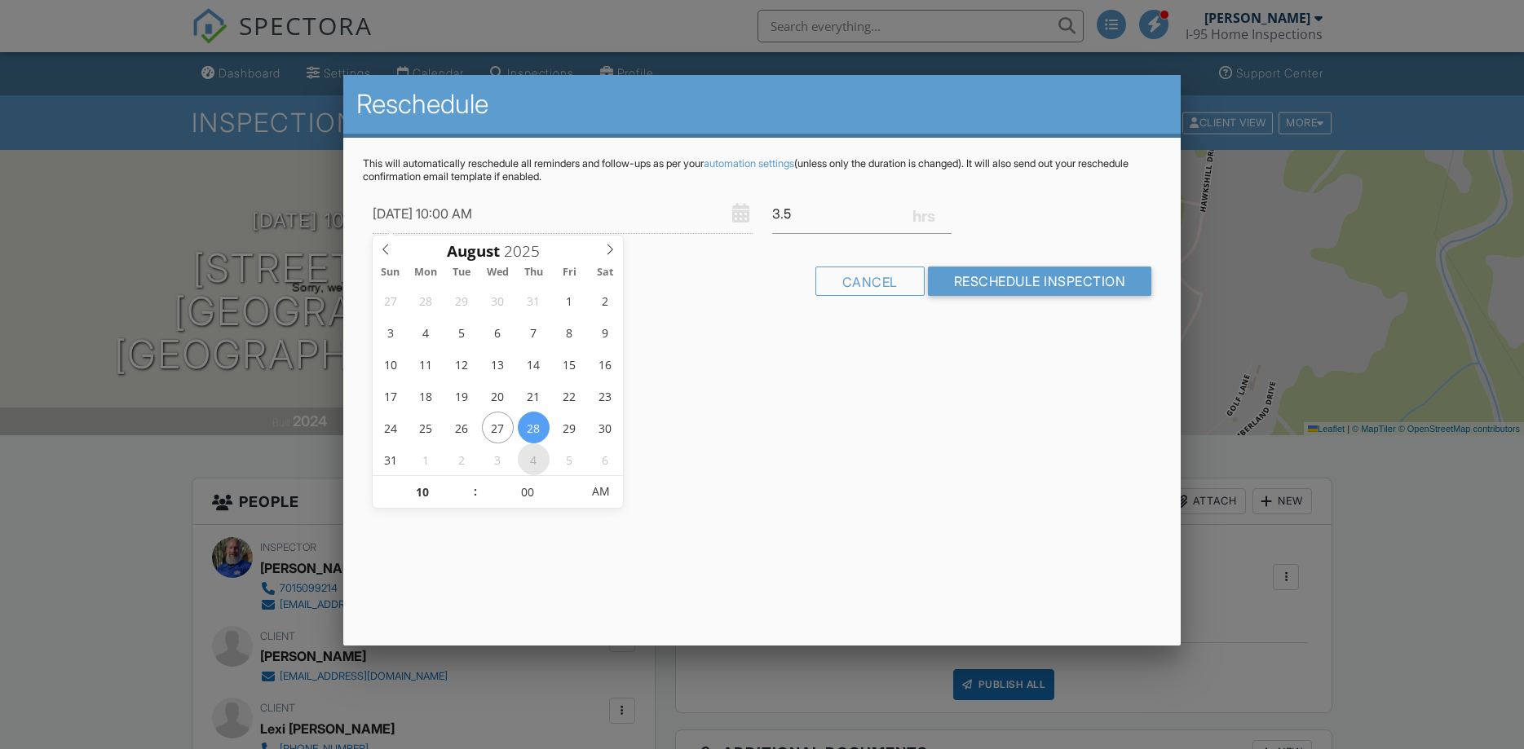
type input "09/04/2025 10:00 AM"
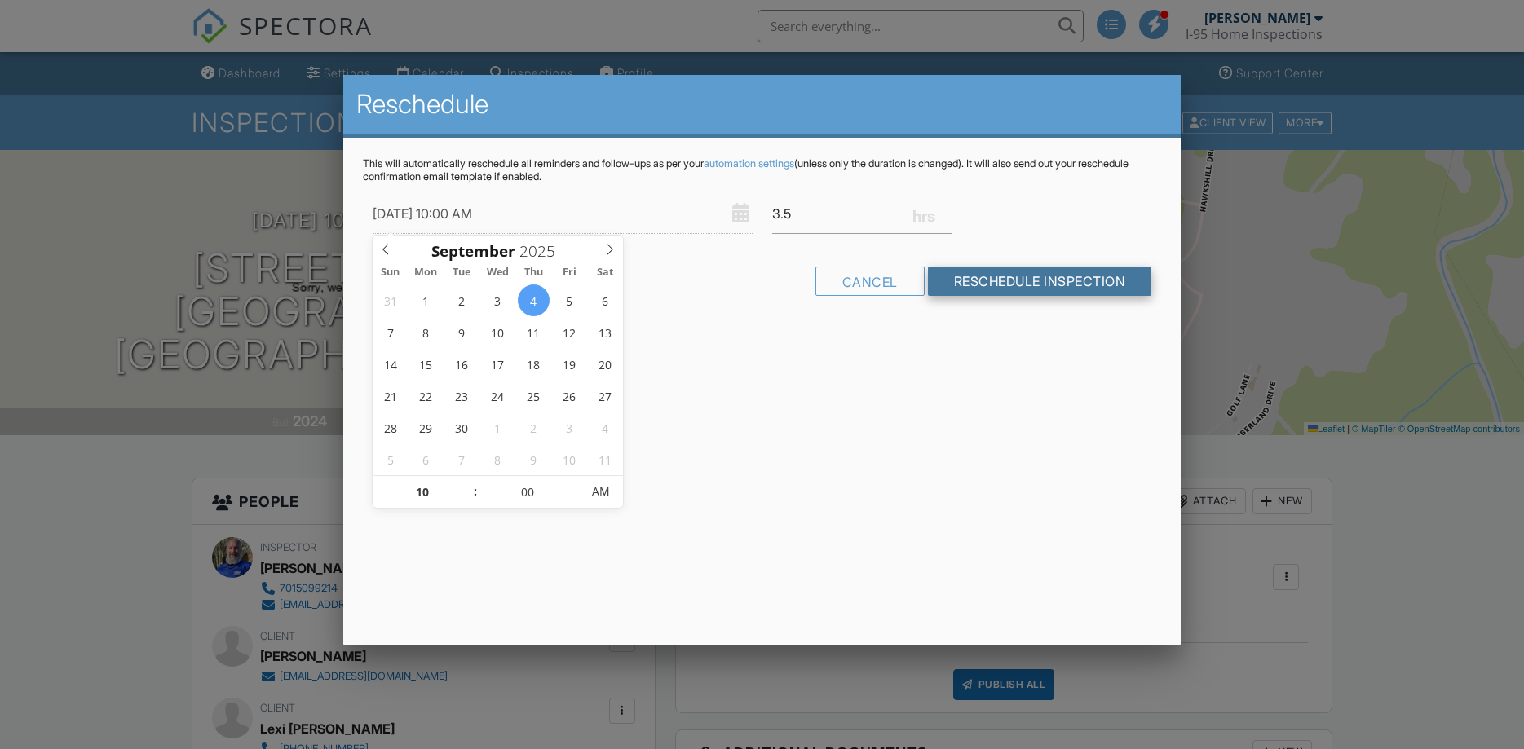
click at [1019, 272] on input "Reschedule Inspection" at bounding box center [1040, 281] width 224 height 29
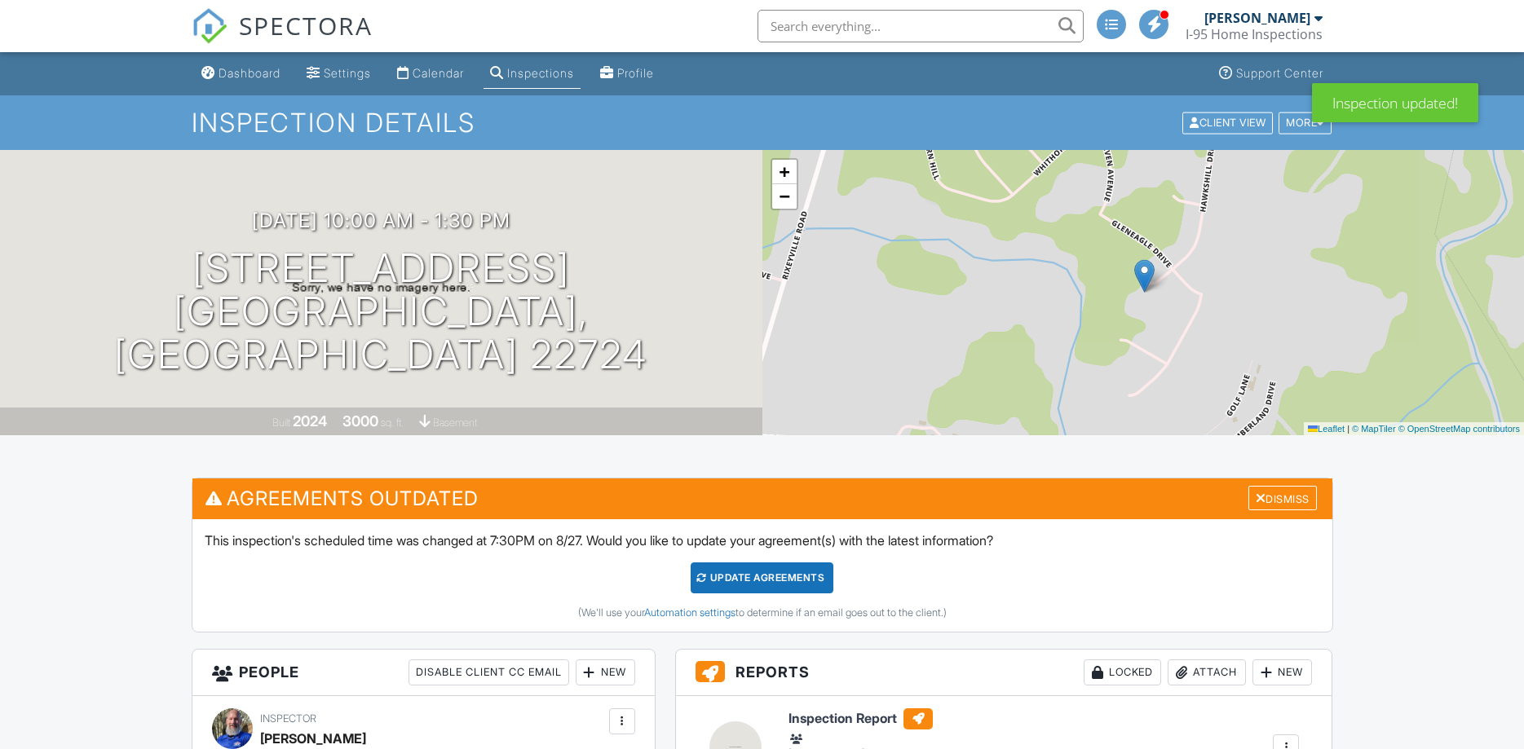
click at [782, 588] on div "Update Agreements" at bounding box center [762, 578] width 143 height 31
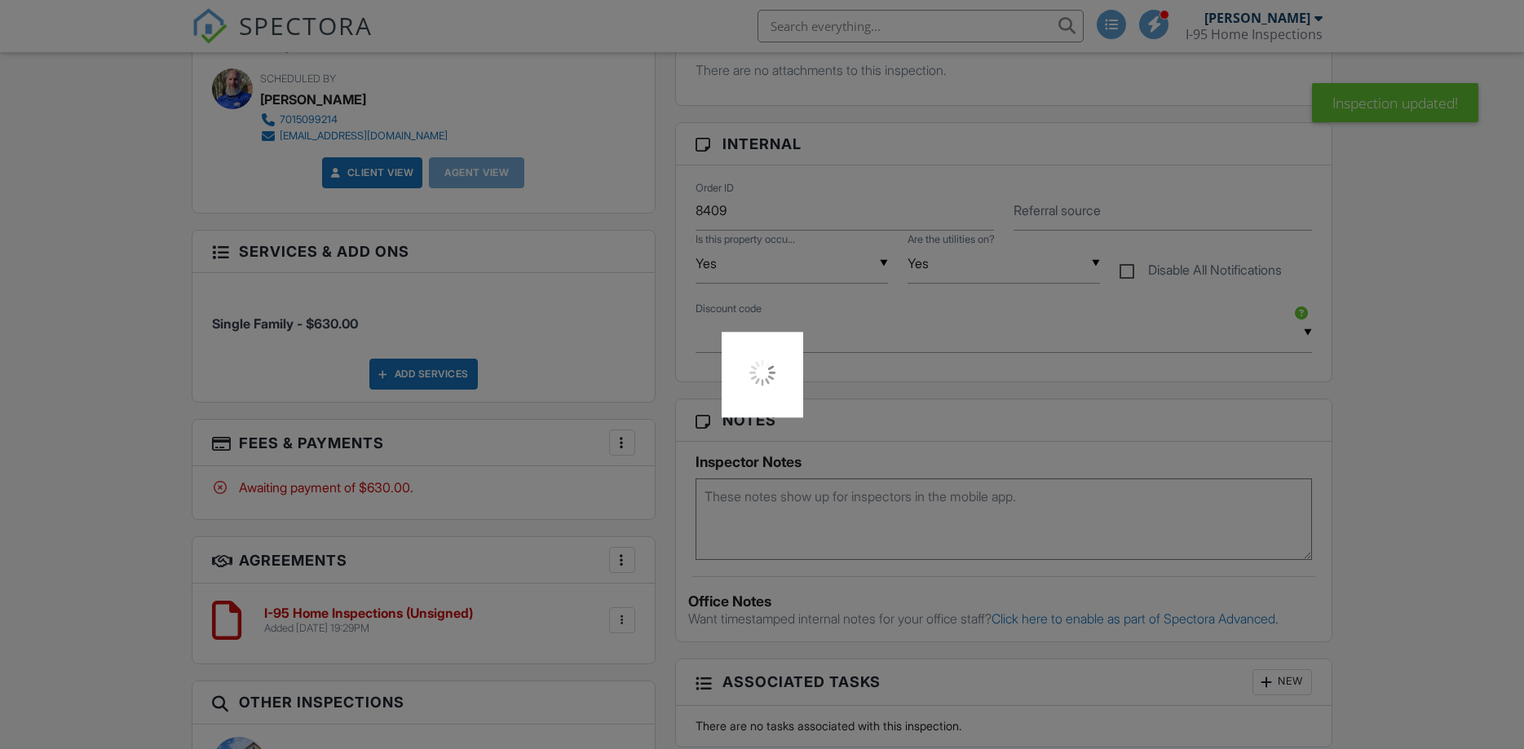
scroll to position [915, 0]
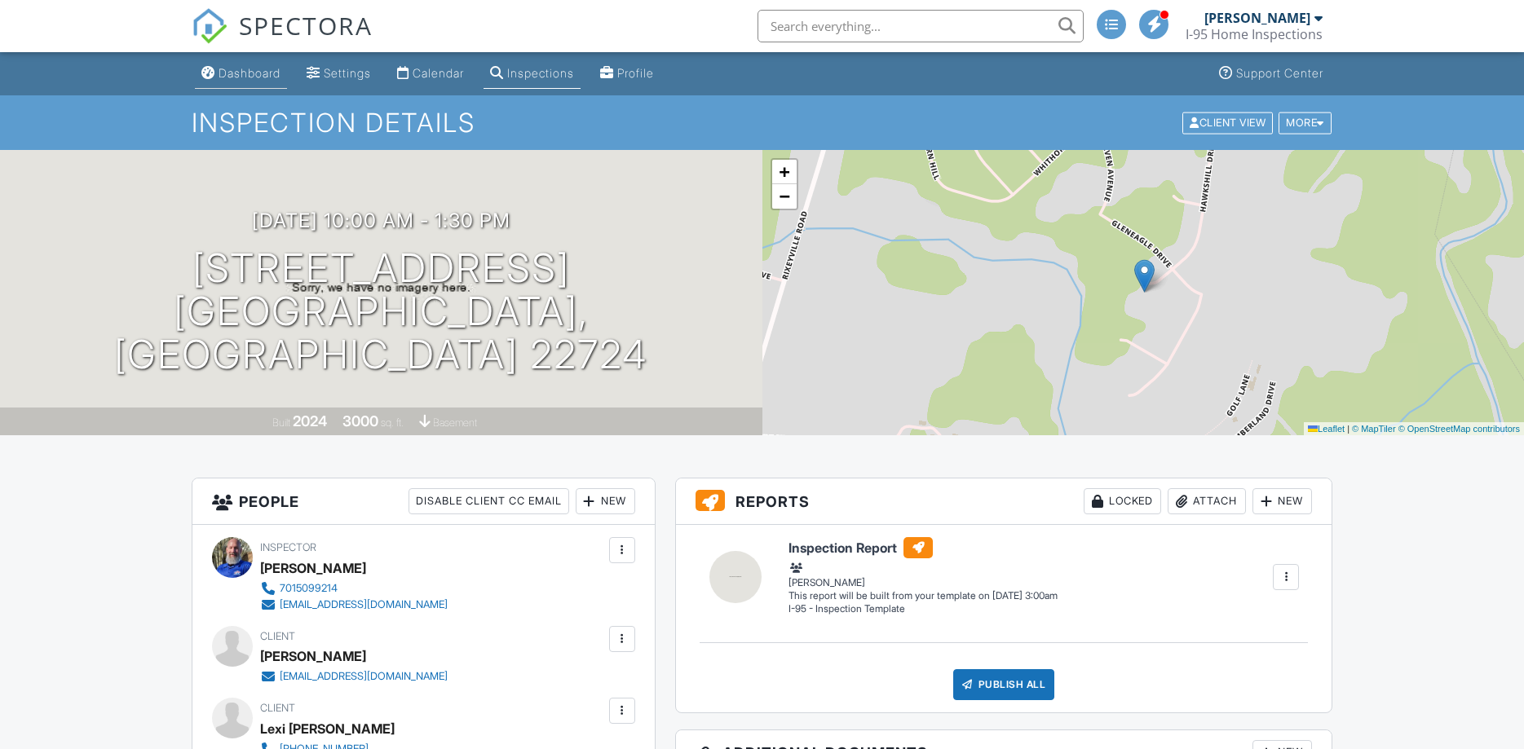
click at [249, 71] on div "Dashboard" at bounding box center [249, 73] width 62 height 14
